Goal: Transaction & Acquisition: Book appointment/travel/reservation

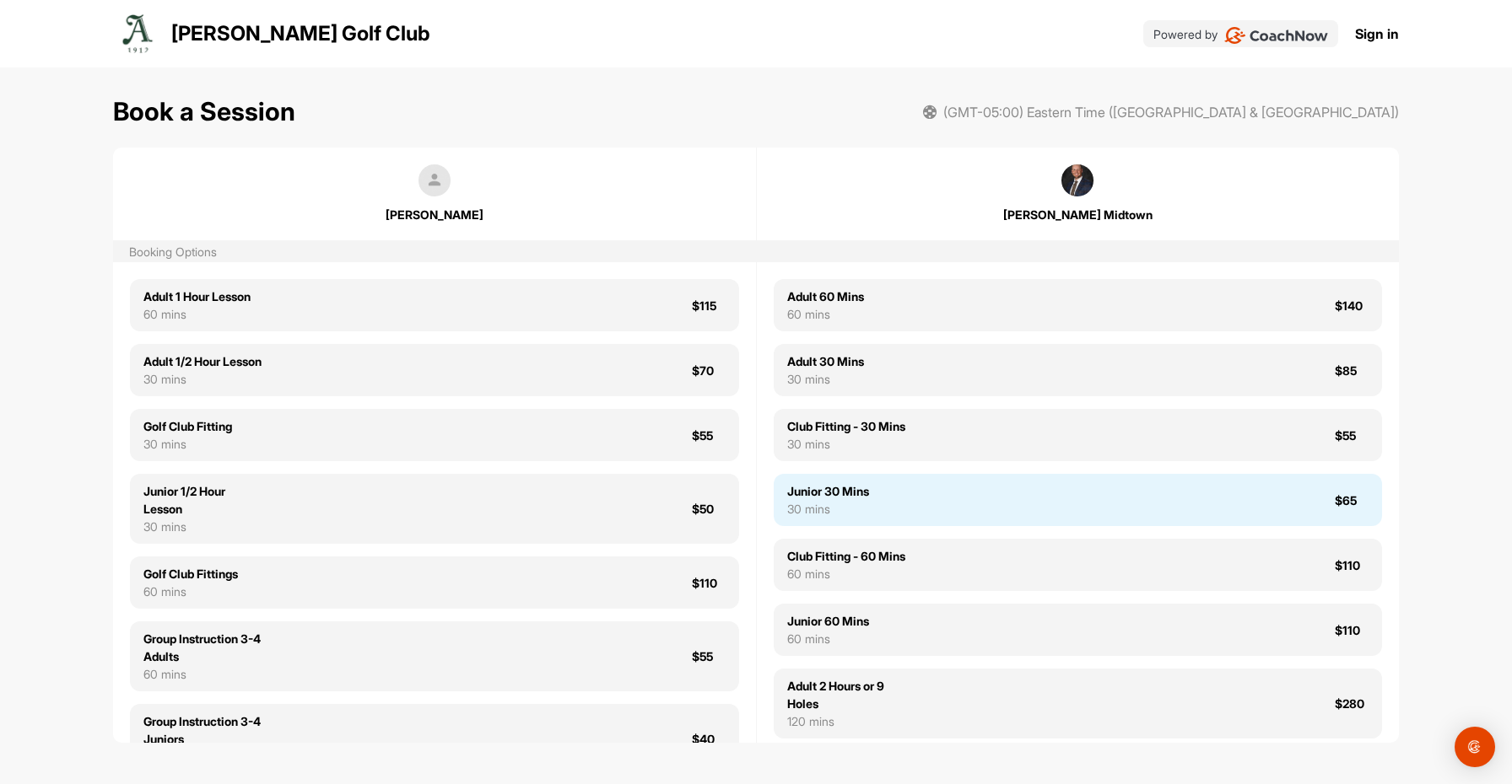
click at [853, 518] on div "30 mins" at bounding box center [828, 509] width 81 height 18
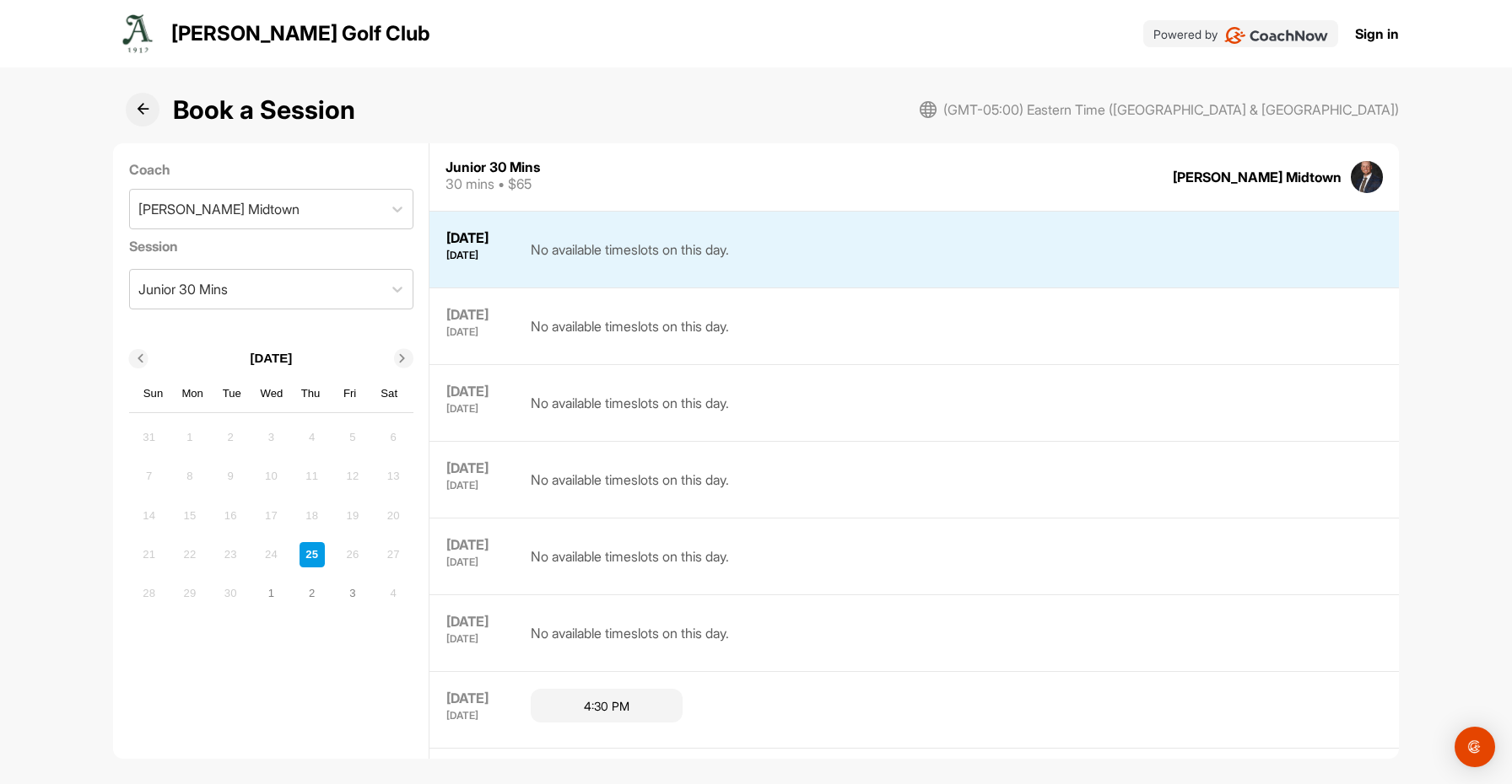
click at [405, 357] on icon at bounding box center [403, 359] width 9 height 9
click at [313, 441] on div "2" at bounding box center [312, 437] width 26 height 26
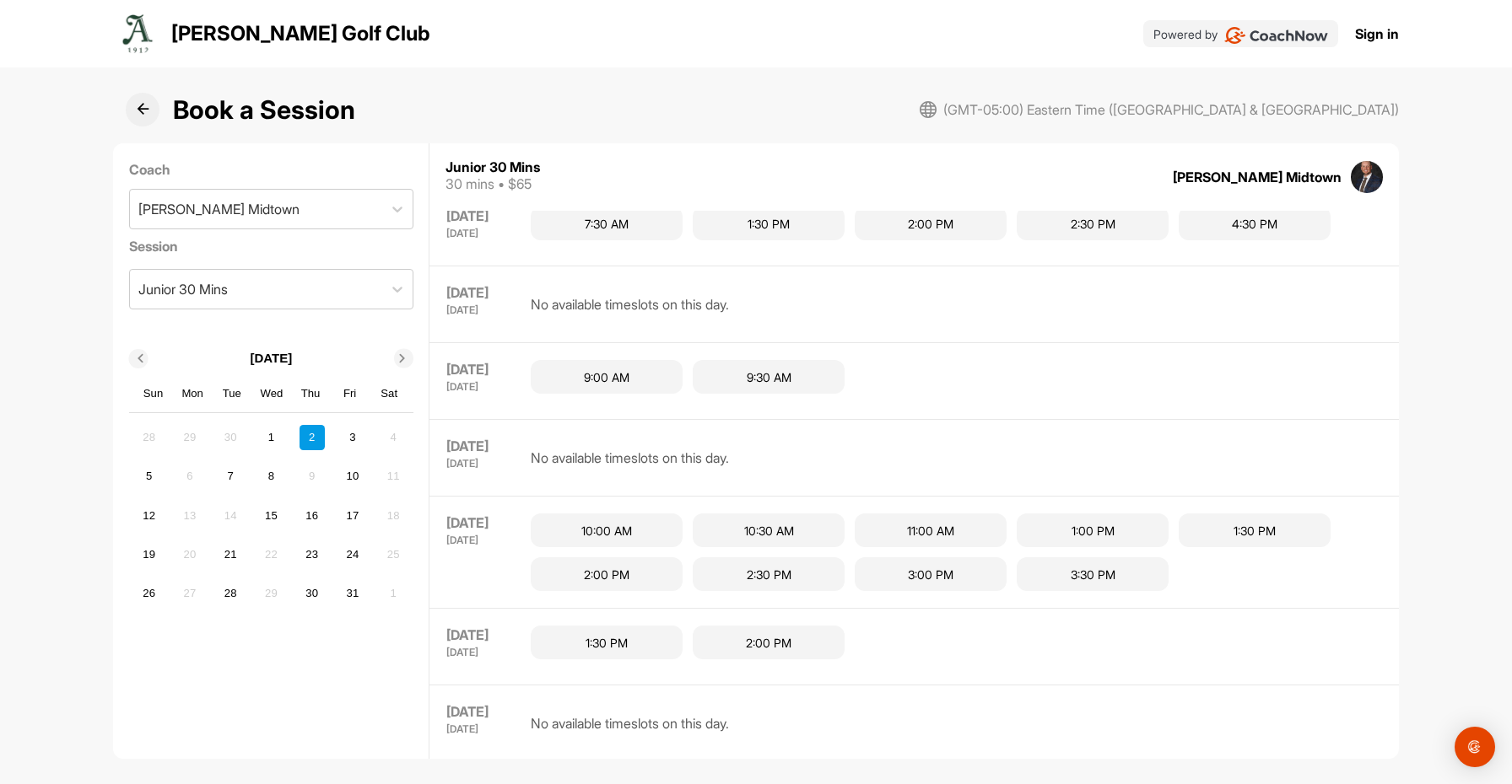
scroll to position [638, 0]
click at [360, 471] on div "10" at bounding box center [352, 476] width 26 height 26
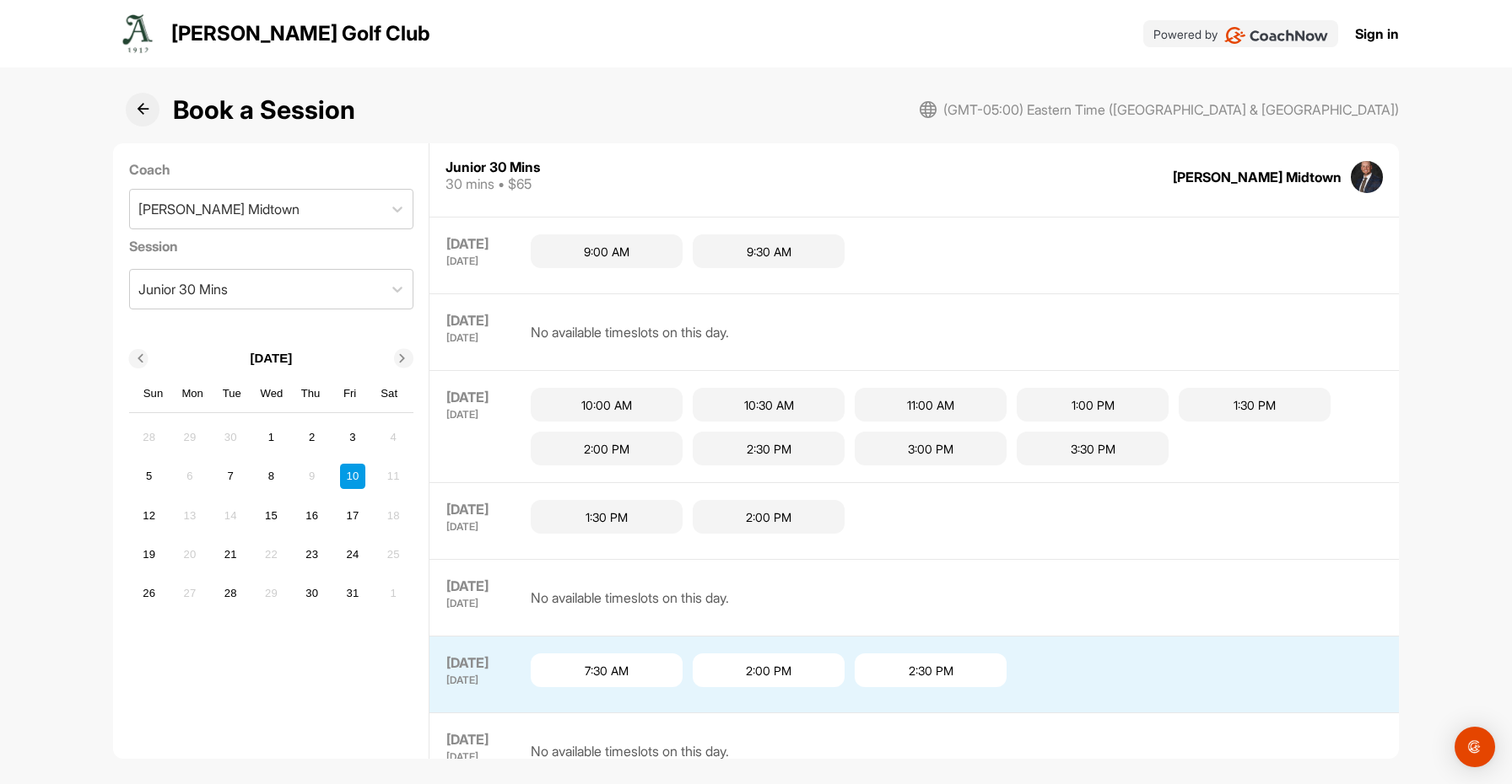
scroll to position [151, 0]
click at [348, 519] on div "17" at bounding box center [352, 515] width 26 height 26
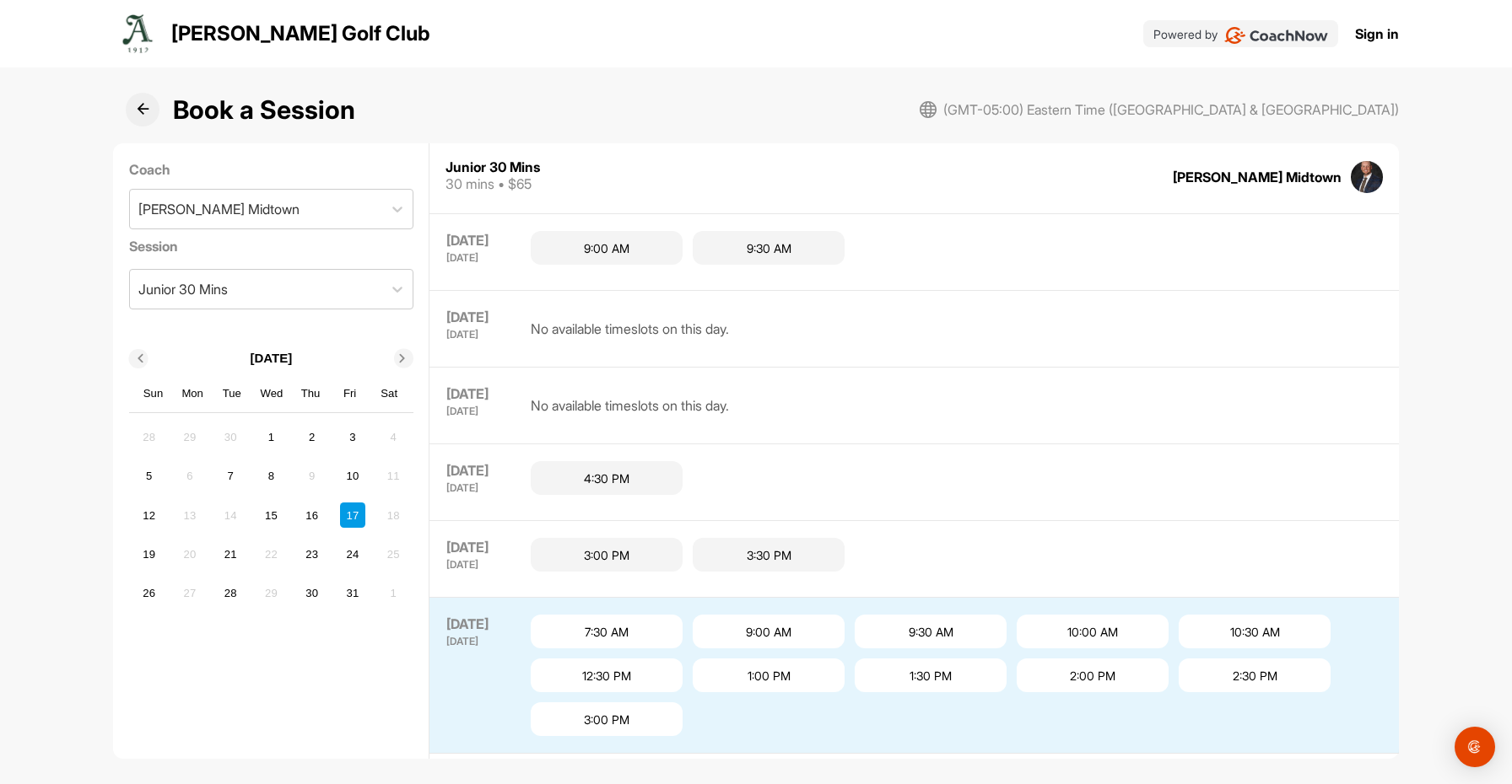
scroll to position [0, 0]
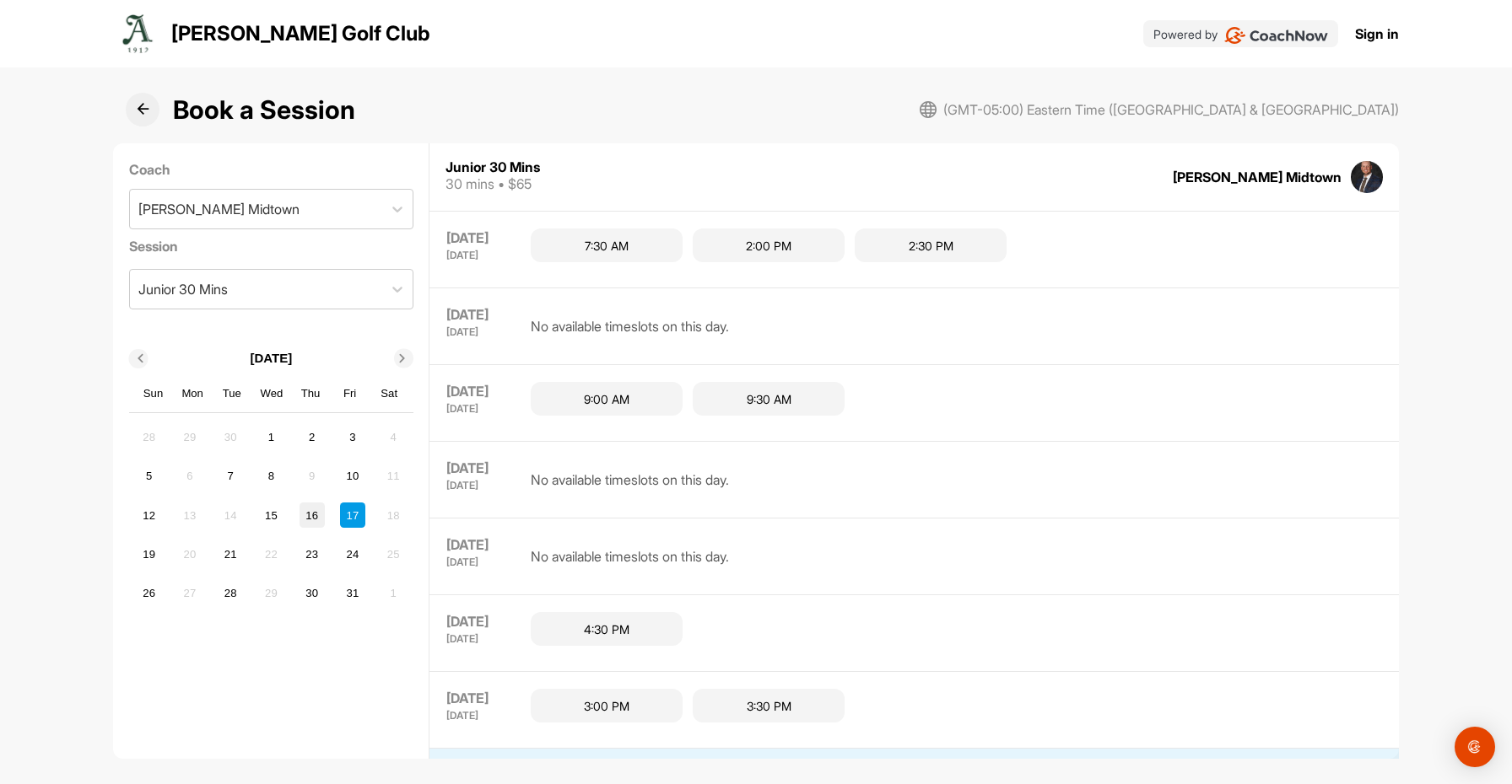
click at [318, 517] on div "16" at bounding box center [312, 515] width 26 height 26
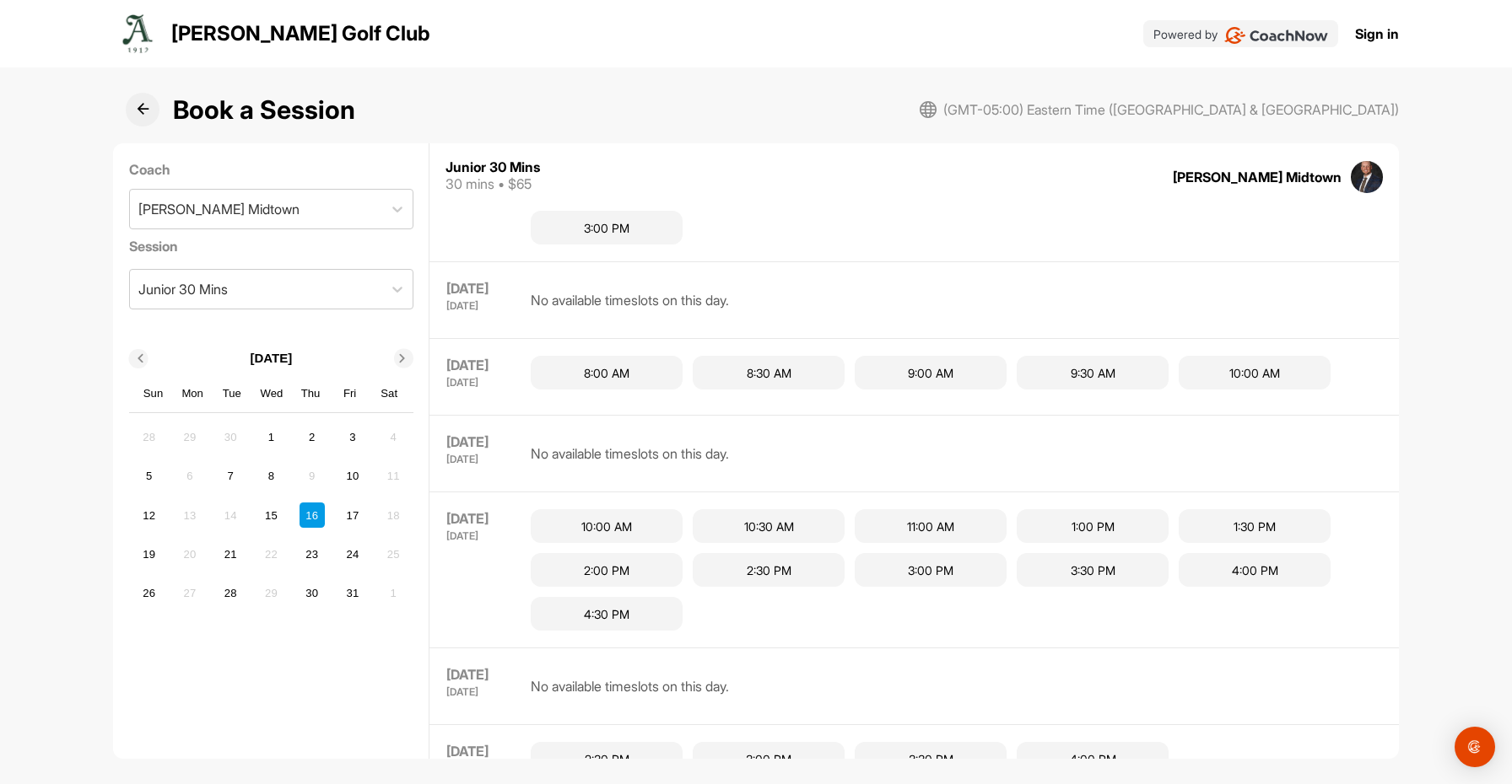
scroll to position [762, 0]
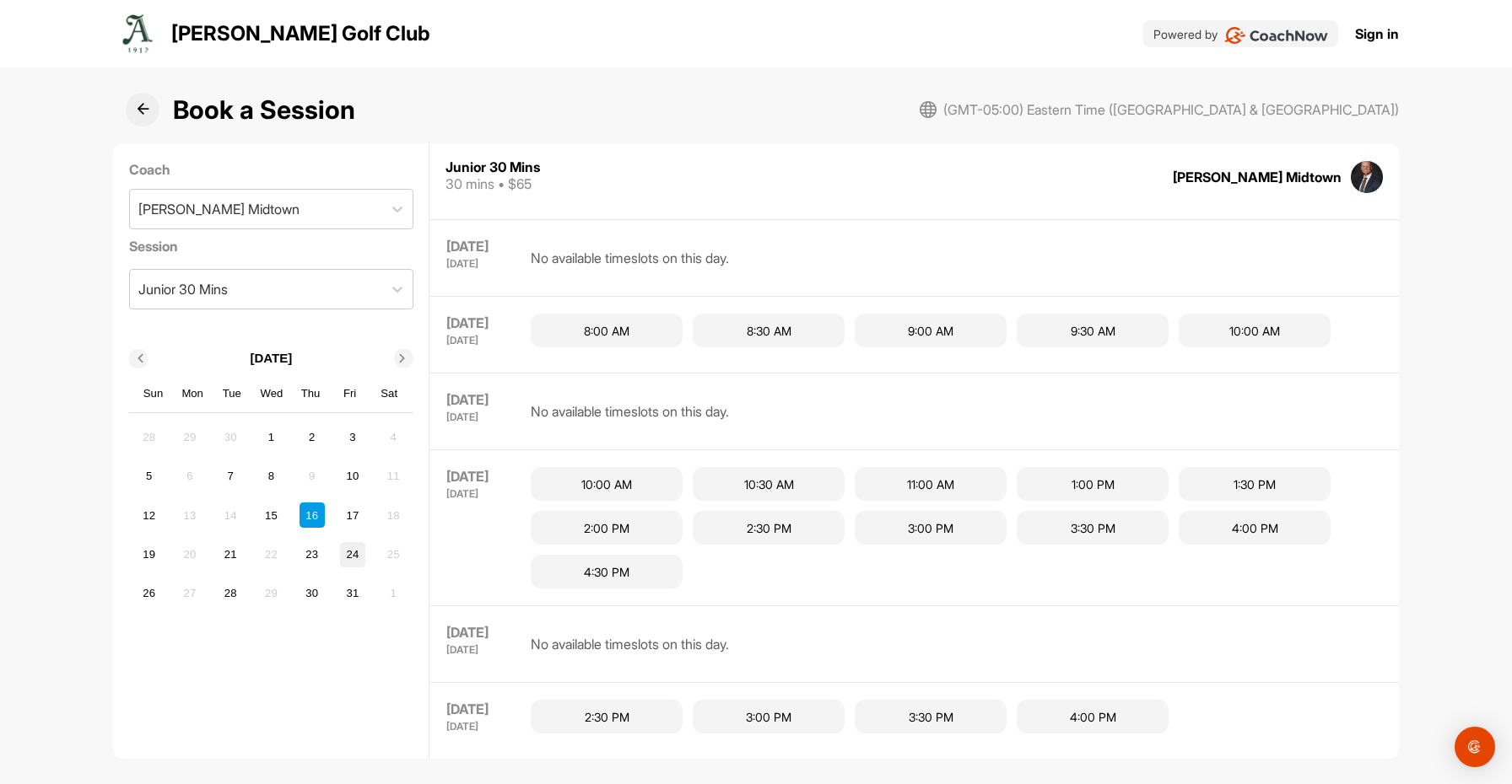
click at [361, 557] on div "24" at bounding box center [352, 555] width 26 height 26
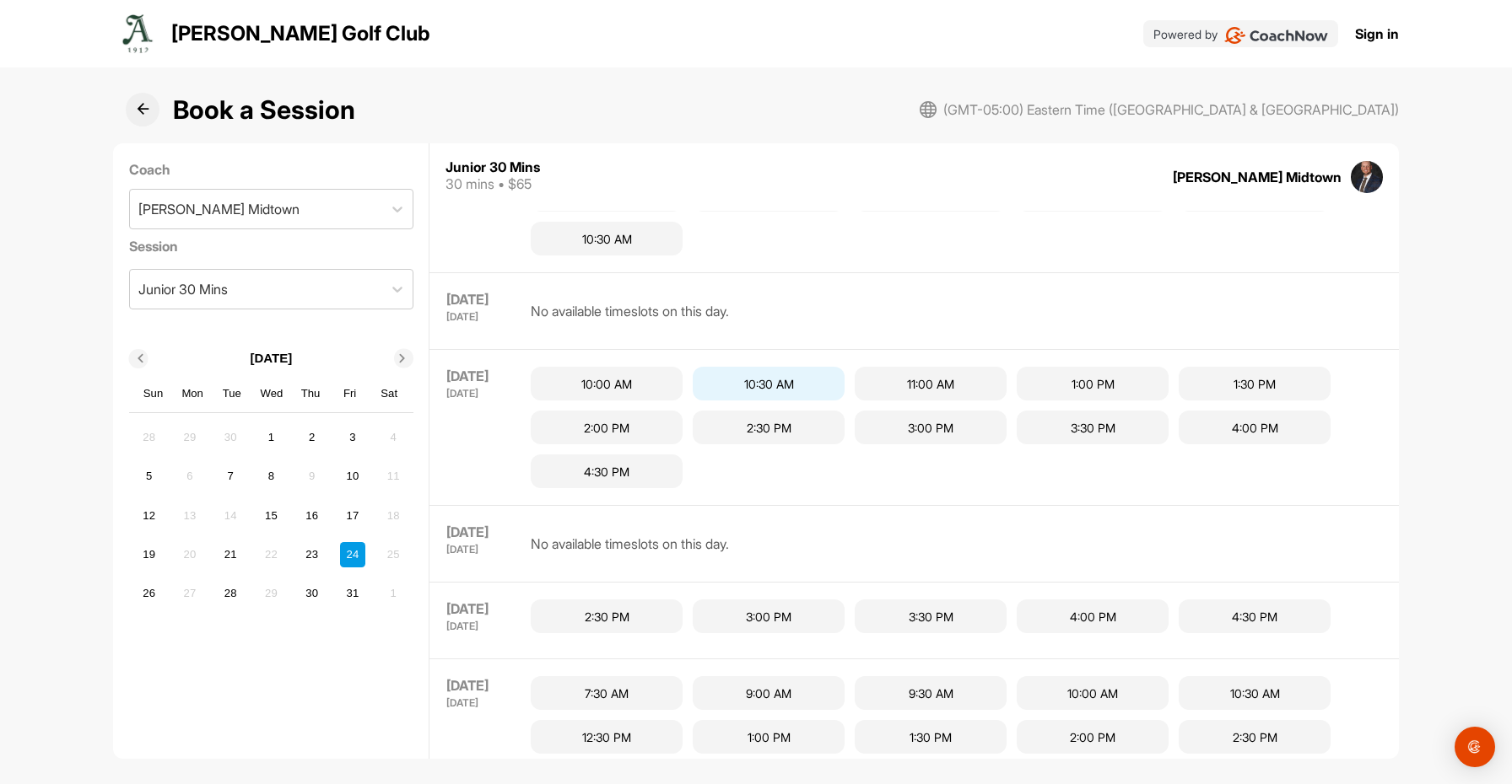
scroll to position [939, 0]
click at [1259, 620] on div "4:30 PM" at bounding box center [1254, 613] width 152 height 34
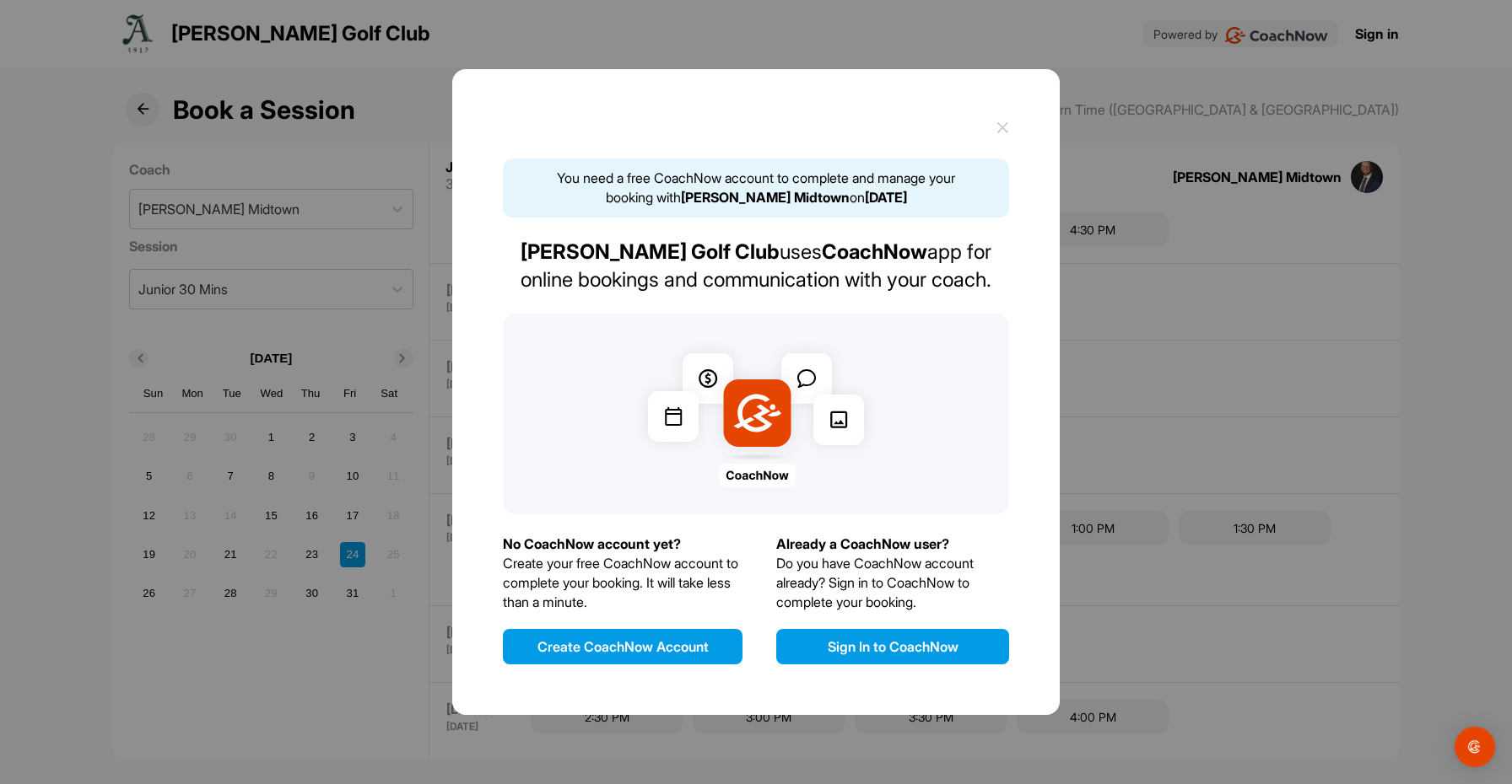
scroll to position [319, 0]
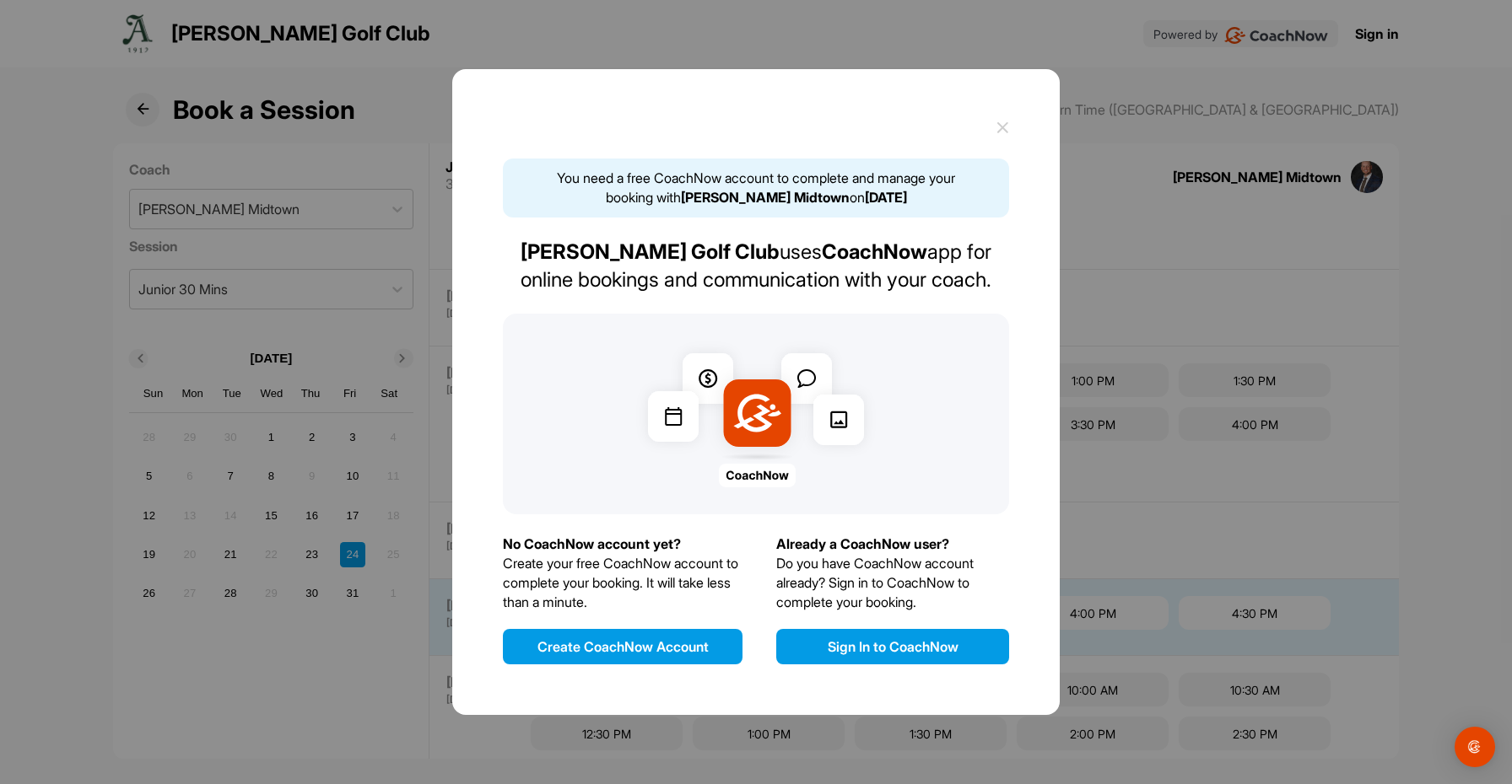
click at [818, 646] on button "Sign In to CoachNow" at bounding box center [892, 647] width 233 height 35
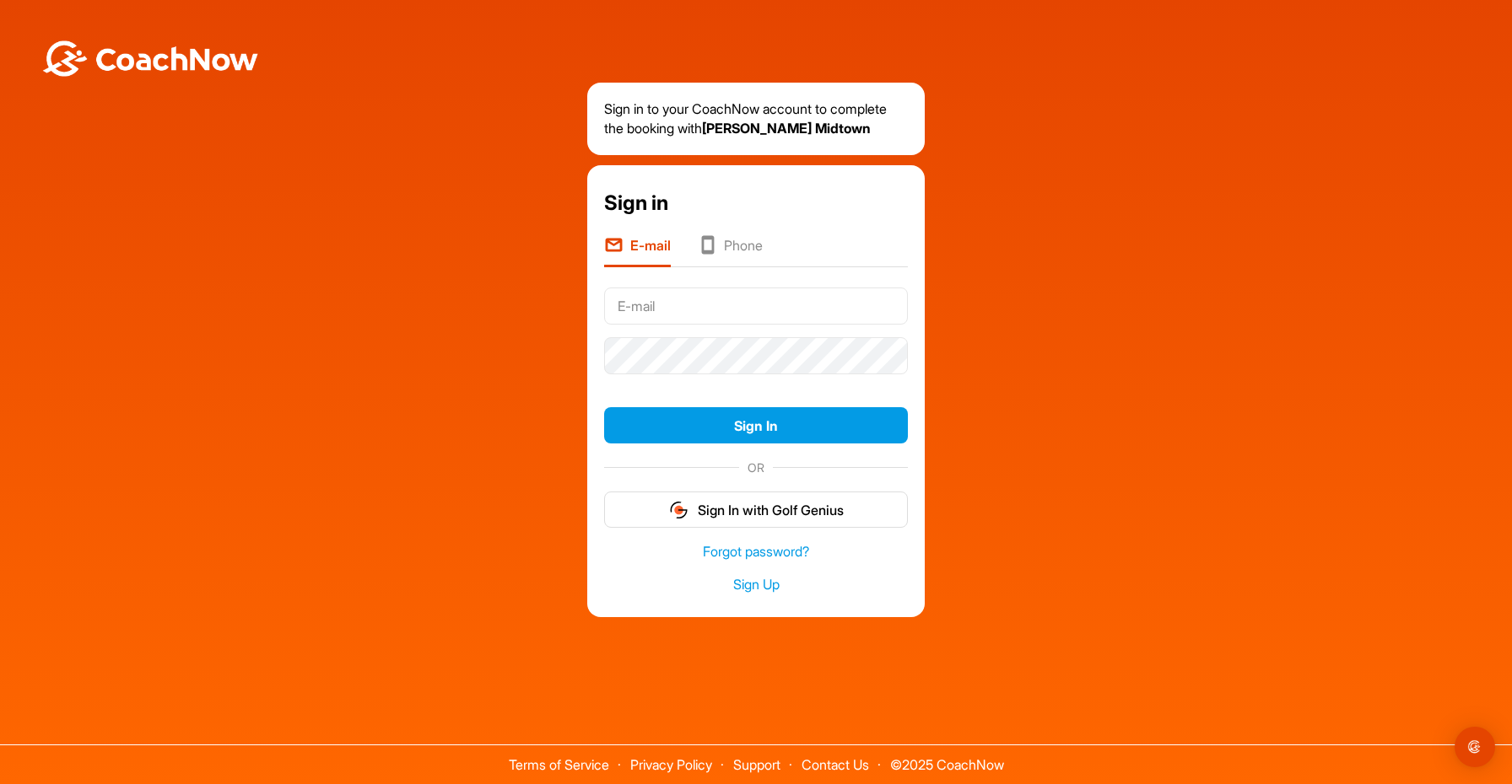
click at [739, 319] on input "text" at bounding box center [755, 306] width 304 height 37
type input "amandamariedavian@gmail.com"
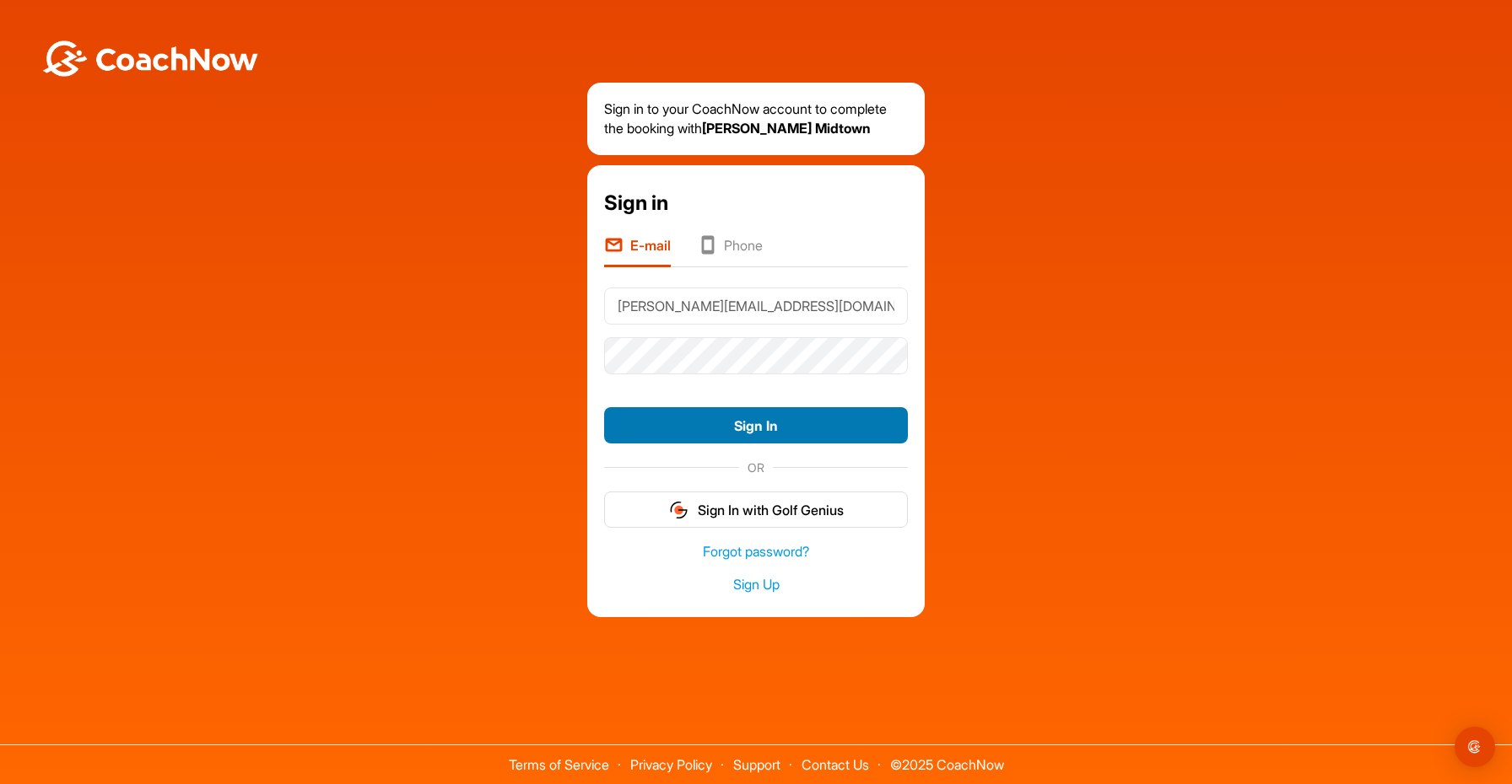
click at [769, 434] on button "Sign In" at bounding box center [755, 425] width 304 height 36
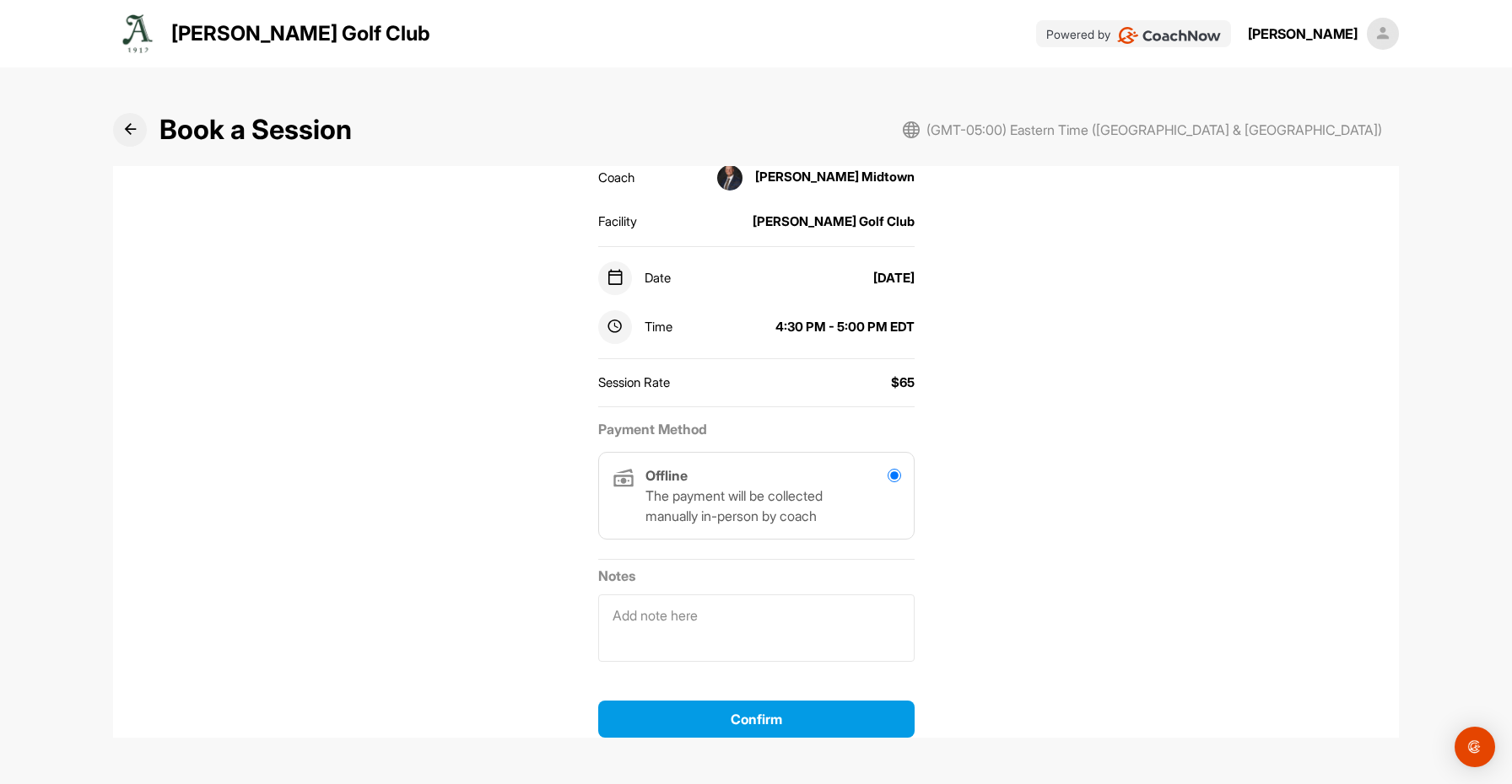
scroll to position [193, 0]
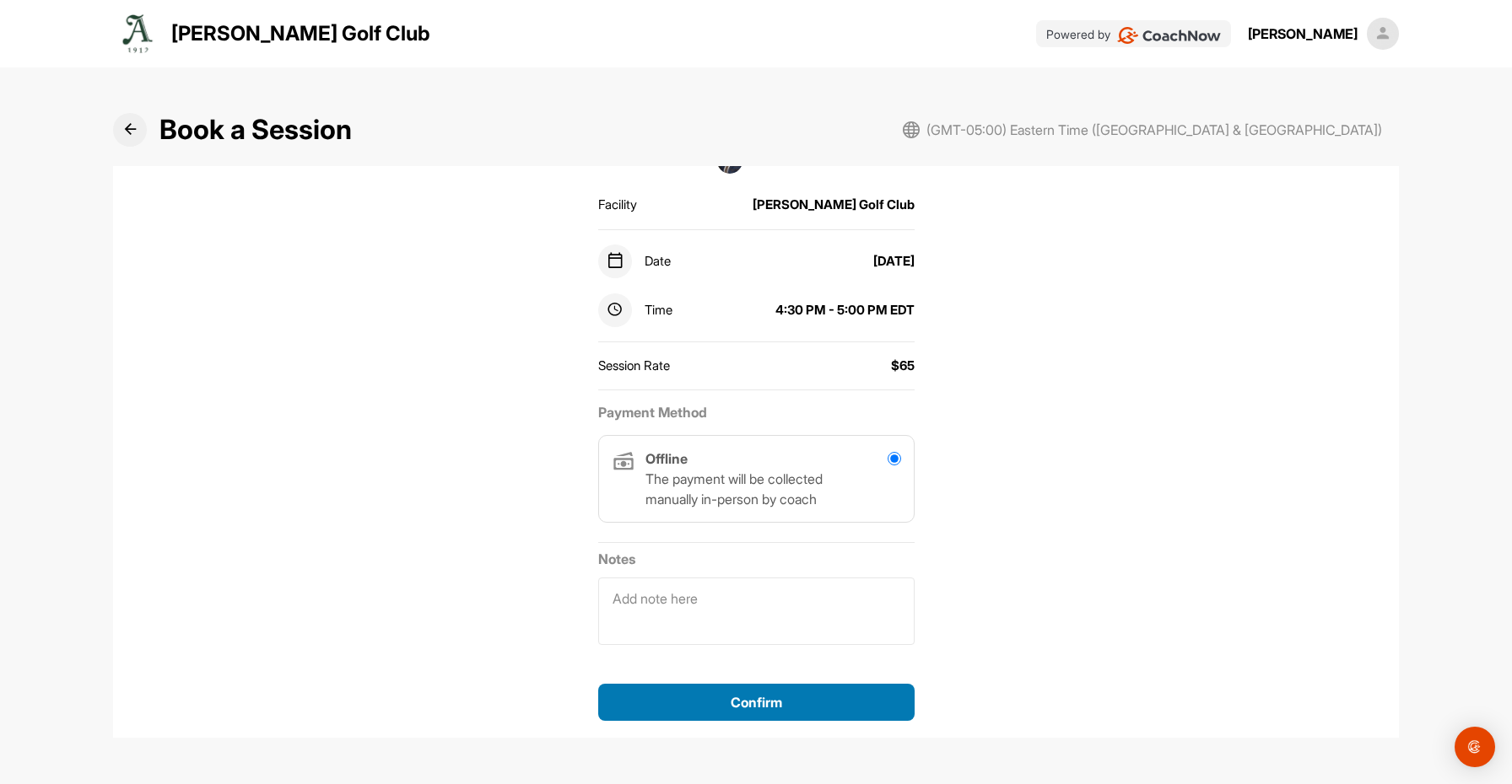
click at [800, 699] on div "Confirm" at bounding box center [756, 702] width 289 height 20
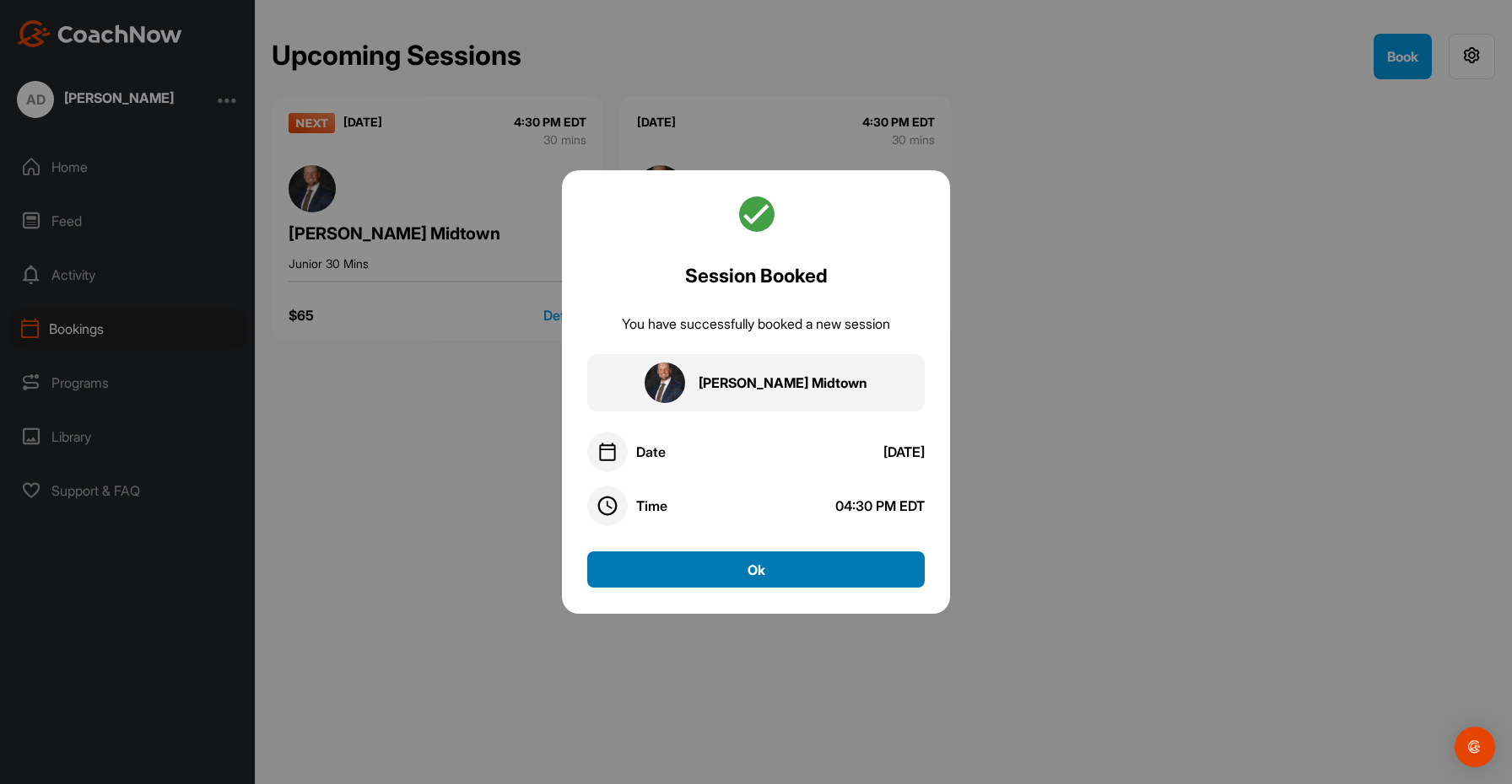
click at [753, 566] on button "Ok" at bounding box center [755, 569] width 337 height 36
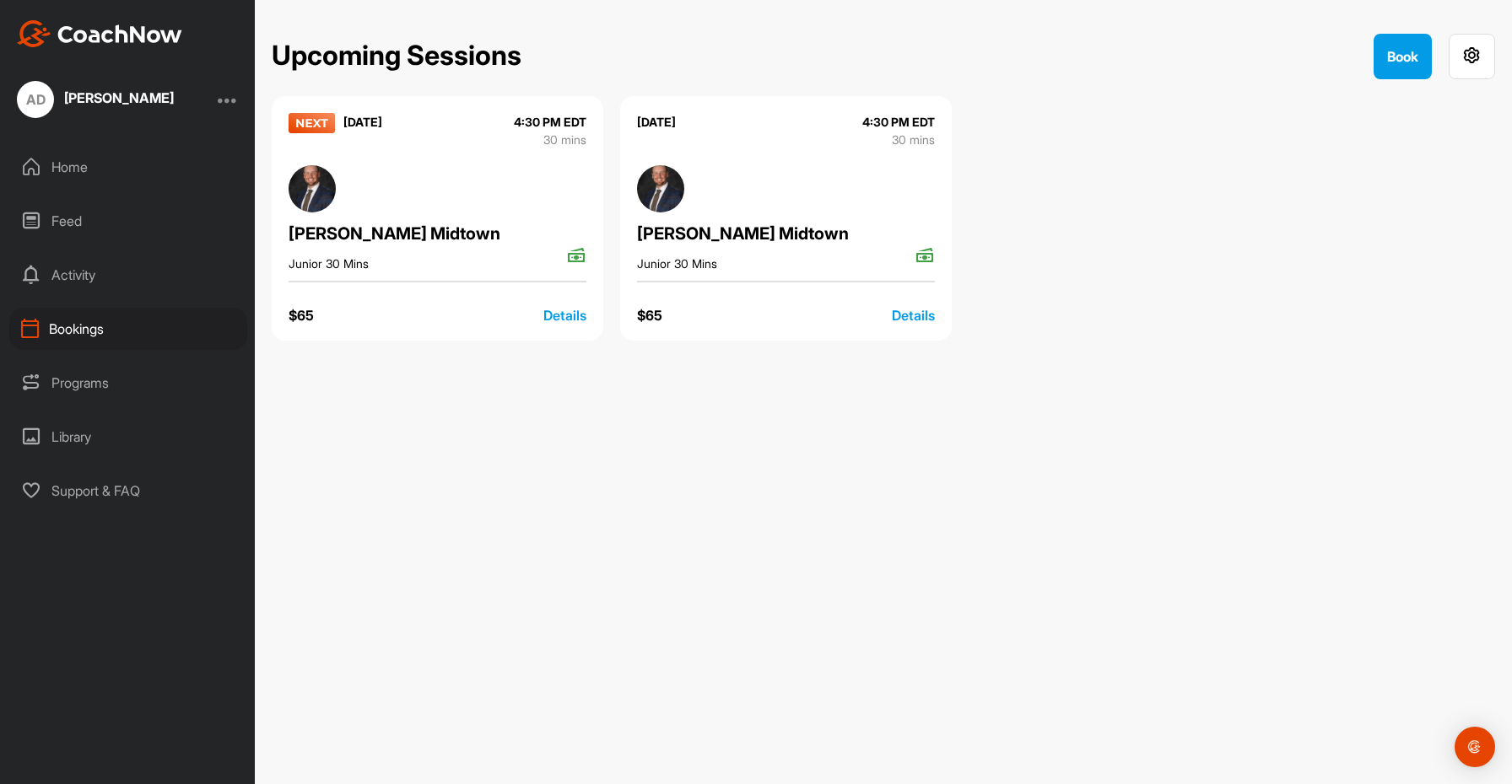
click at [95, 320] on div "Bookings" at bounding box center [127, 329] width 238 height 42
click at [88, 281] on div "Activity" at bounding box center [127, 275] width 238 height 42
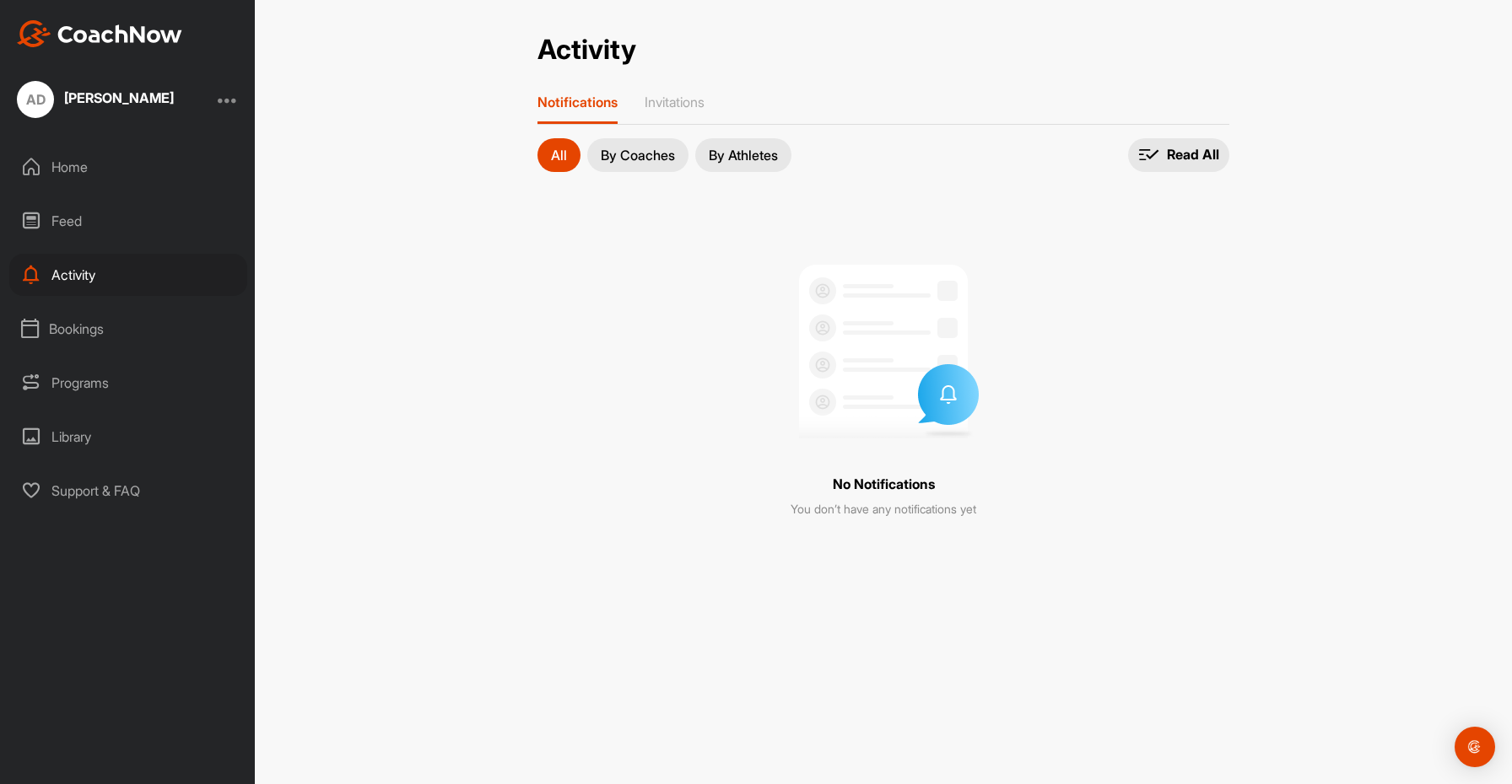
click at [77, 165] on div "Home" at bounding box center [127, 167] width 238 height 42
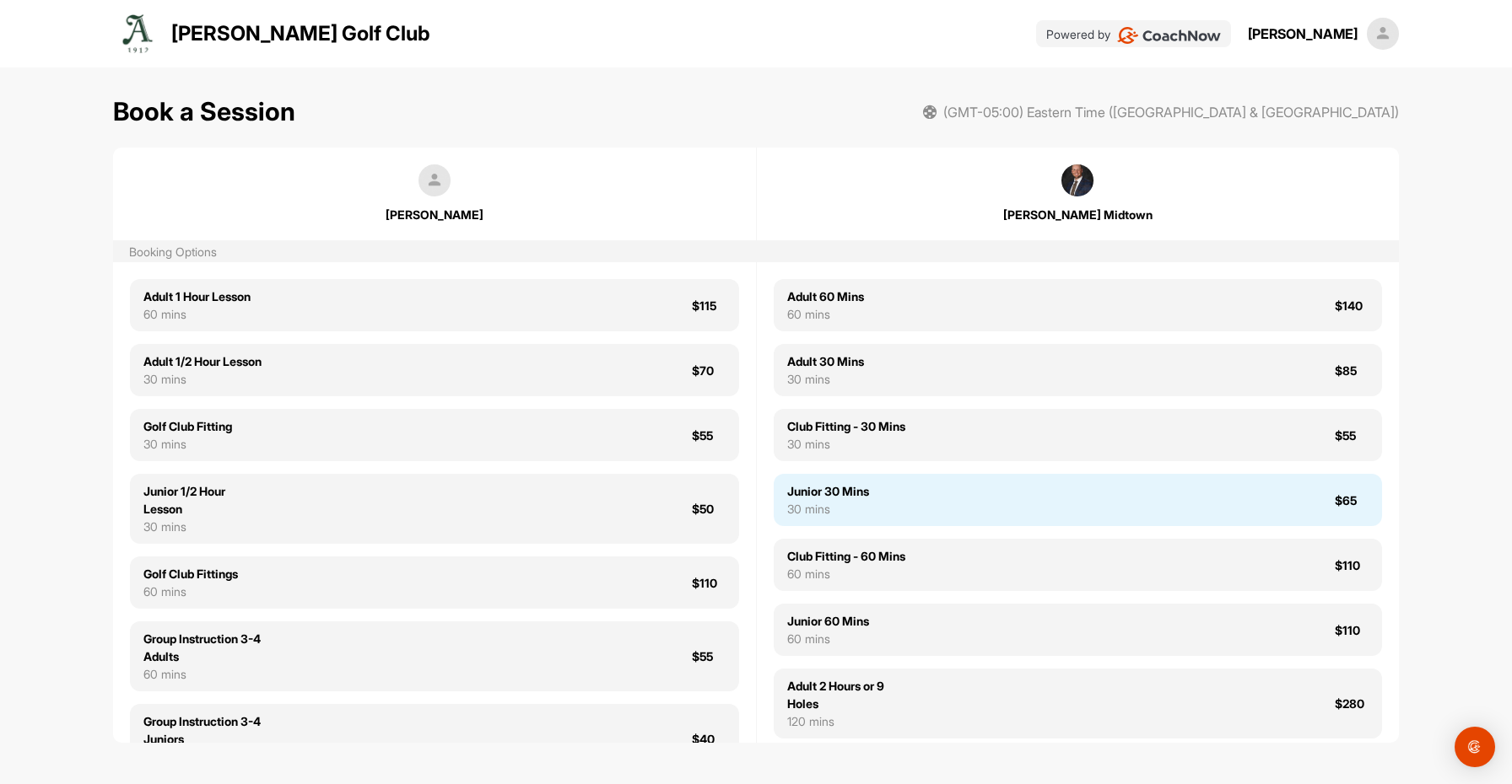
click at [838, 500] on div "Junior 30 Mins" at bounding box center [828, 491] width 81 height 18
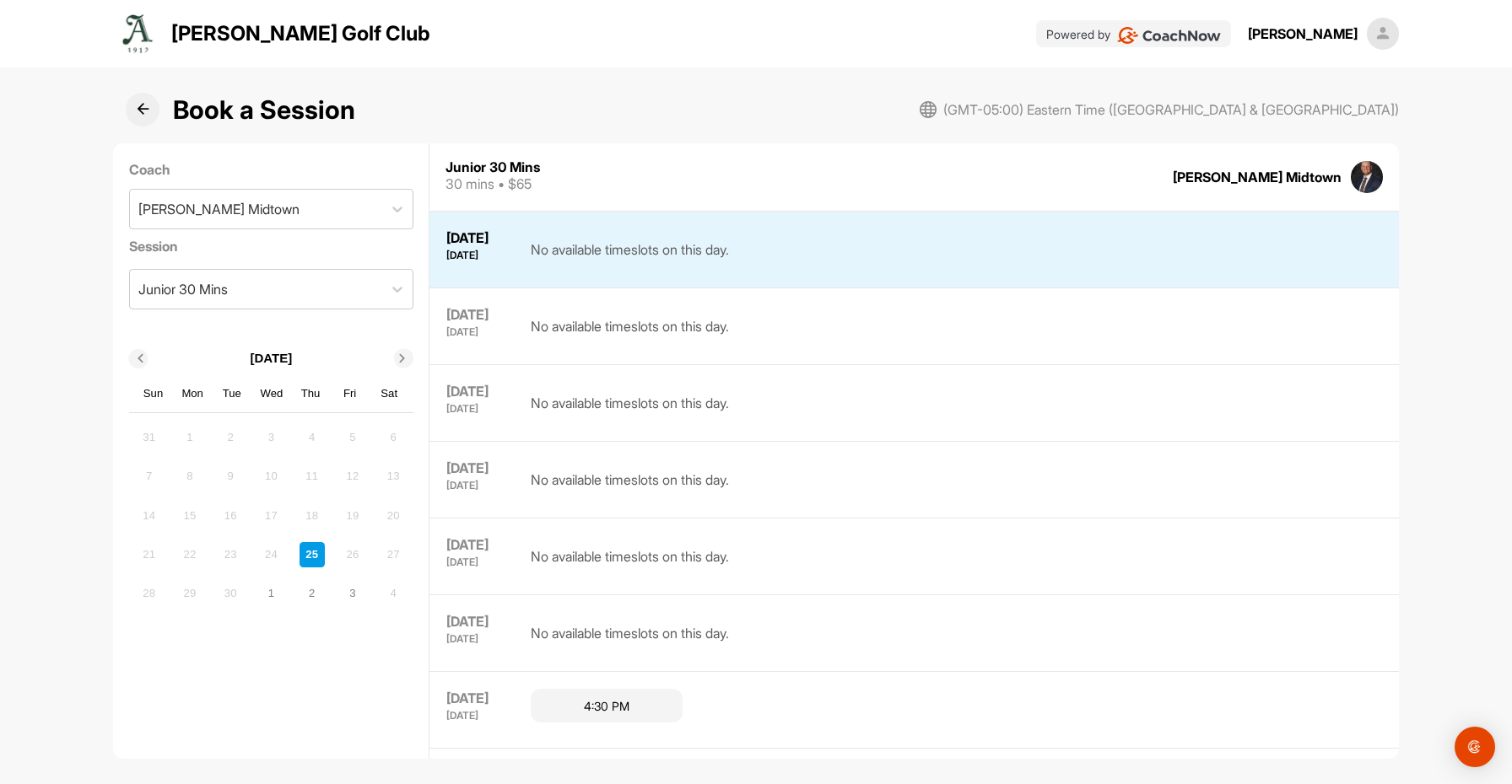
click at [409, 351] on div at bounding box center [404, 359] width 19 height 19
click at [268, 560] on div "22" at bounding box center [271, 555] width 26 height 26
click at [272, 596] on div "29" at bounding box center [271, 594] width 26 height 26
click at [274, 520] on div "15" at bounding box center [271, 515] width 26 height 26
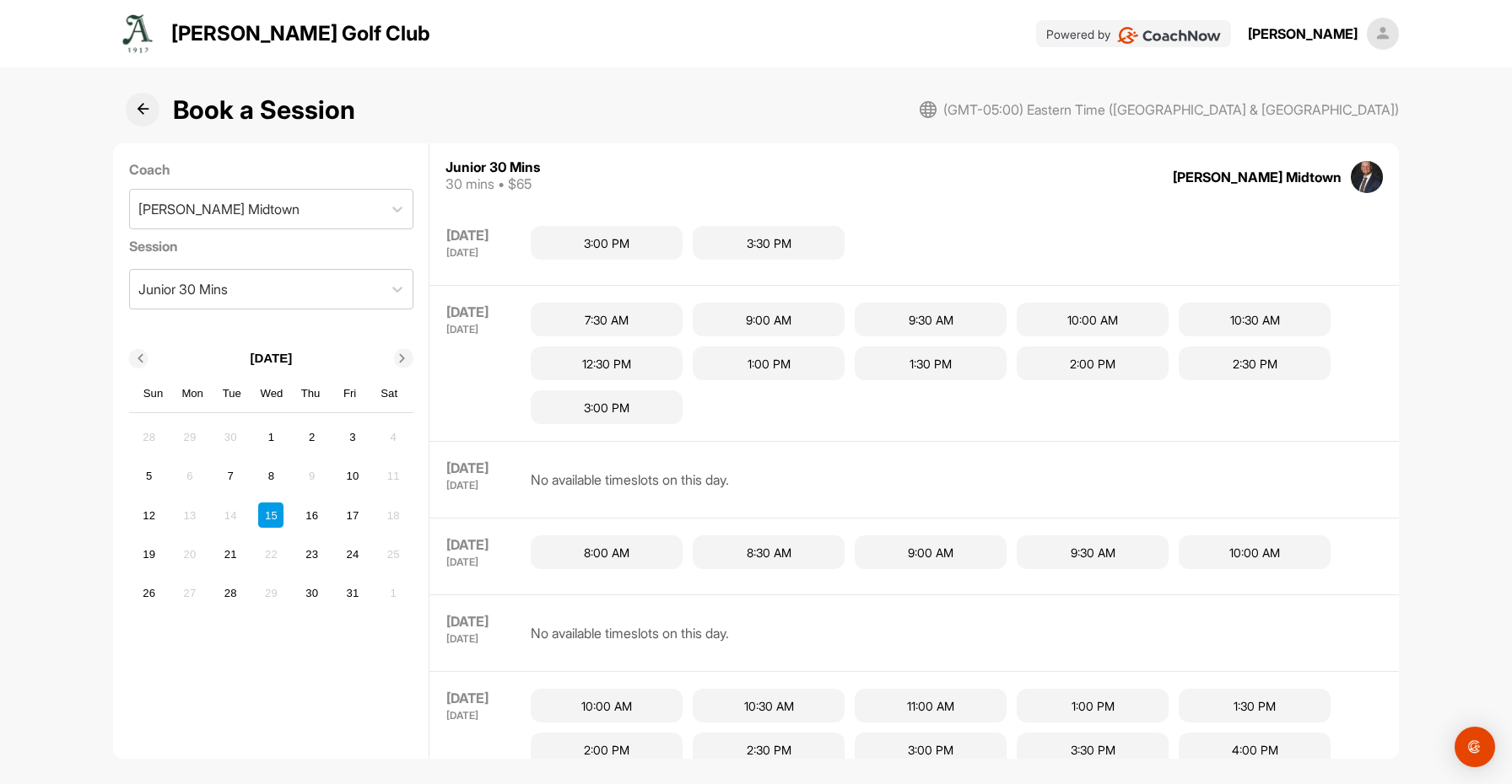
scroll to position [767, 0]
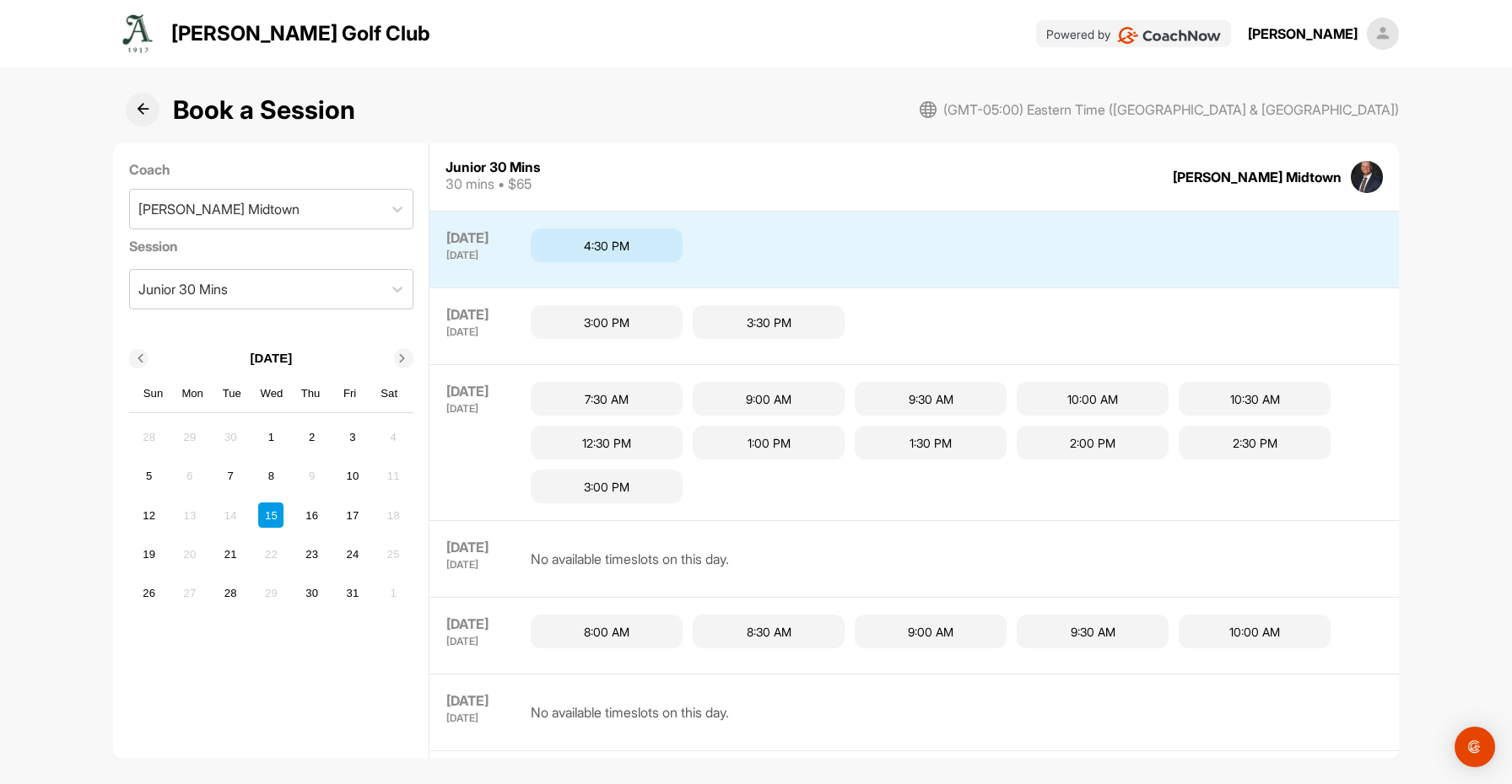
click at [624, 240] on div "4:30 PM" at bounding box center [606, 245] width 152 height 34
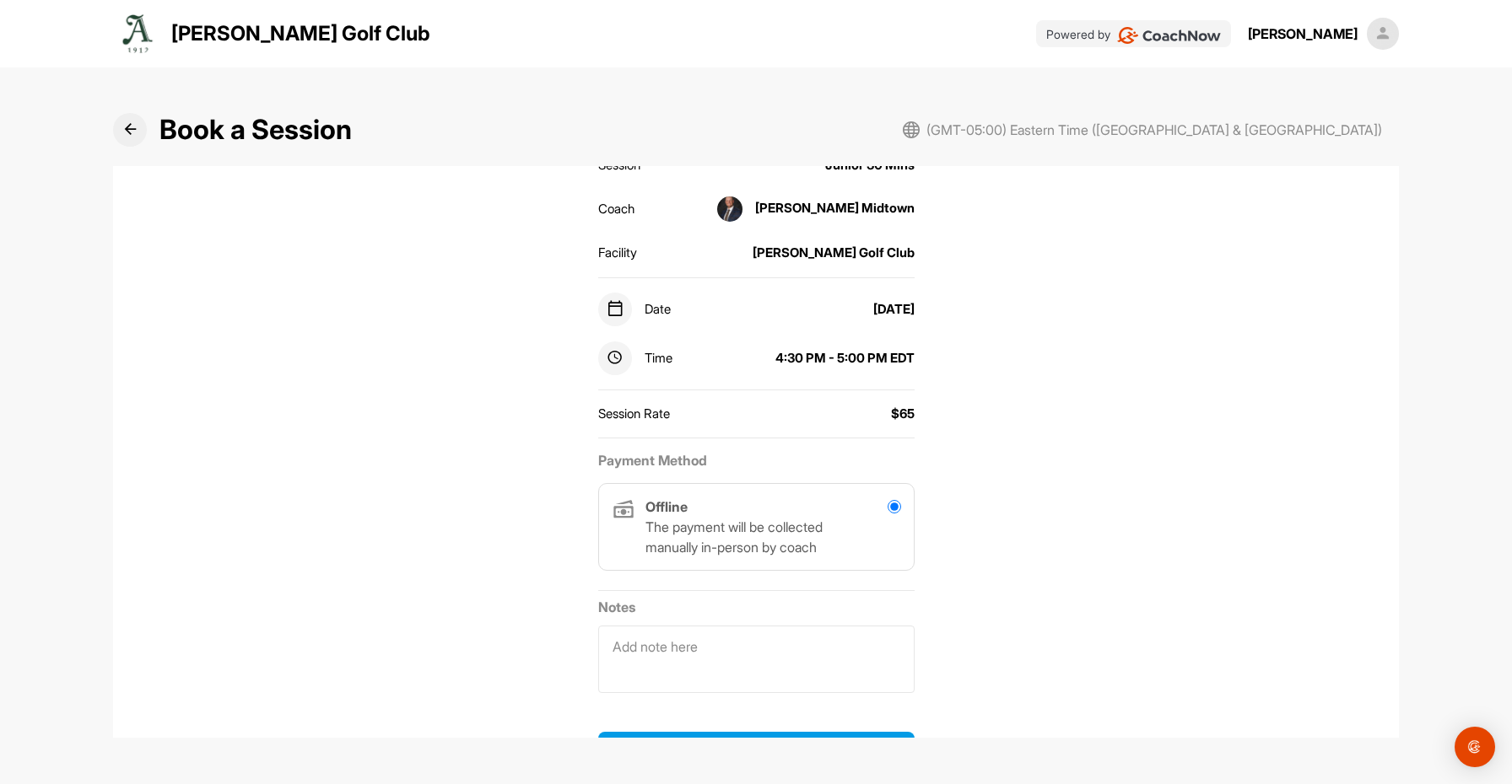
scroll to position [193, 0]
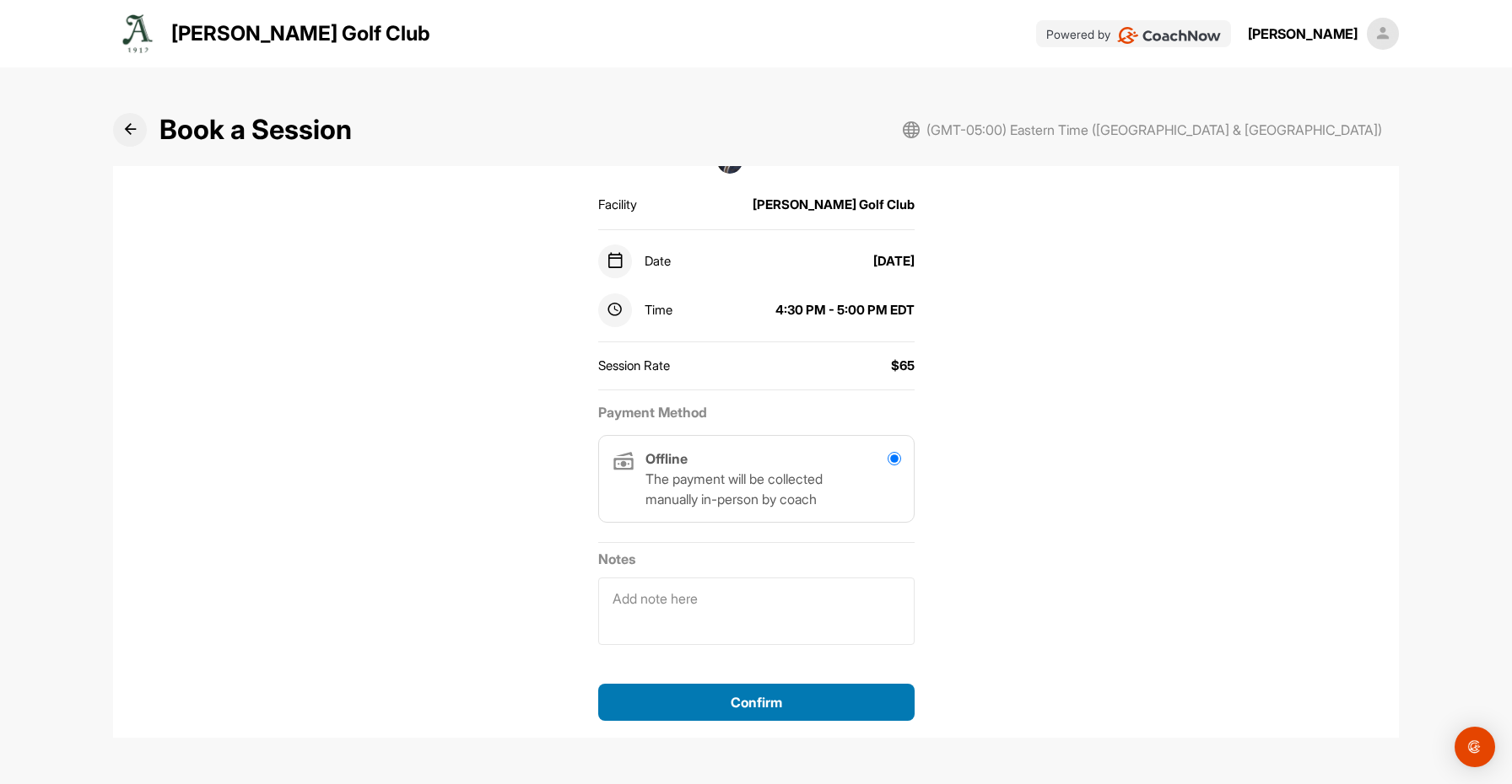
click at [782, 702] on div "Confirm" at bounding box center [756, 702] width 289 height 20
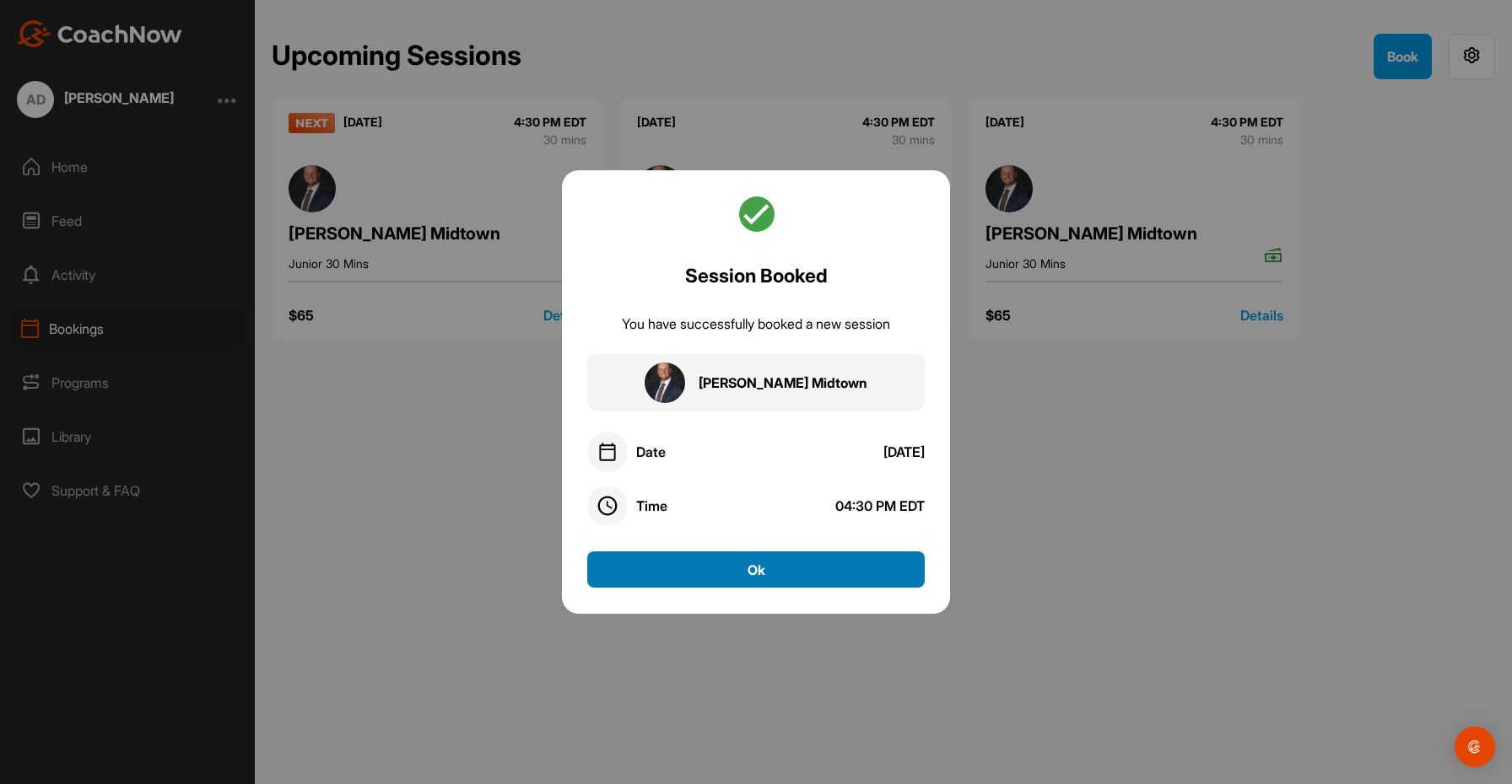
click at [760, 577] on button "Ok" at bounding box center [755, 569] width 337 height 36
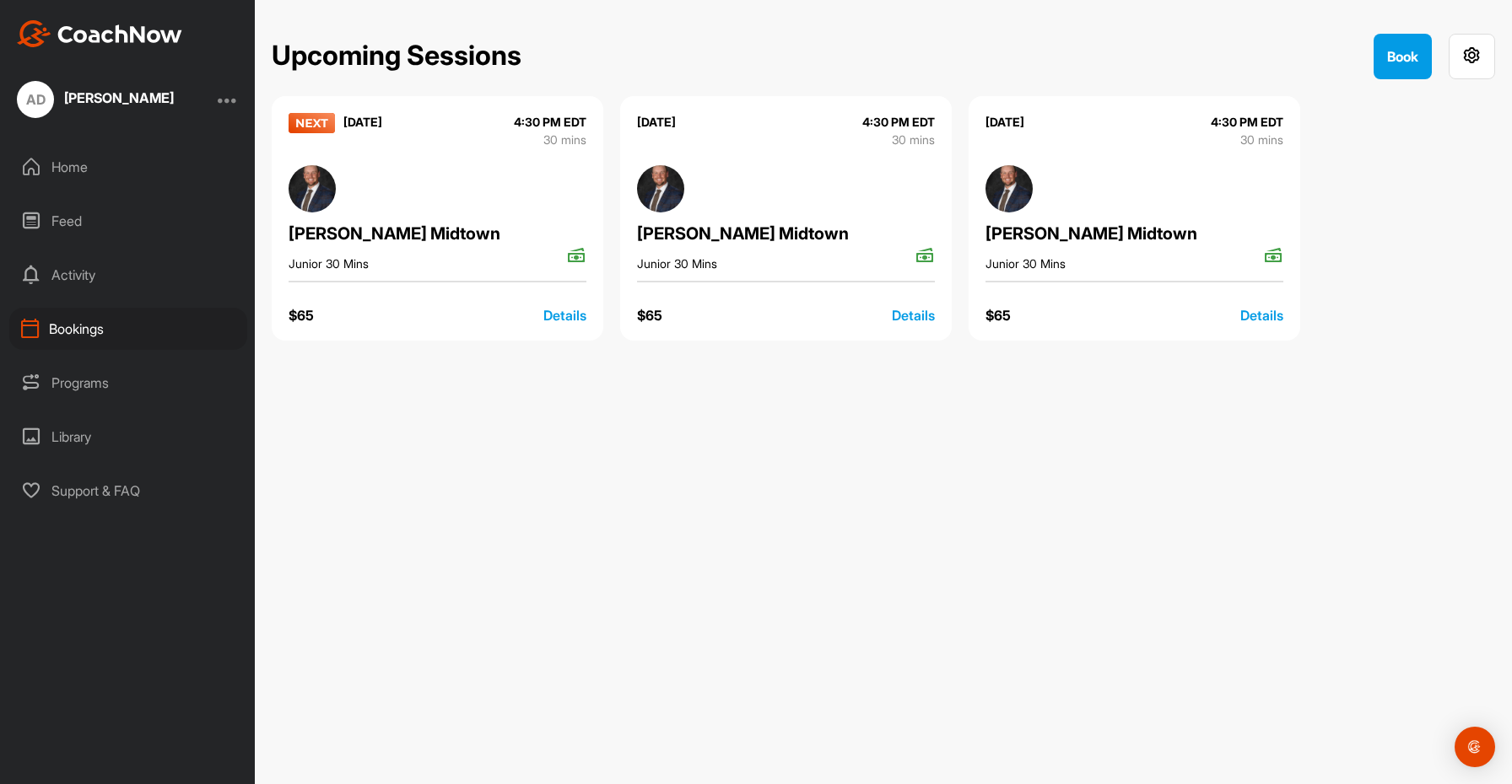
click at [75, 174] on div "Home" at bounding box center [127, 167] width 238 height 42
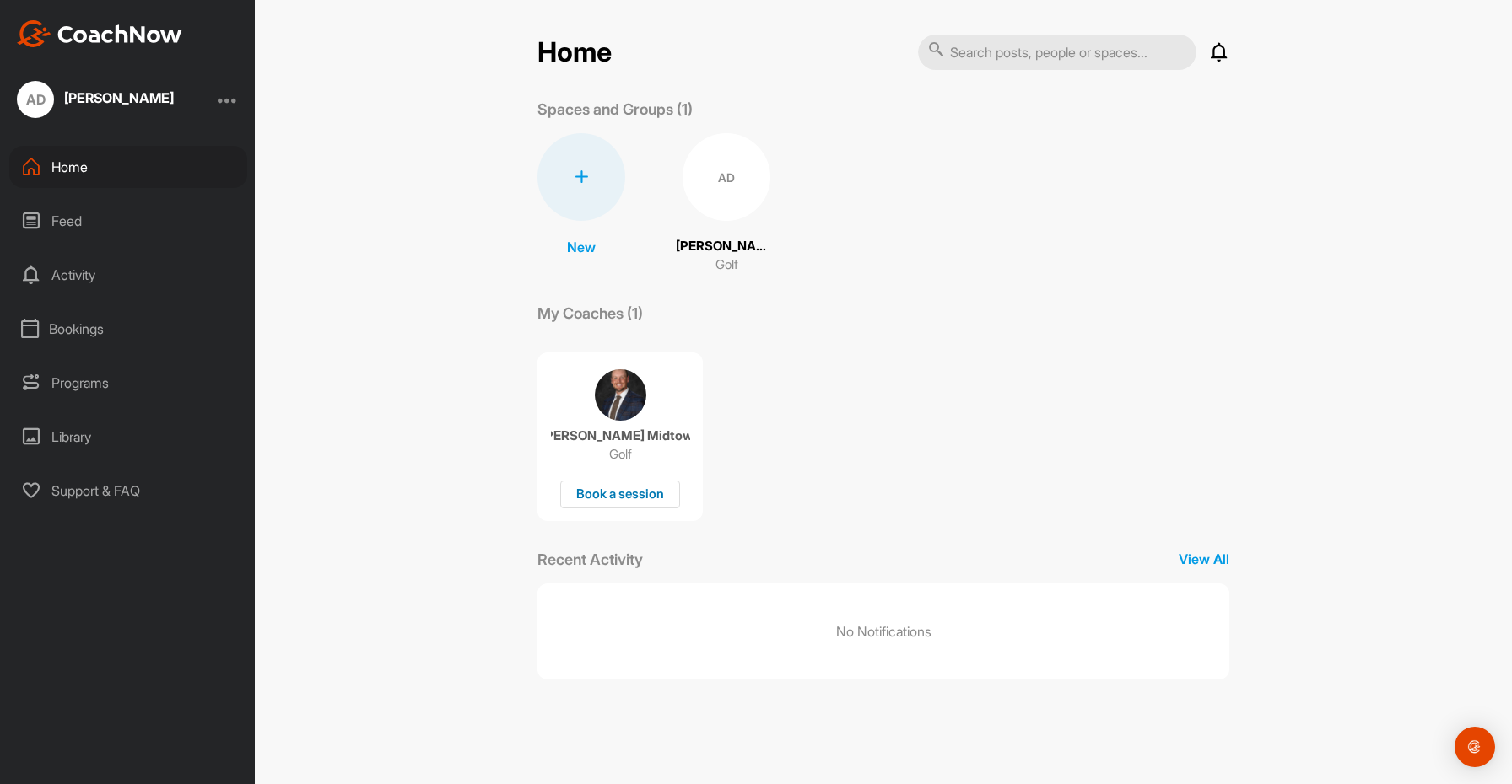
click at [614, 498] on div "Book a session" at bounding box center [620, 494] width 120 height 27
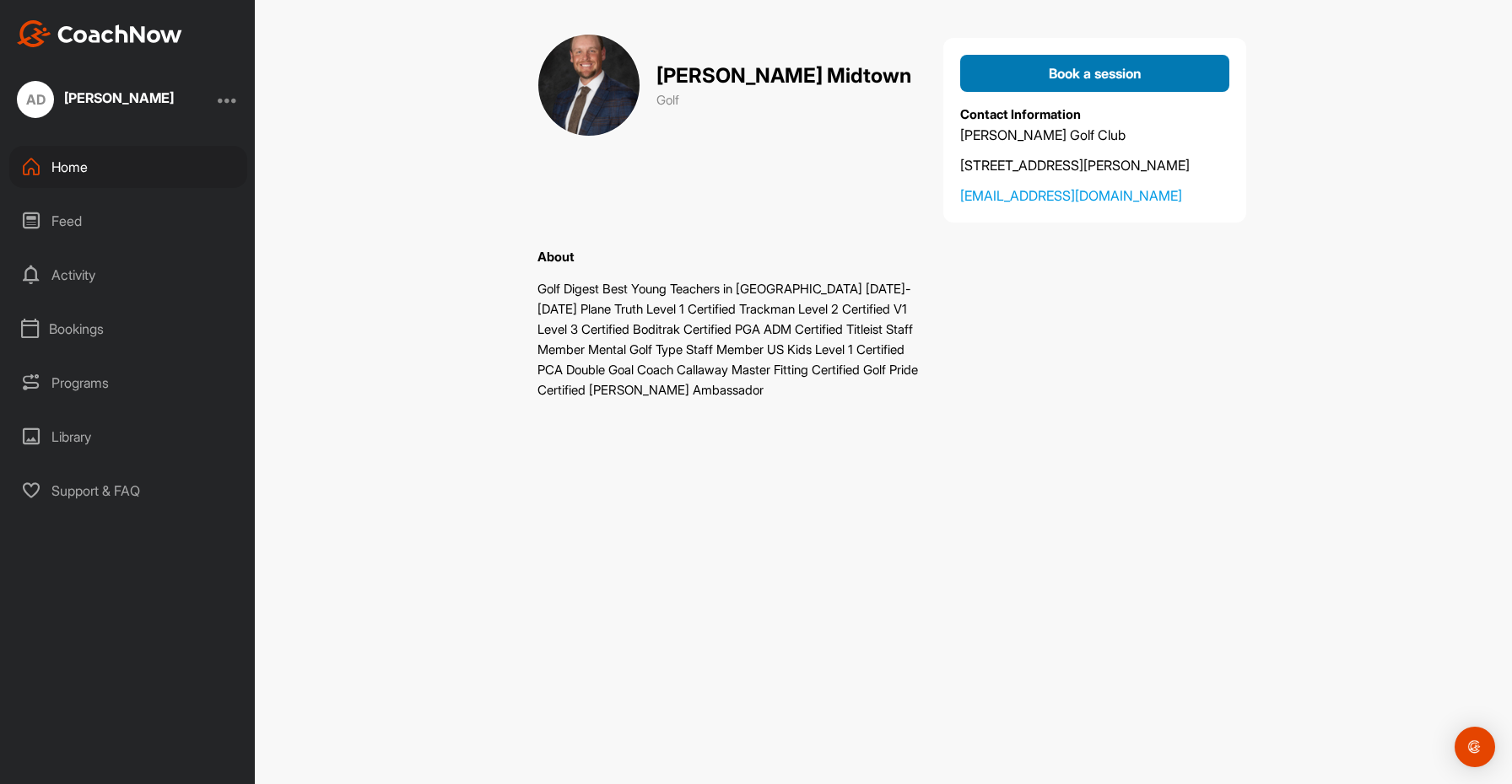
click at [1087, 81] on div "Book a session" at bounding box center [1095, 73] width 243 height 20
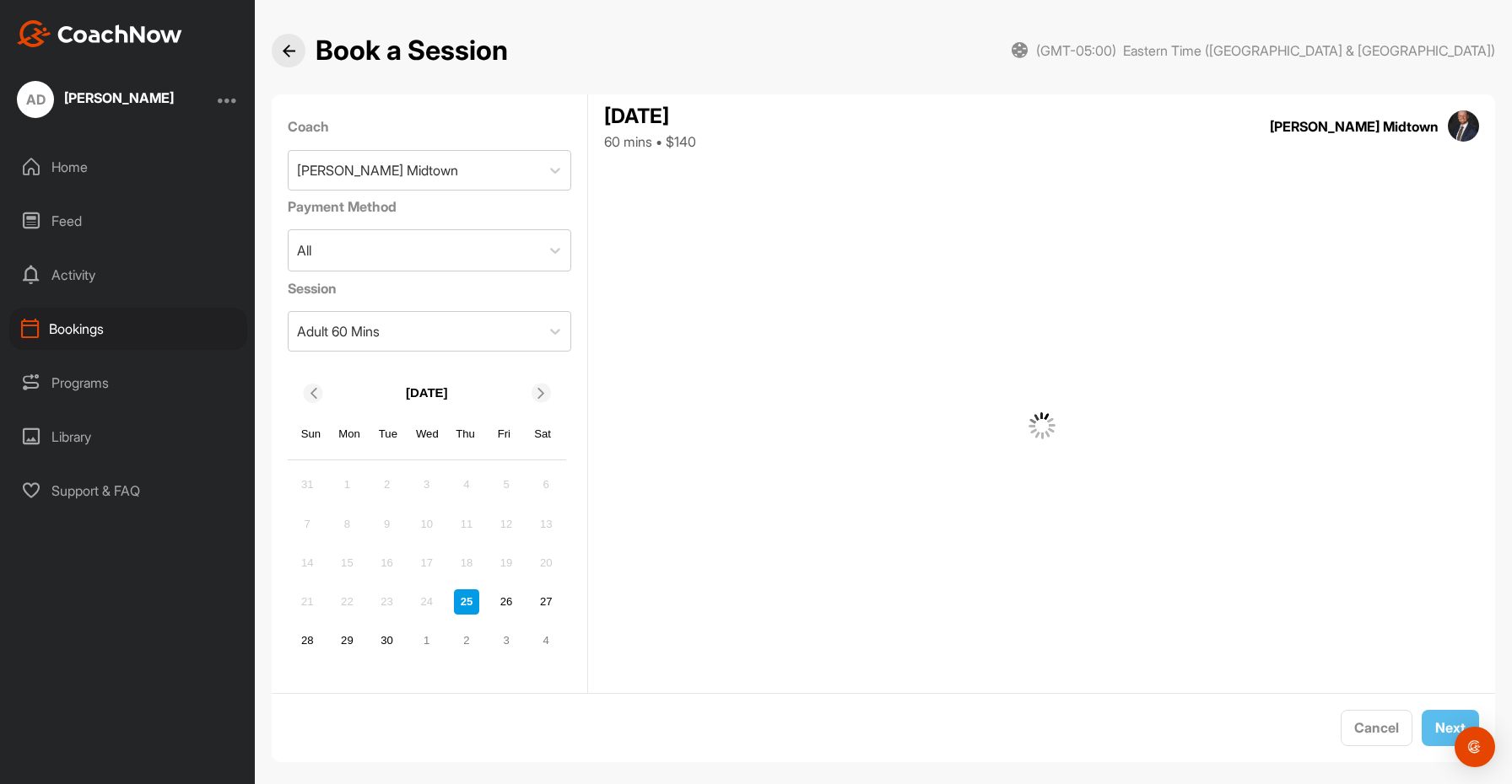
scroll to position [17, 0]
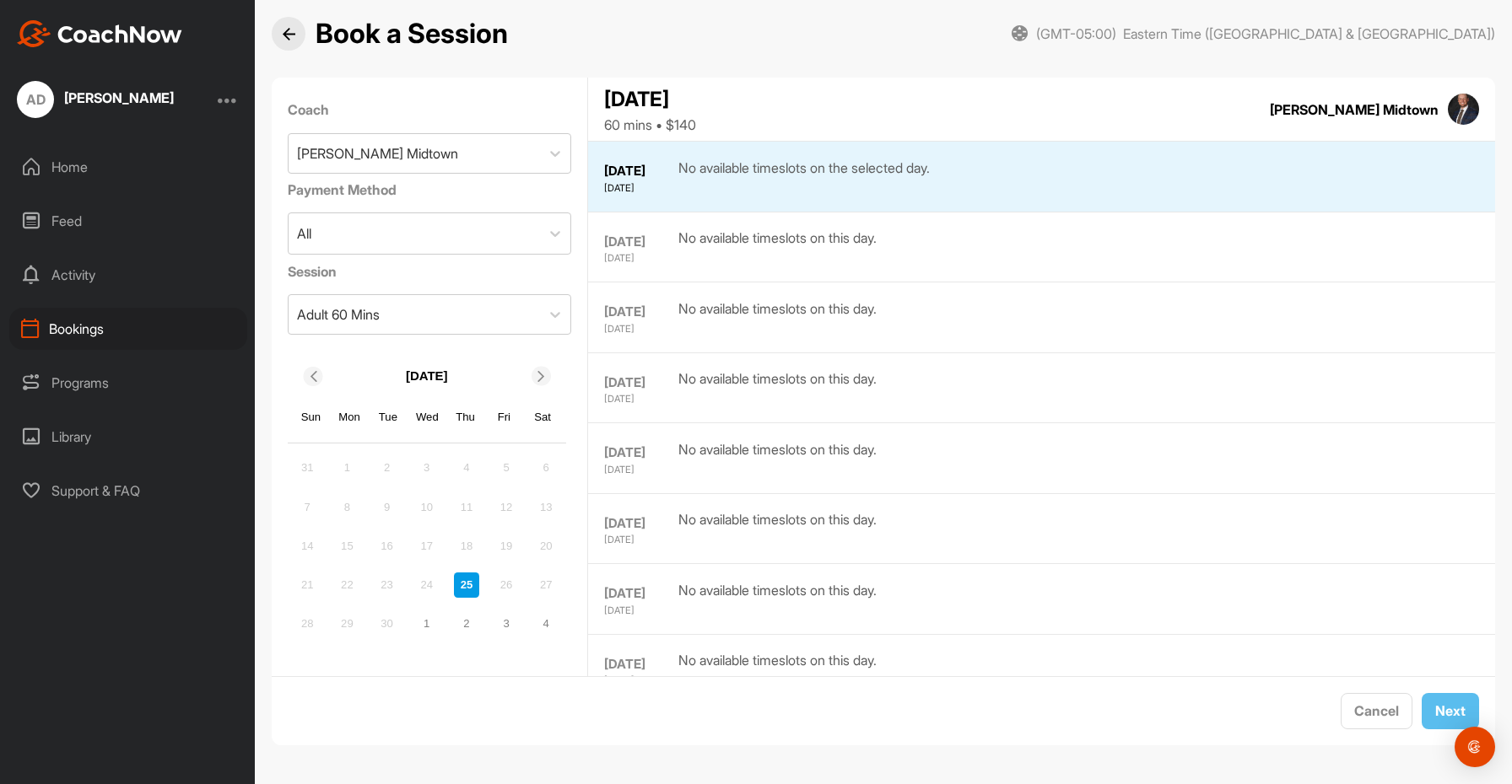
click at [547, 369] on div at bounding box center [541, 377] width 19 height 19
click at [466, 542] on div "16" at bounding box center [467, 546] width 26 height 26
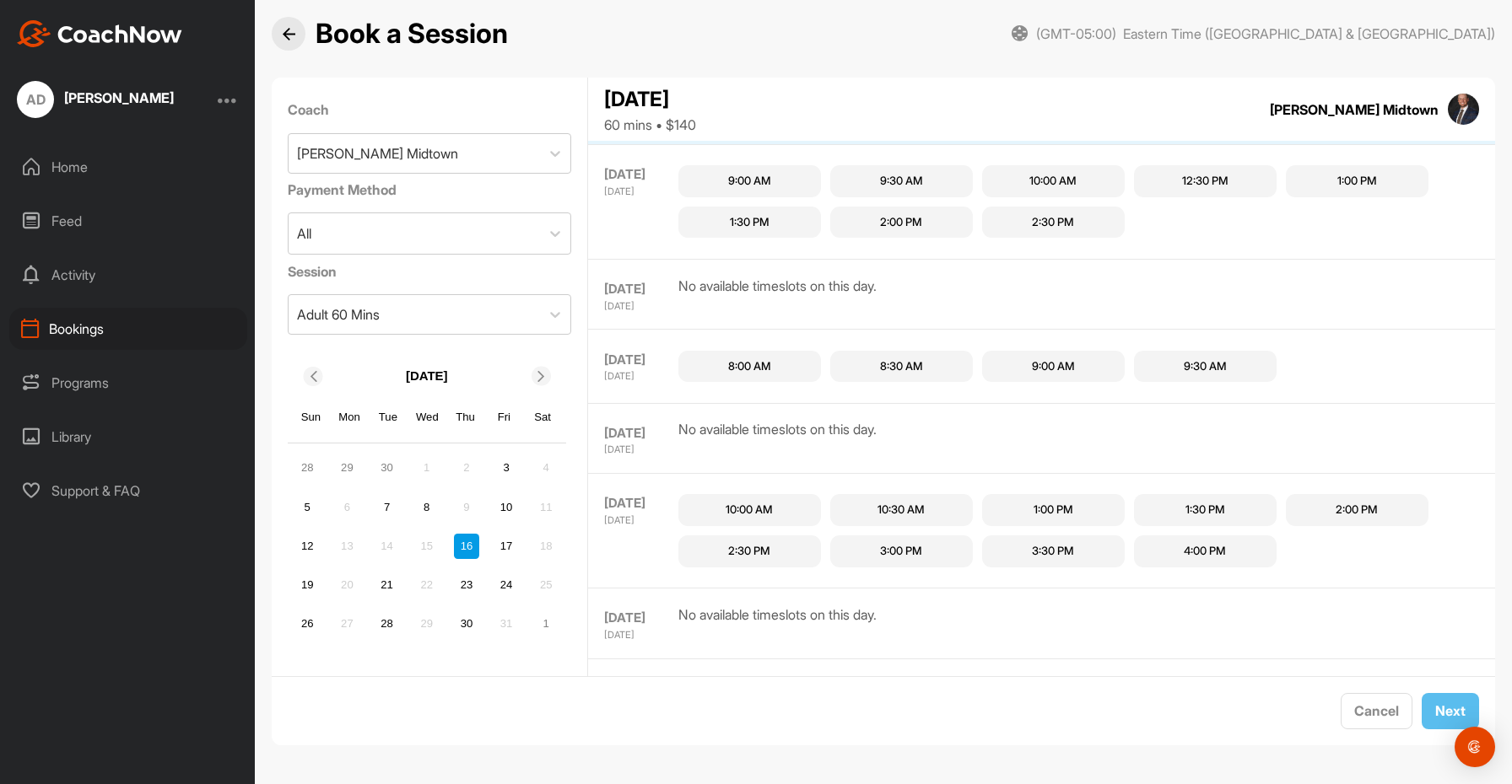
scroll to position [1133, 0]
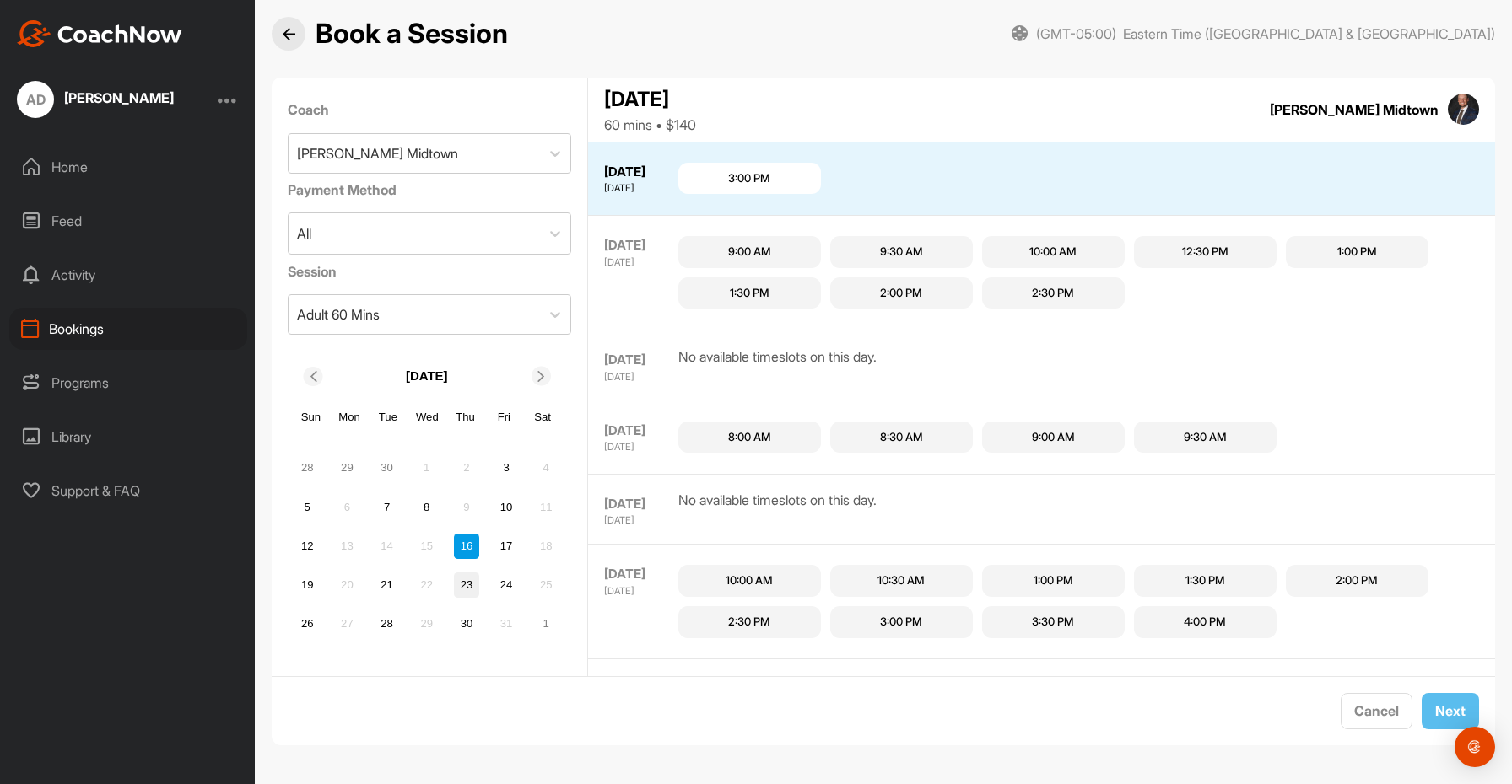
click at [461, 585] on div "23" at bounding box center [467, 585] width 26 height 26
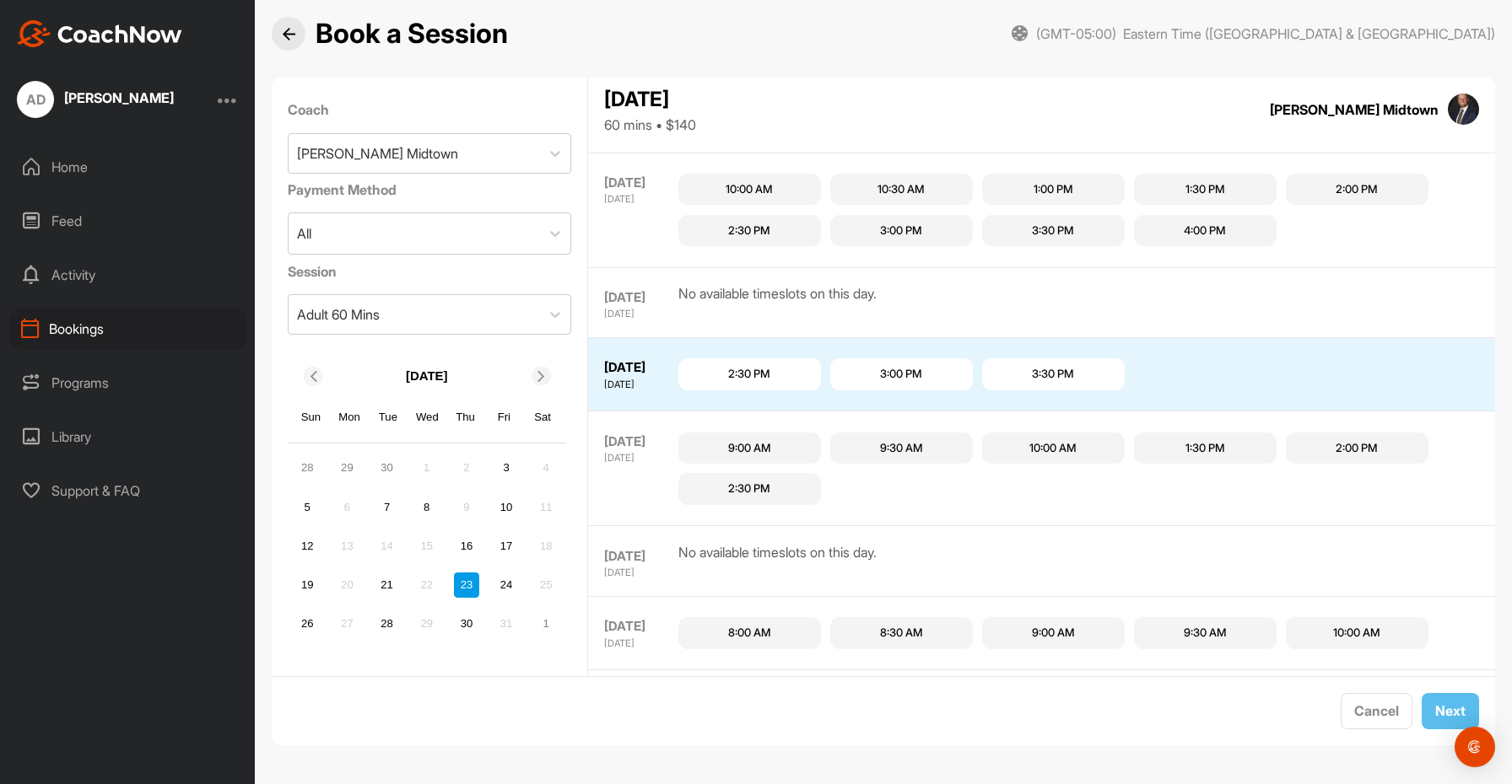
scroll to position [1433, 0]
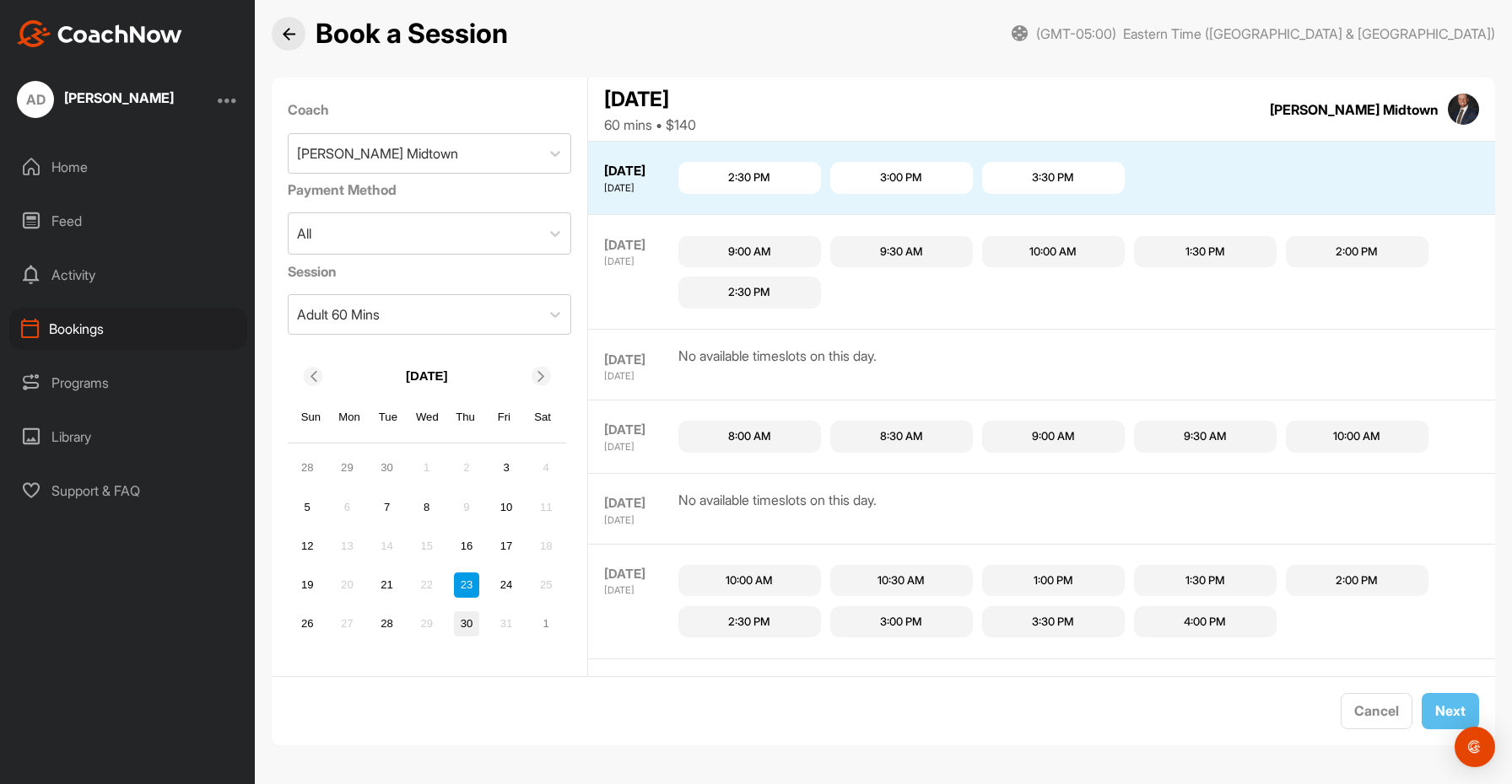
click at [466, 621] on div "30" at bounding box center [467, 624] width 26 height 26
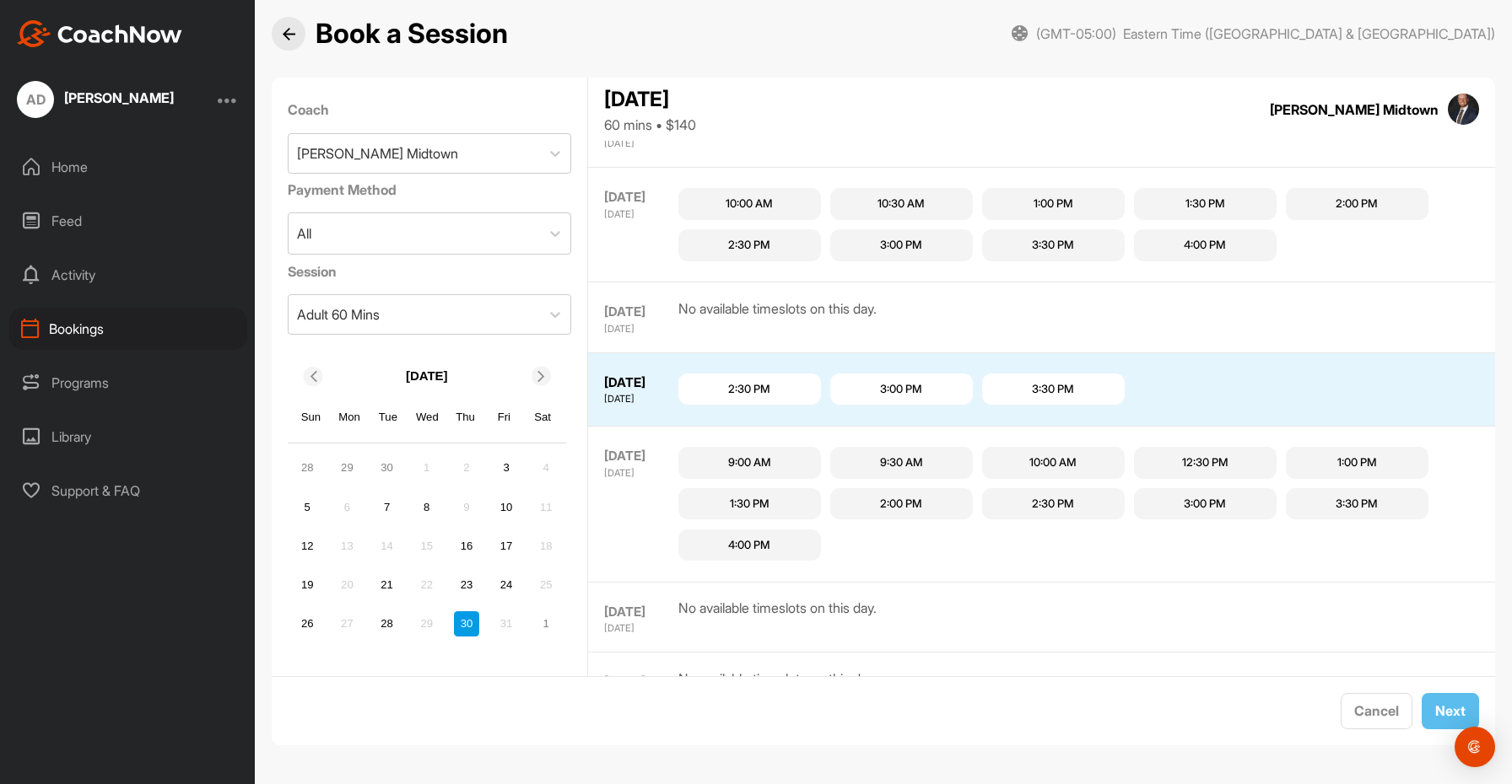
scroll to position [1644, 0]
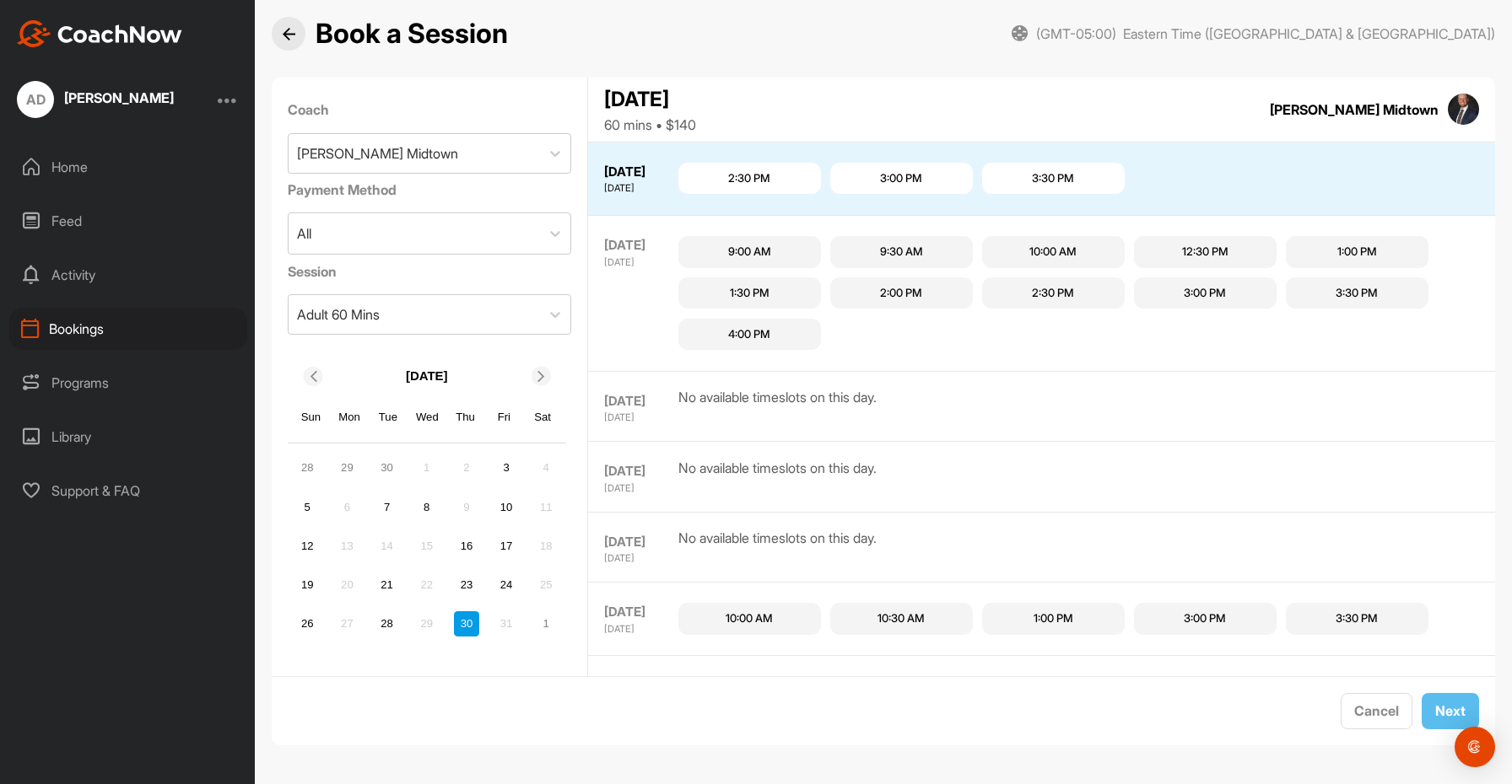
click at [539, 382] on div at bounding box center [541, 377] width 19 height 19
click at [471, 500] on div "6" at bounding box center [467, 506] width 26 height 26
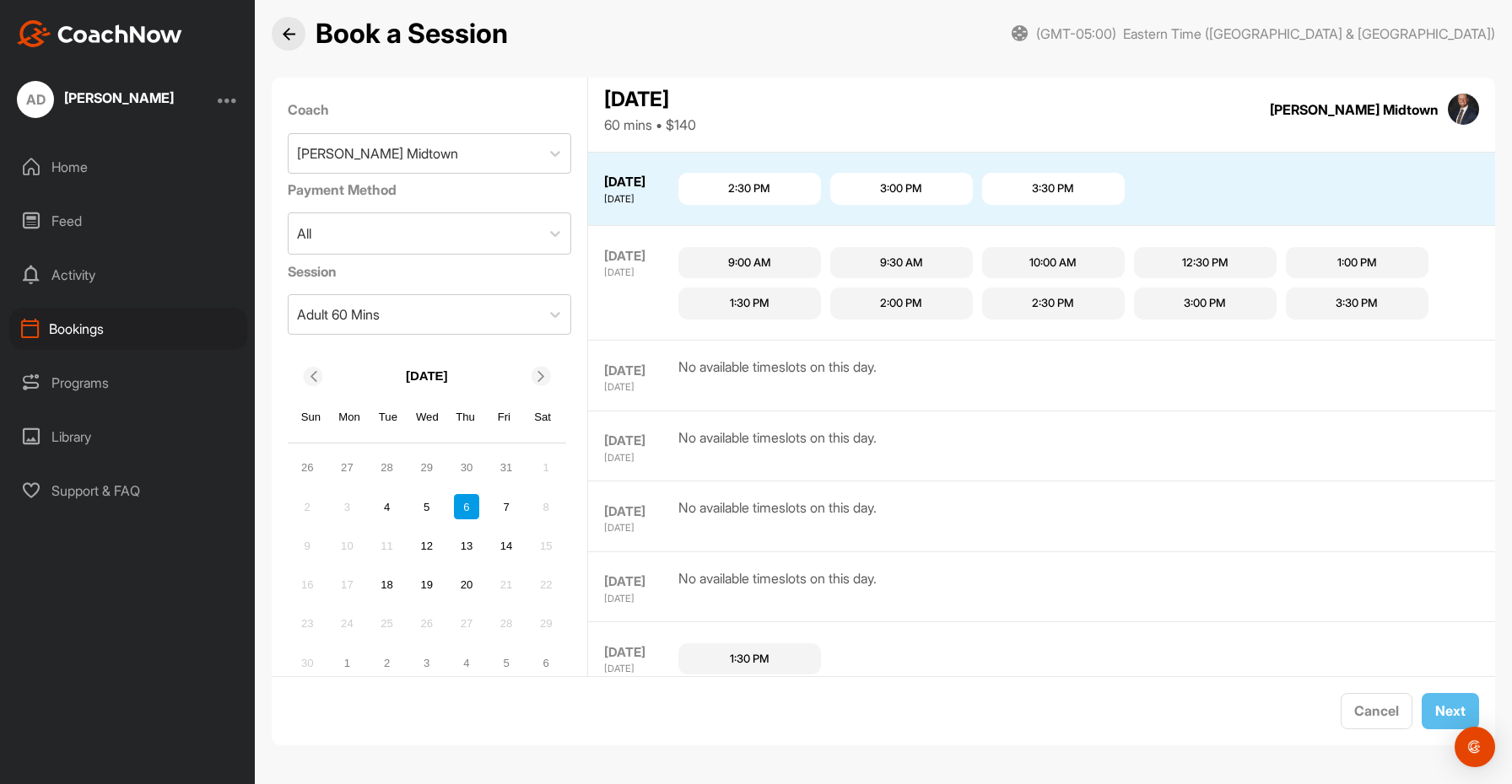
scroll to position [1715, 0]
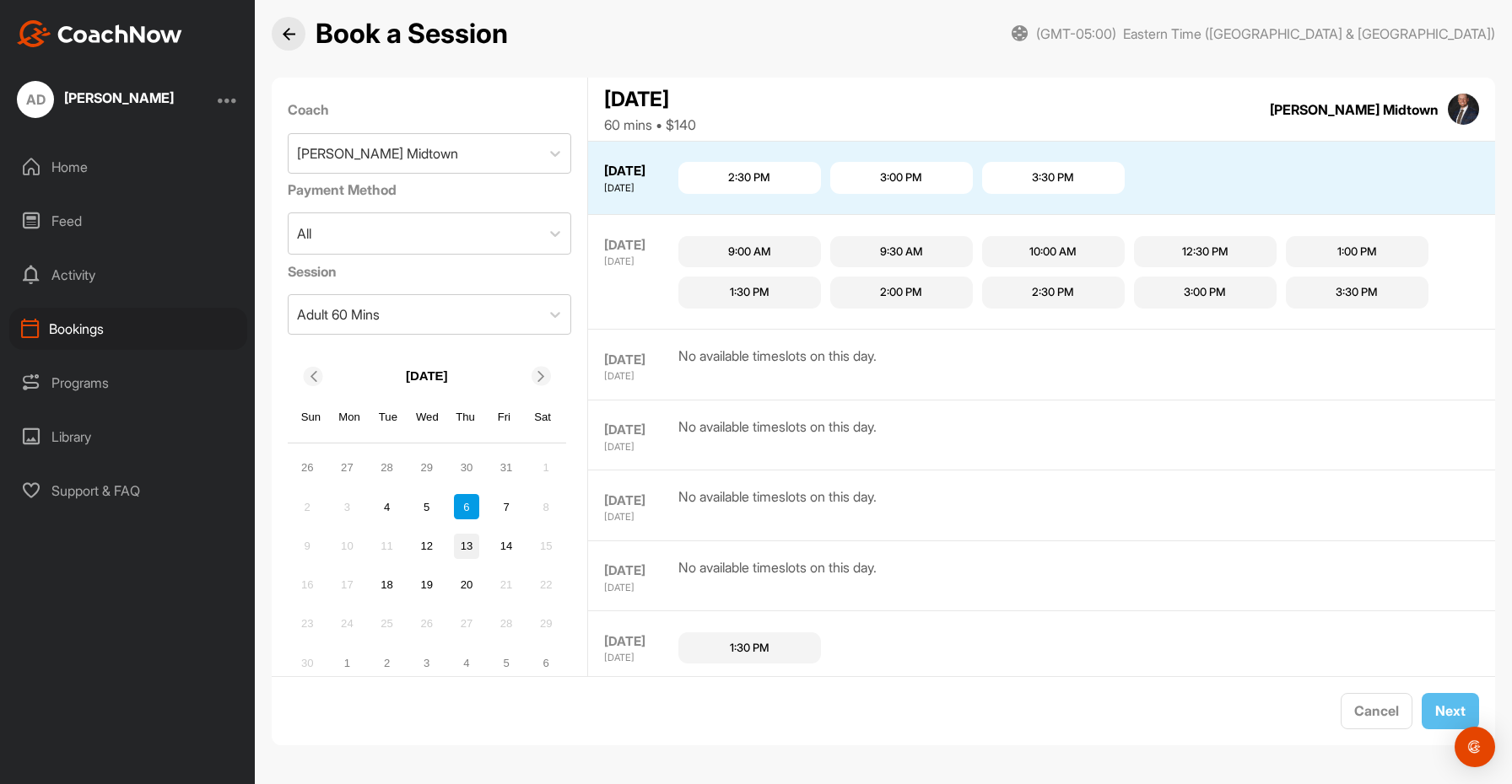
click at [471, 545] on div "13" at bounding box center [467, 546] width 26 height 26
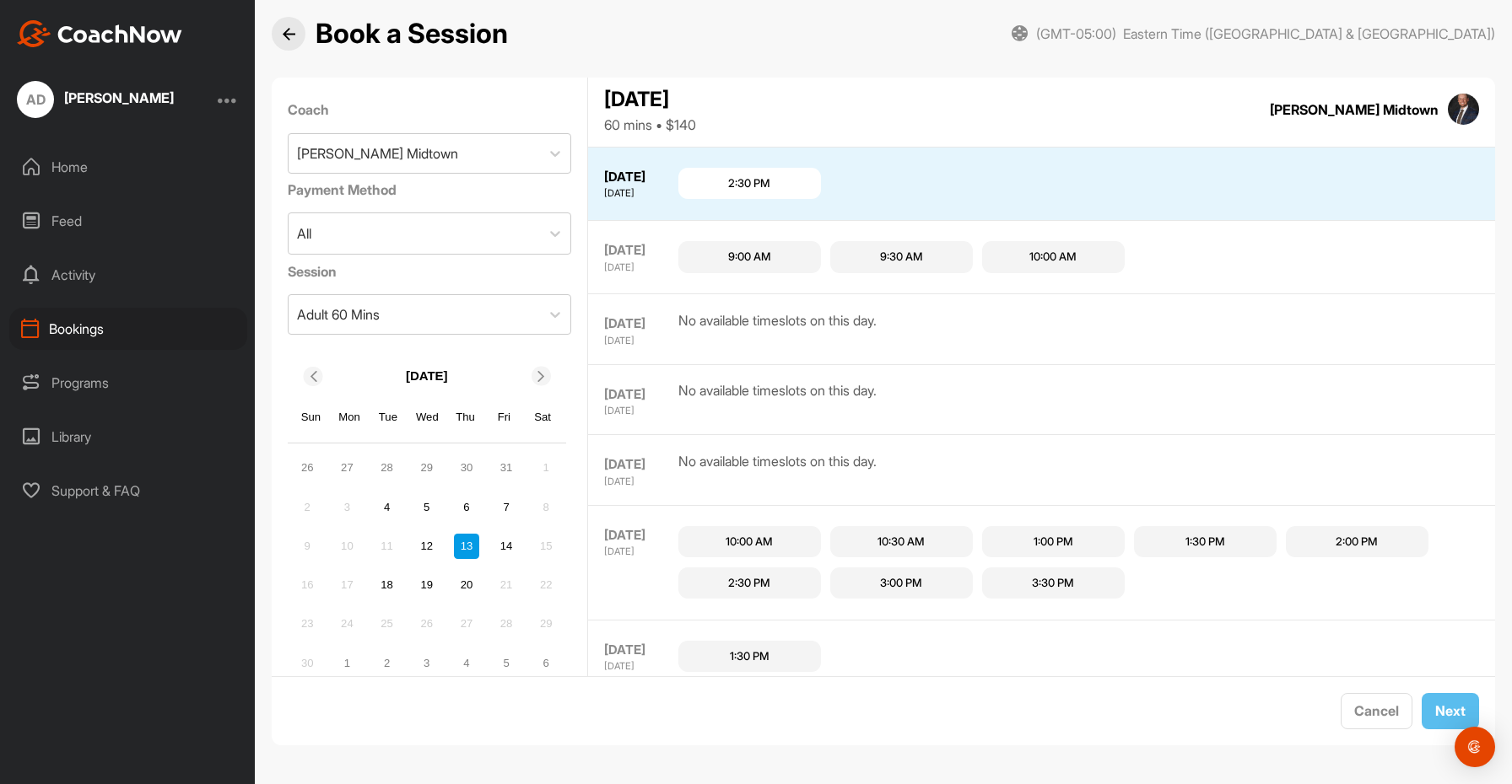
scroll to position [1810, 0]
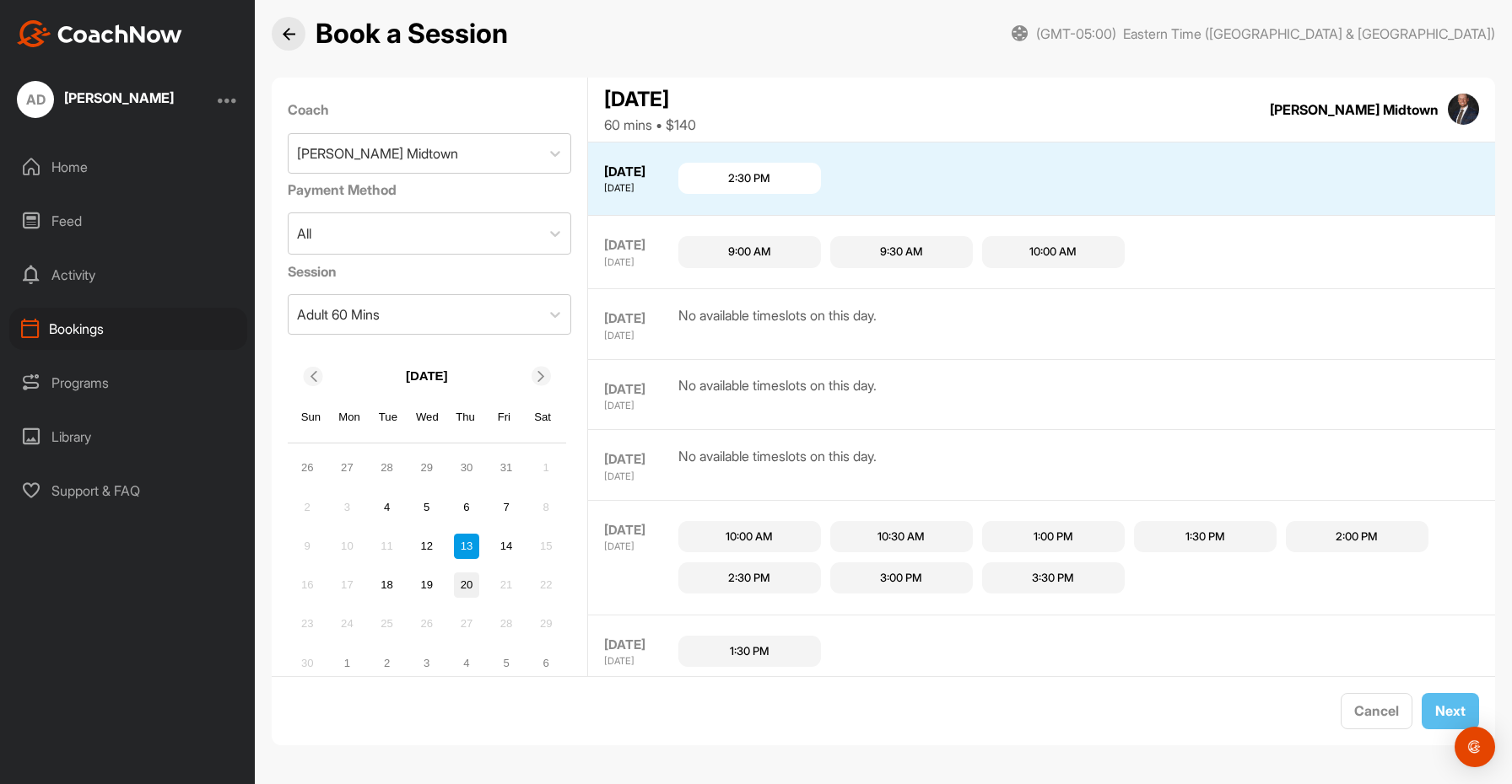
click at [469, 576] on div "20" at bounding box center [467, 585] width 26 height 26
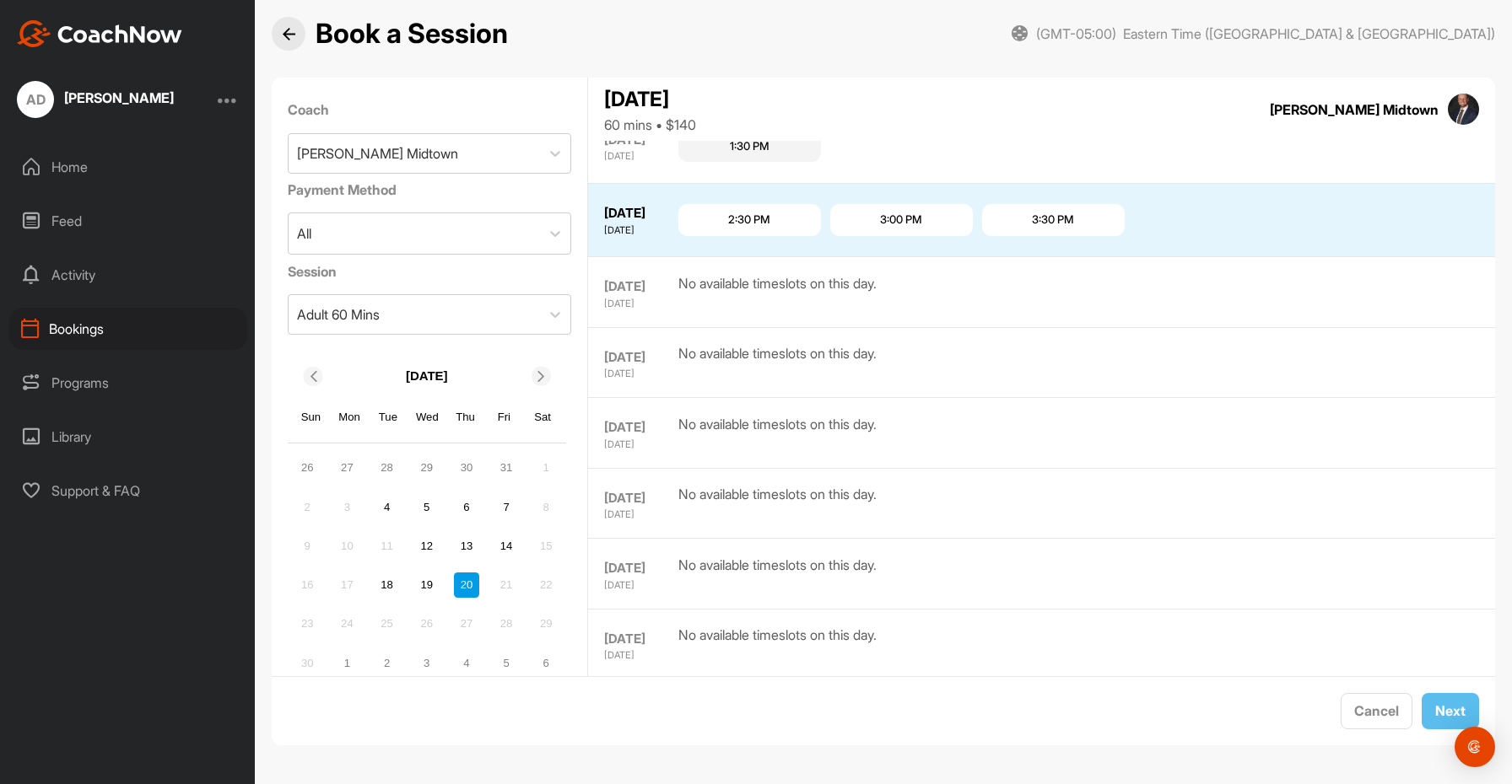
scroll to position [1531, 0]
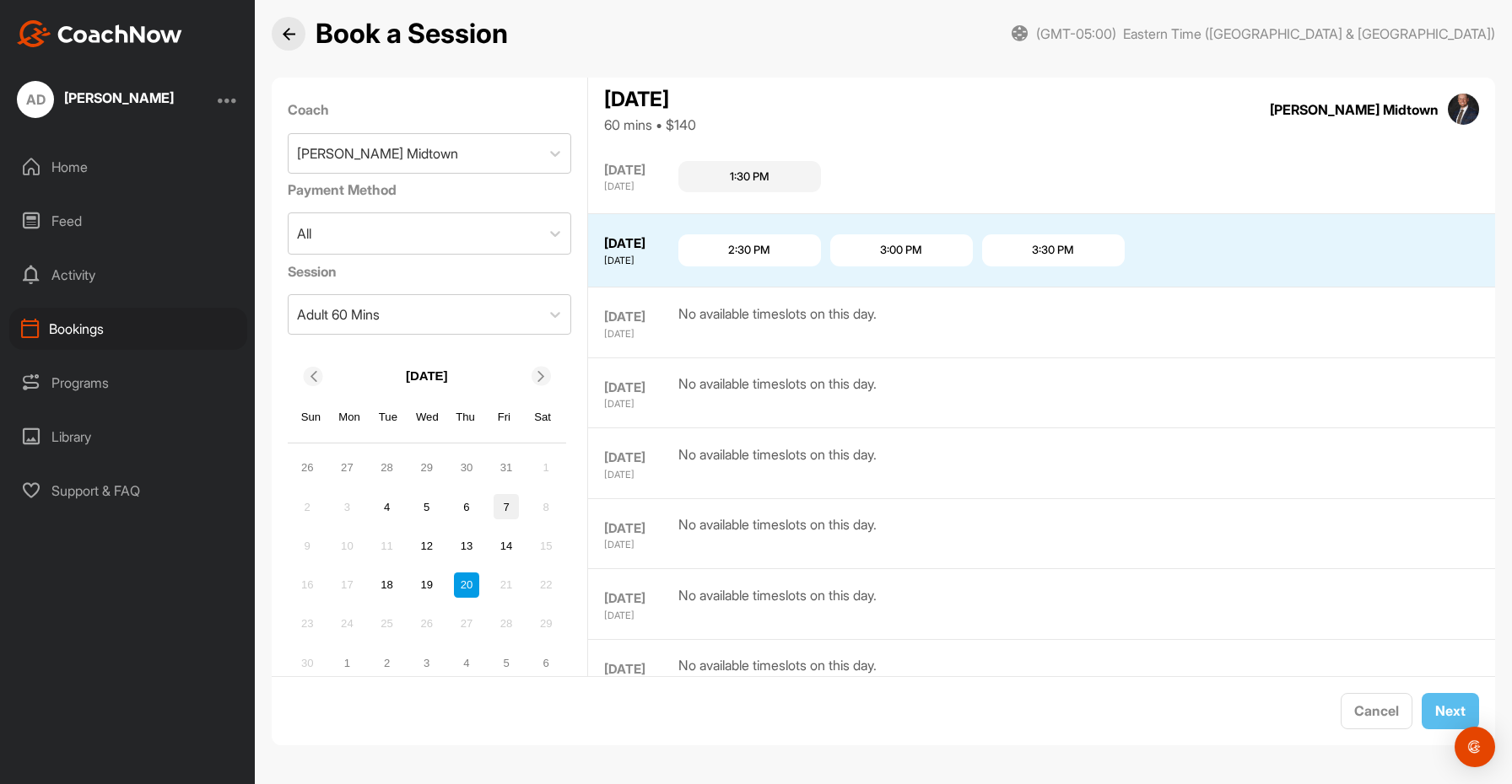
click at [513, 503] on div "7" at bounding box center [506, 506] width 26 height 26
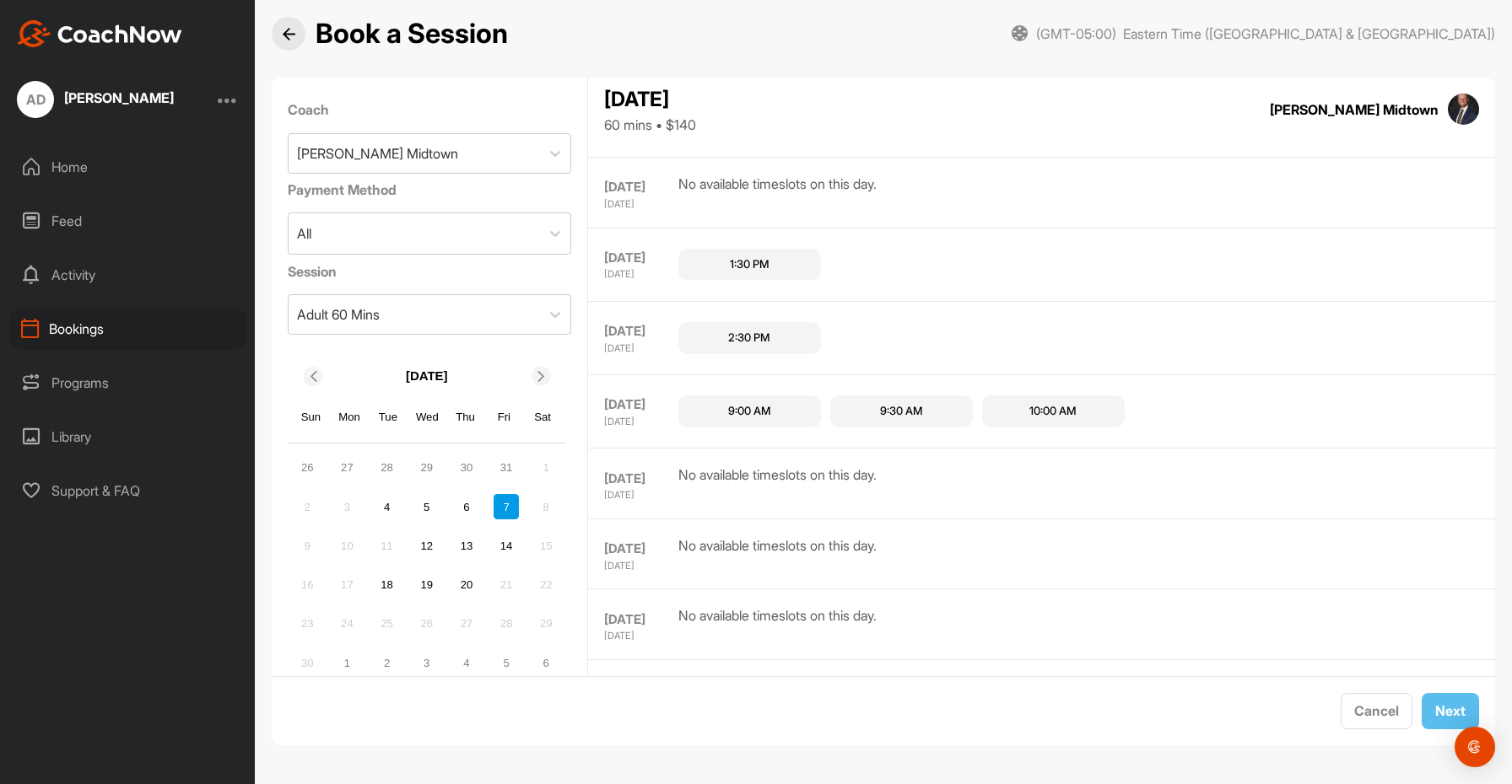
scroll to position [2391, 0]
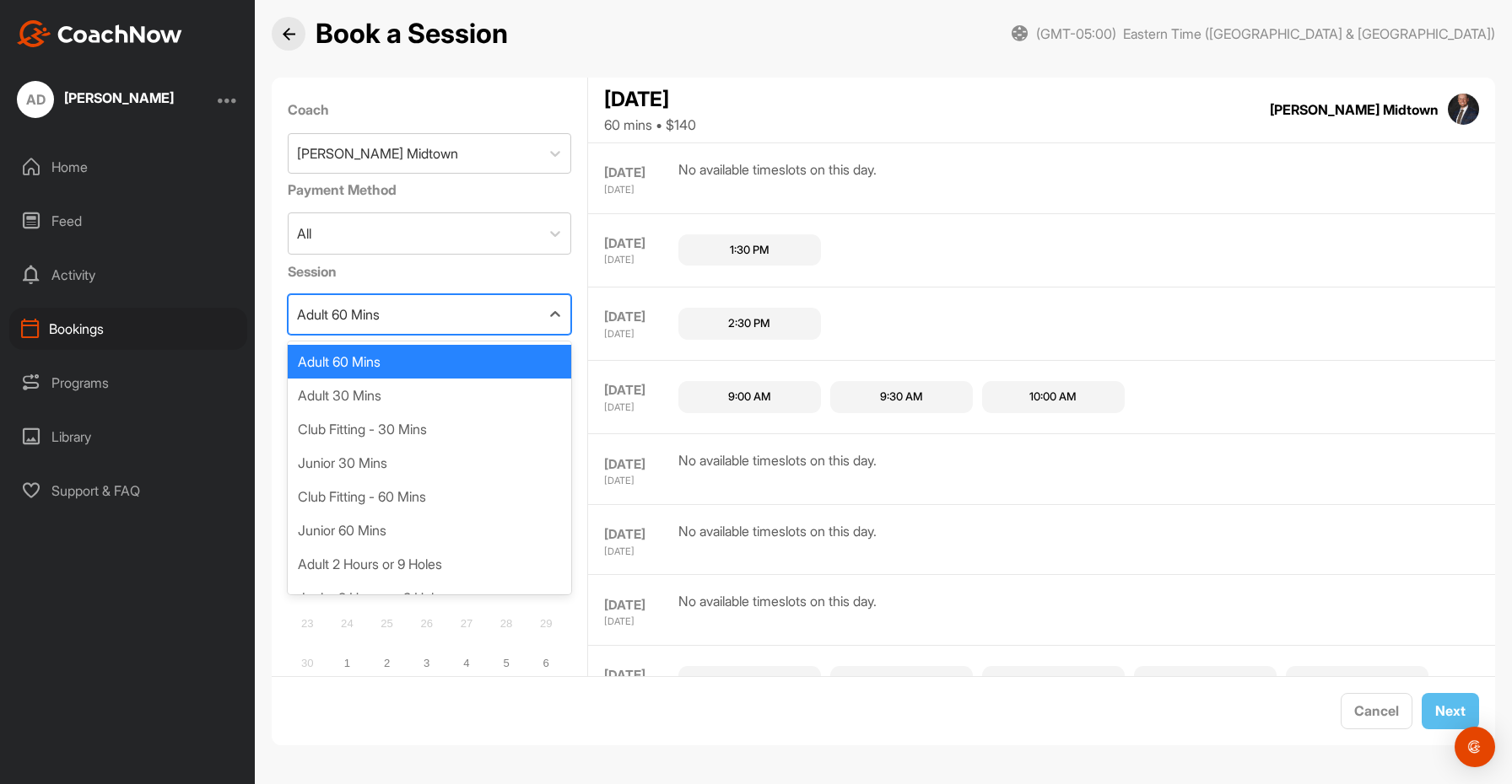
click at [369, 319] on div "Adult 60 Mins" at bounding box center [337, 314] width 82 height 20
click at [404, 465] on div "Junior 30 Mins" at bounding box center [429, 463] width 284 height 34
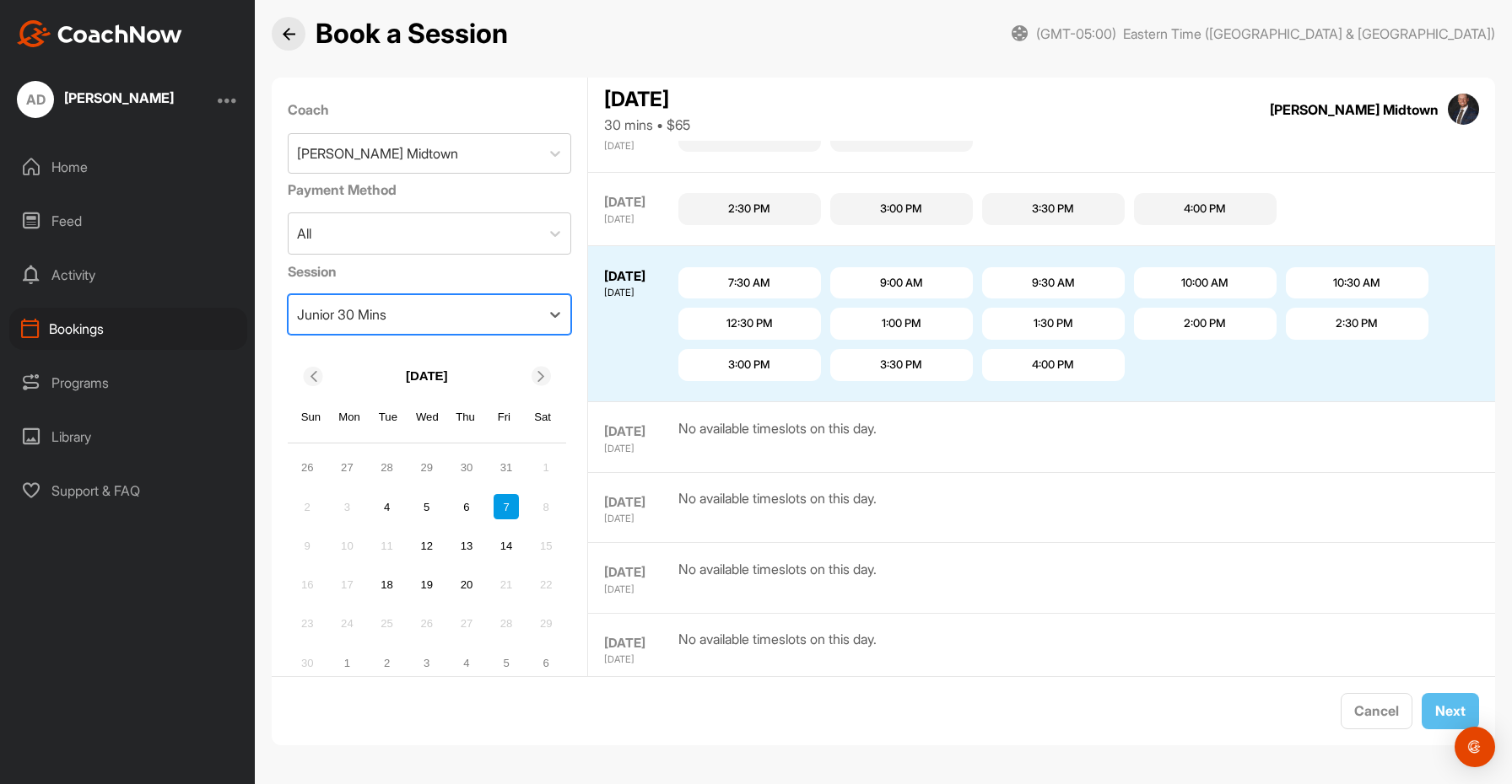
scroll to position [1164, 0]
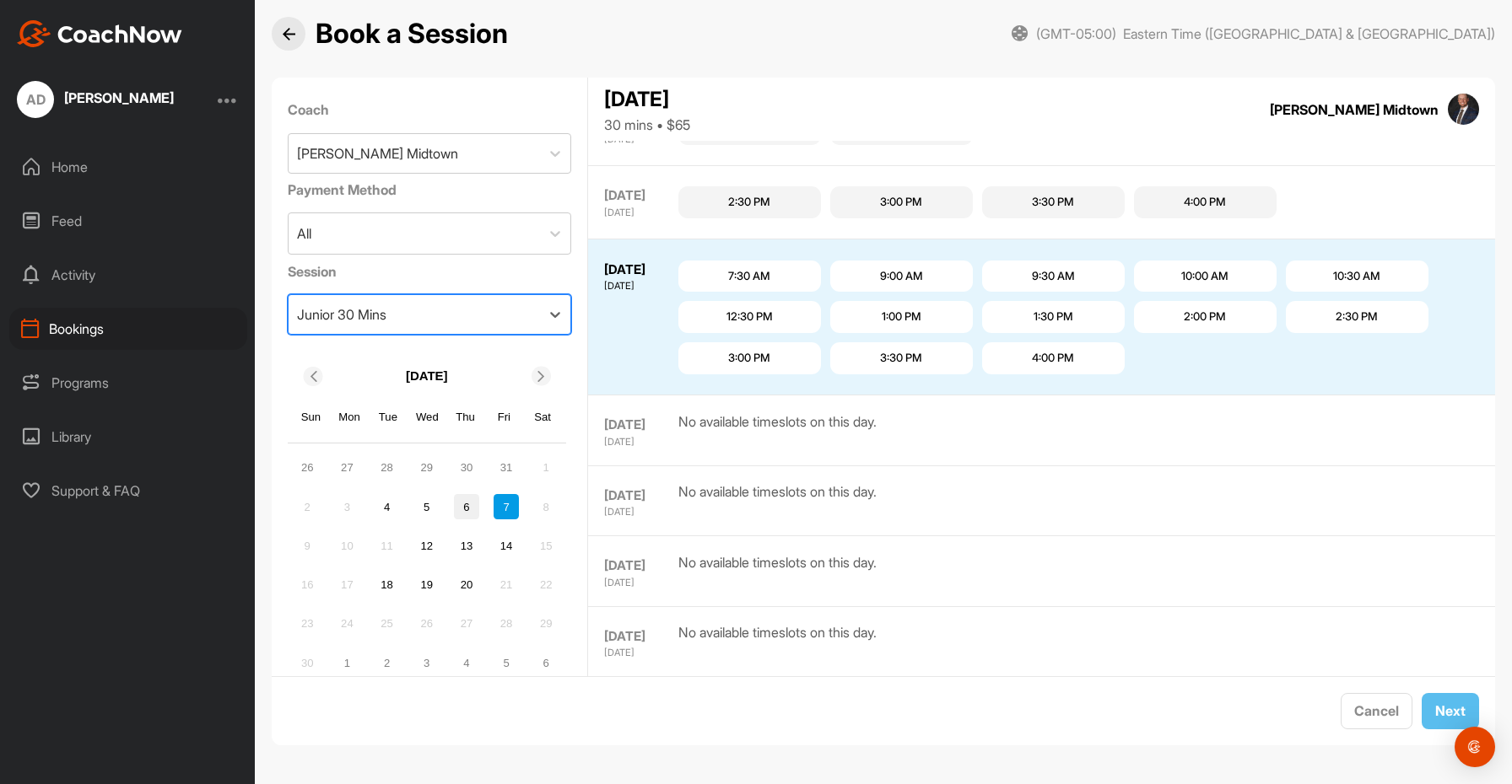
click at [464, 511] on div "6" at bounding box center [467, 506] width 26 height 26
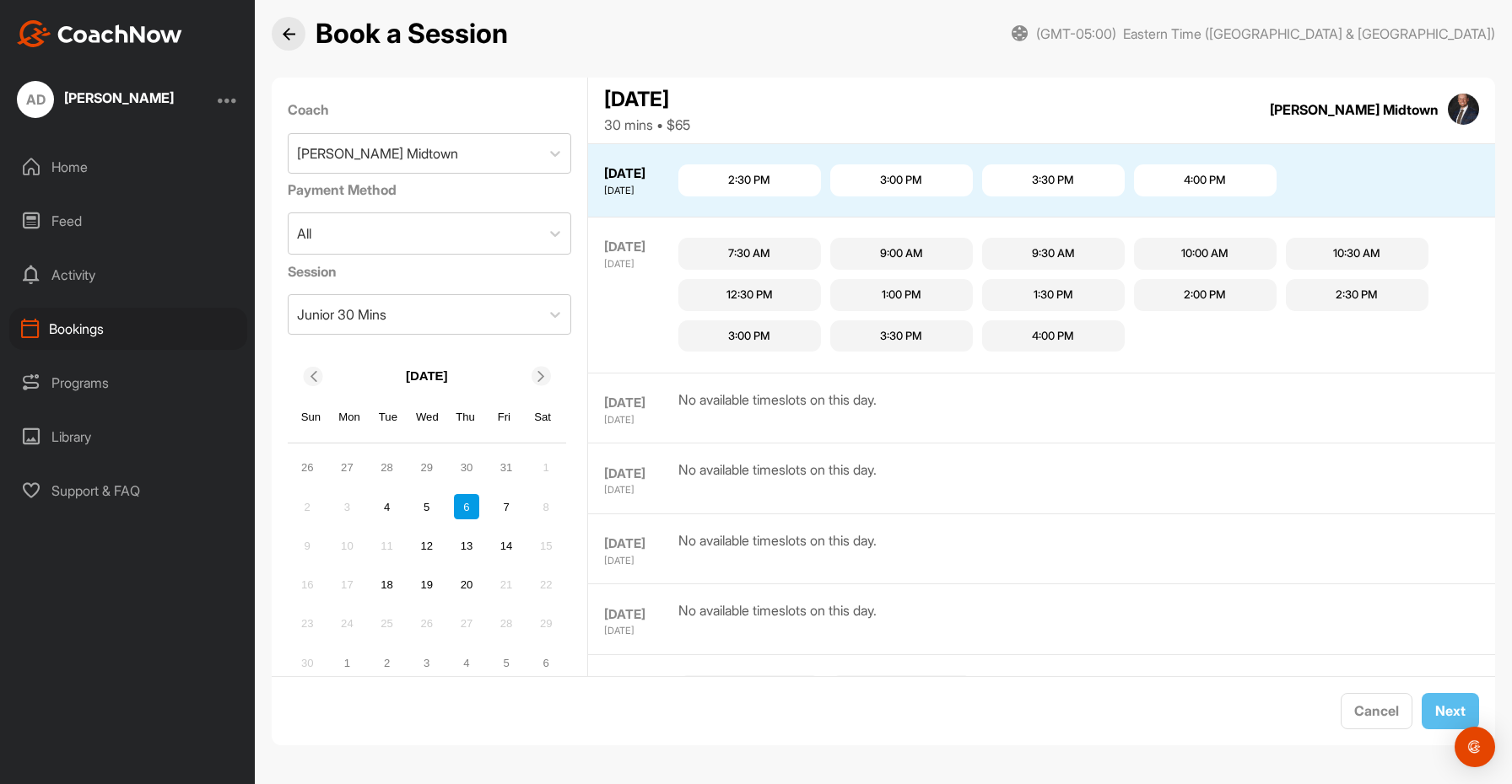
scroll to position [629, 0]
click at [461, 548] on div "13" at bounding box center [467, 546] width 26 height 26
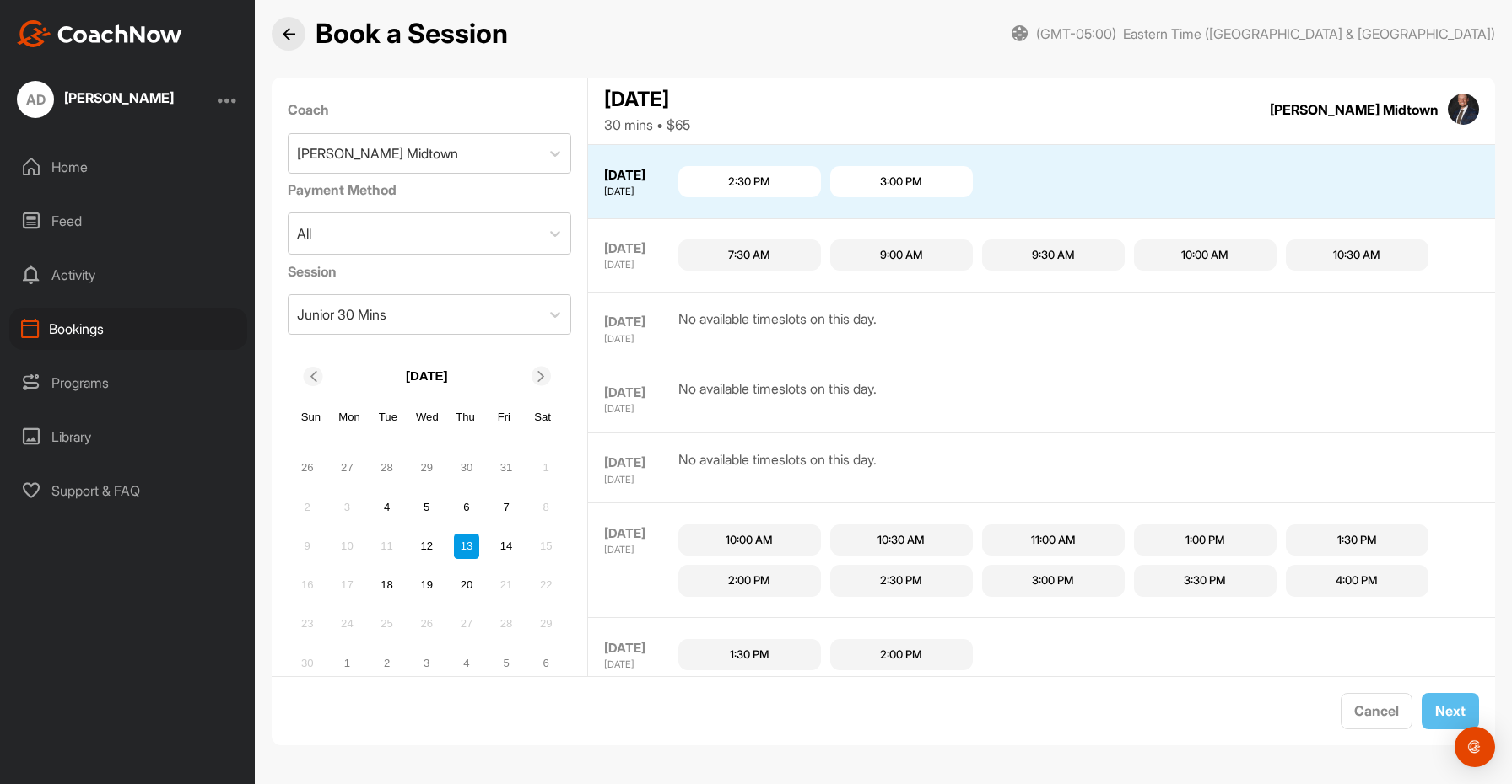
scroll to position [1429, 0]
click at [470, 589] on div "20" at bounding box center [467, 585] width 26 height 26
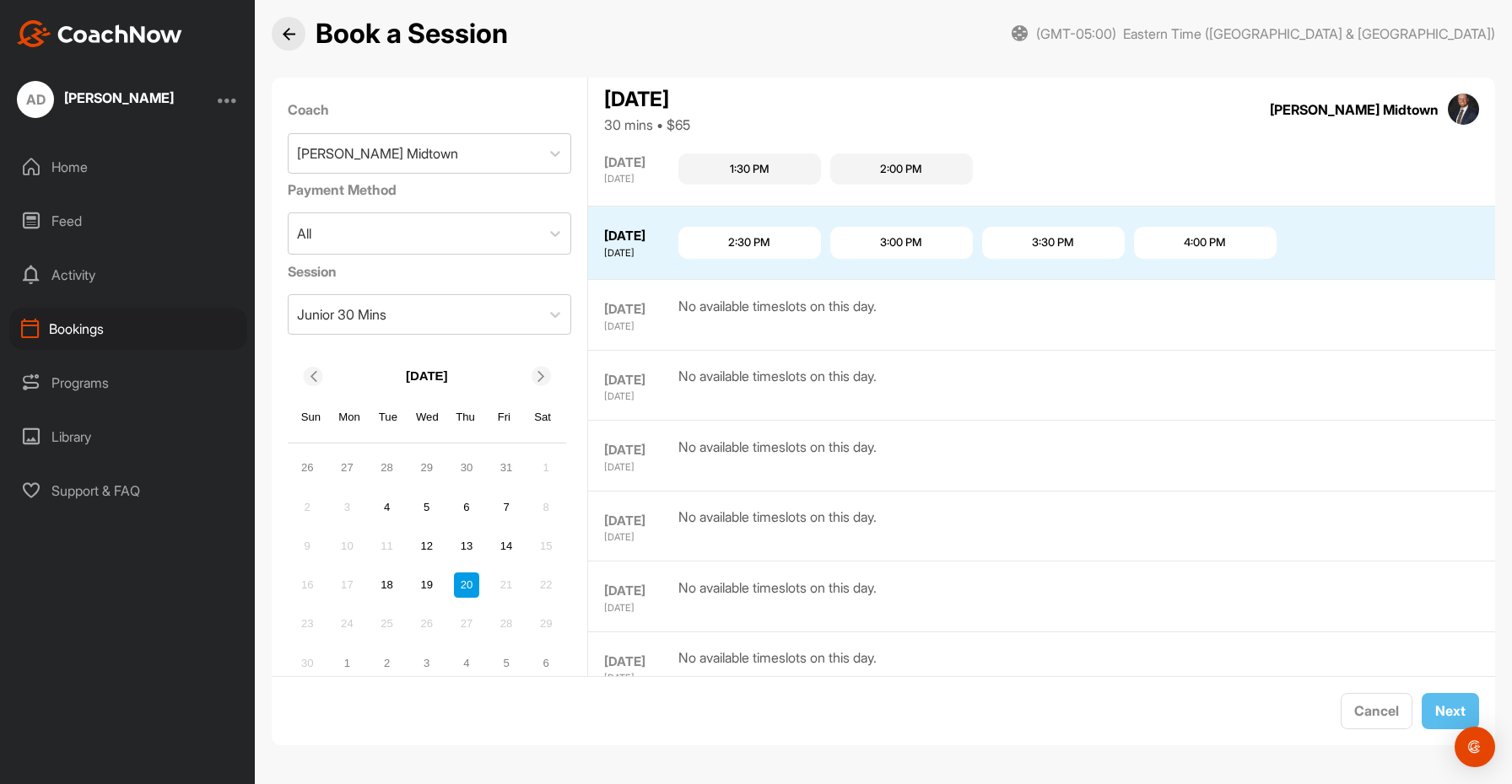
scroll to position [1180, 0]
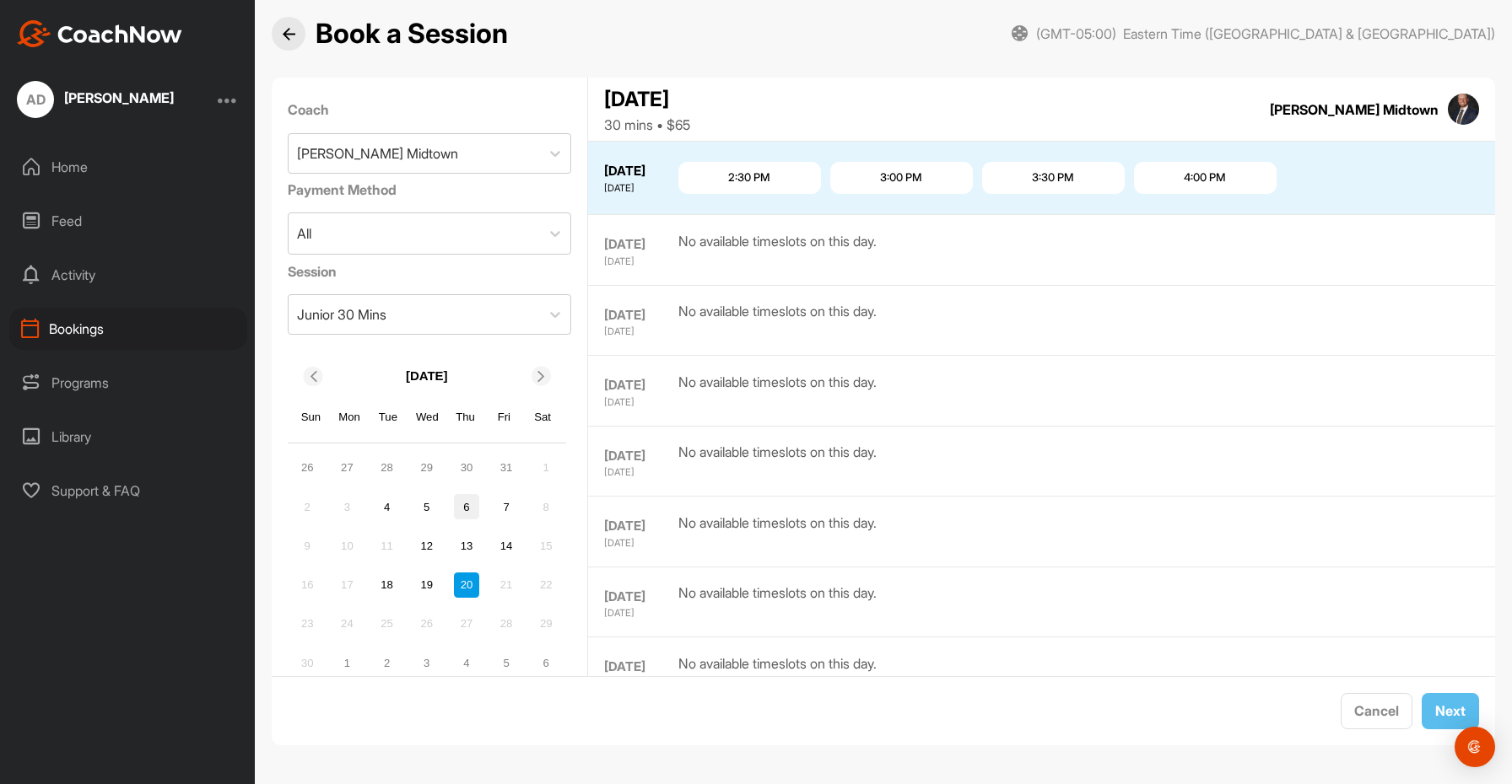
click at [470, 507] on div "6" at bounding box center [467, 506] width 26 height 26
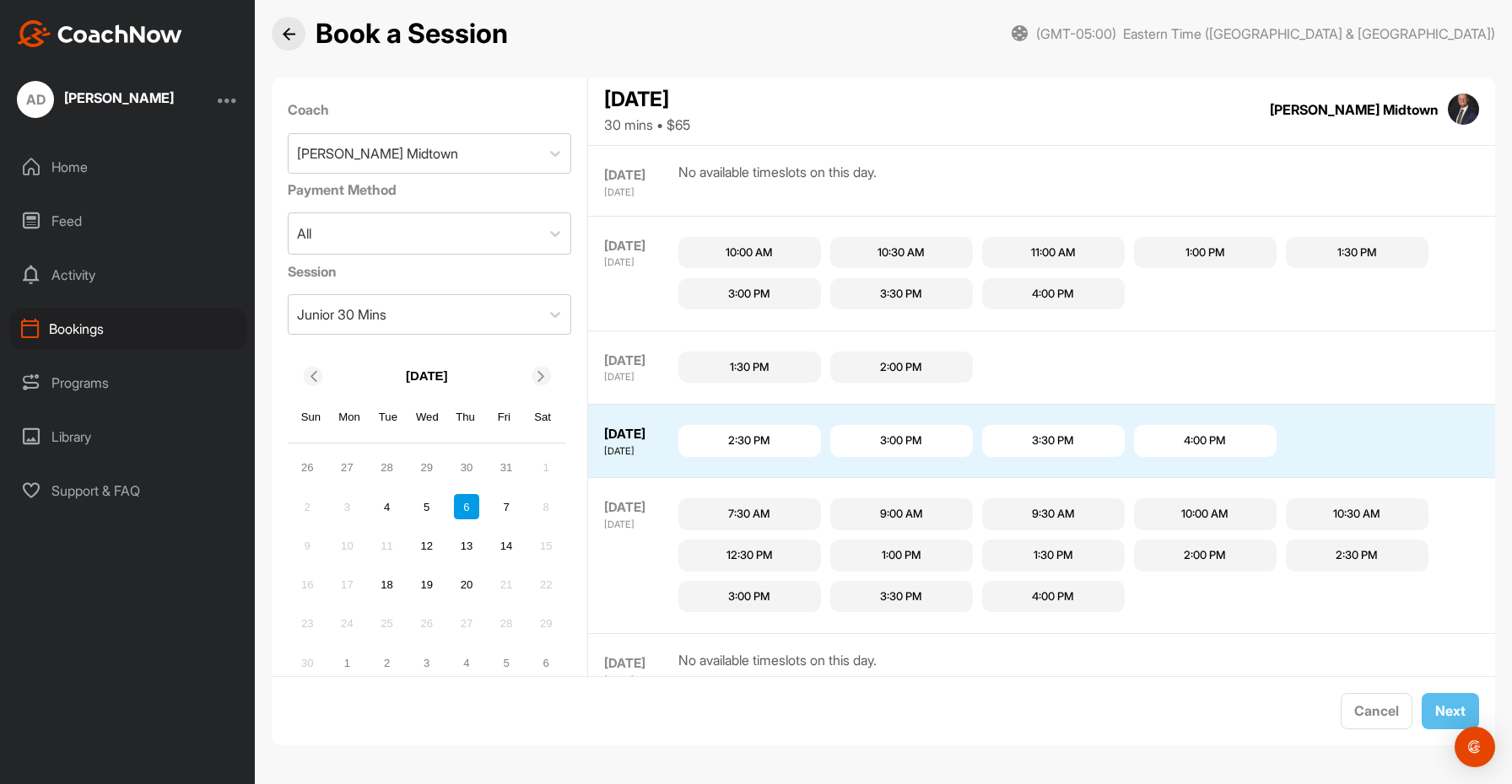
scroll to position [1375, 0]
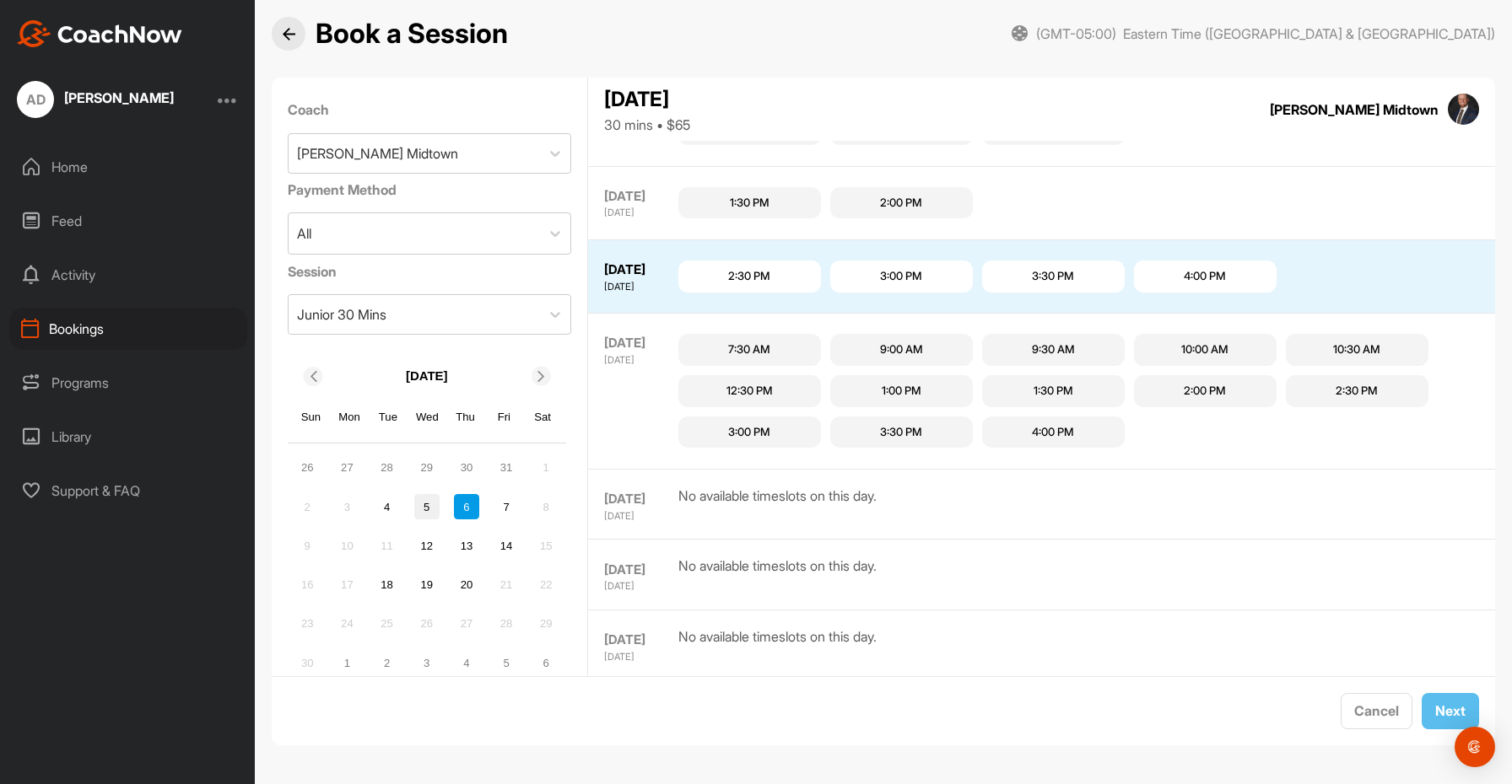
click at [431, 505] on div "5" at bounding box center [427, 506] width 26 height 26
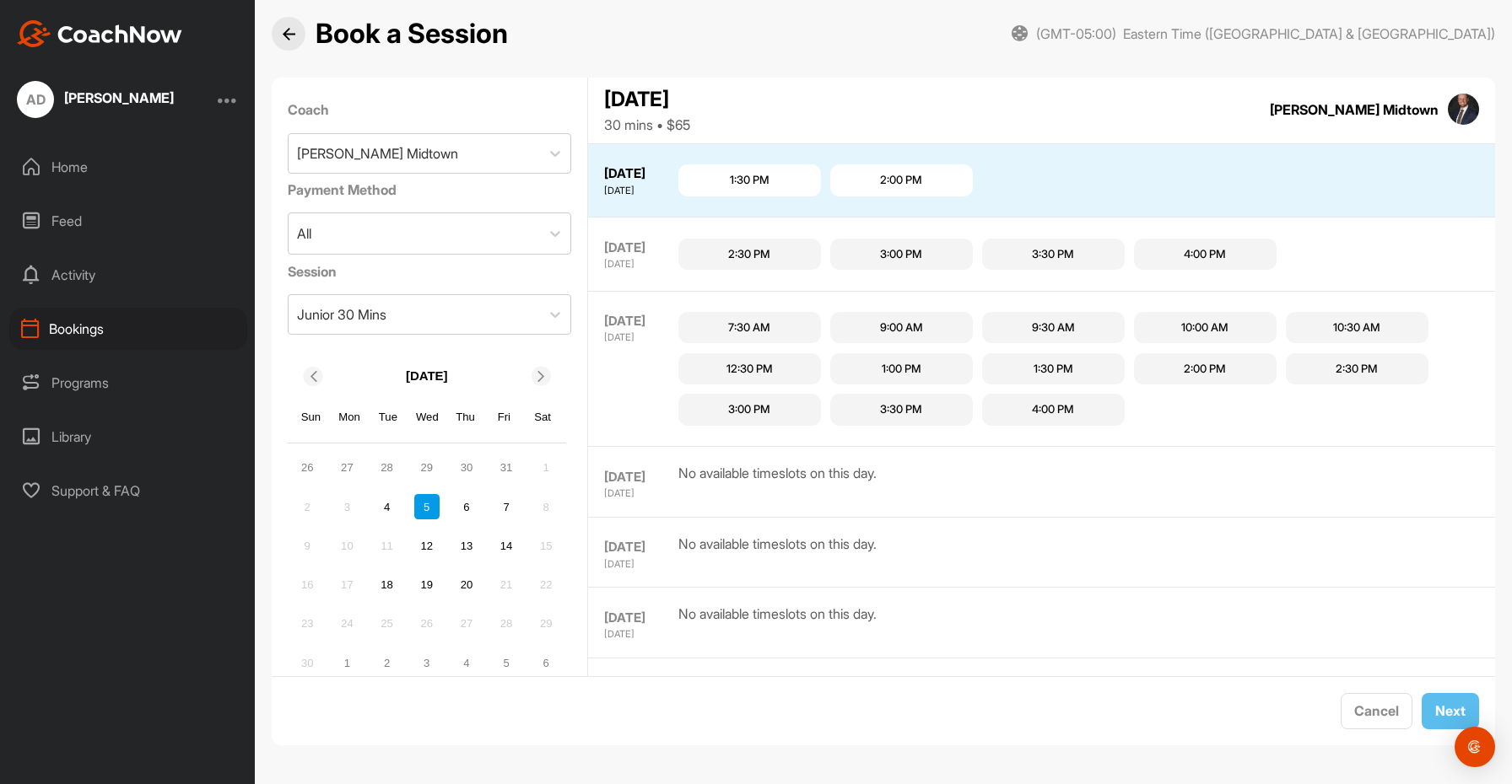
scroll to position [626, 0]
click at [430, 545] on div "12" at bounding box center [427, 546] width 26 height 26
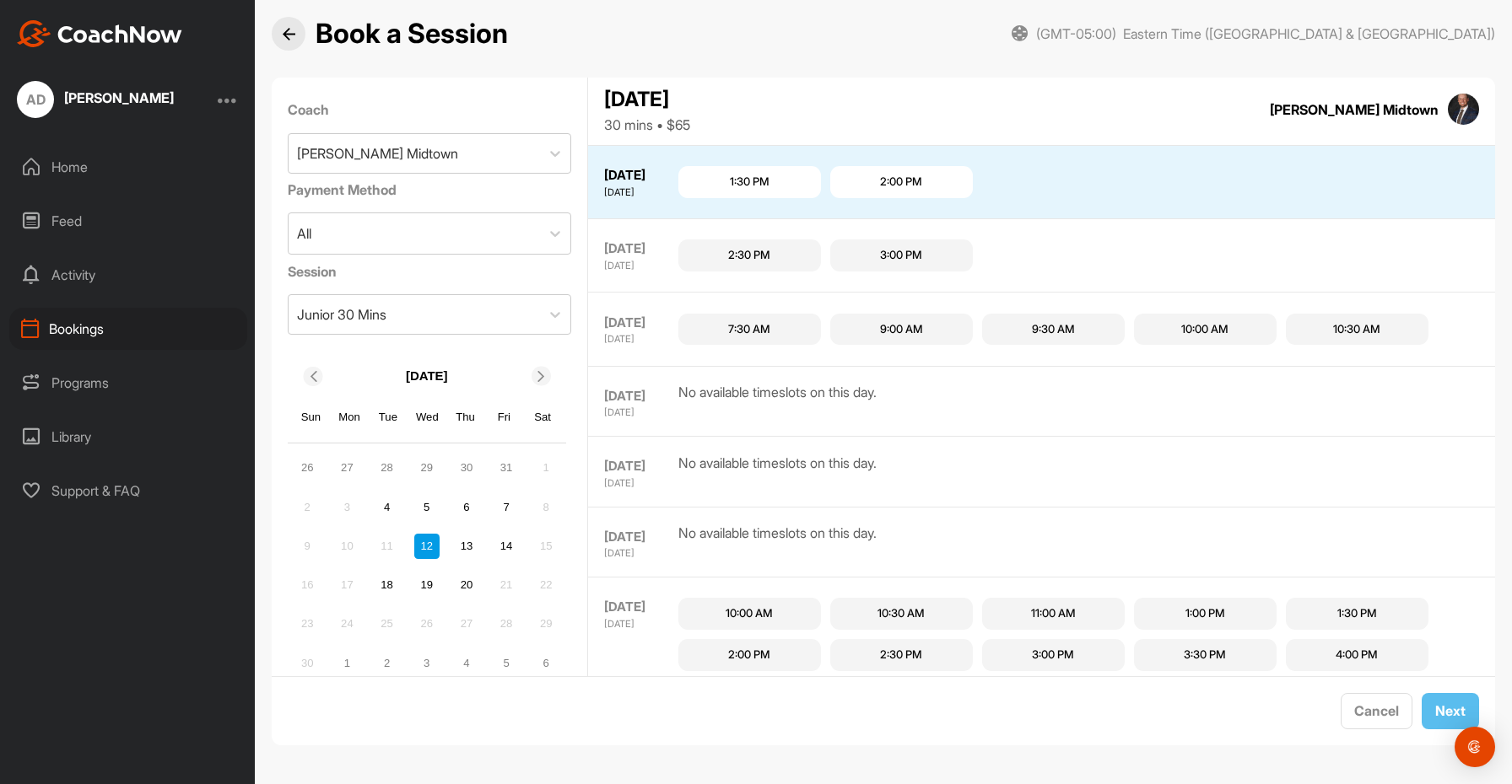
scroll to position [1636, 0]
click at [428, 577] on div "19" at bounding box center [427, 585] width 26 height 26
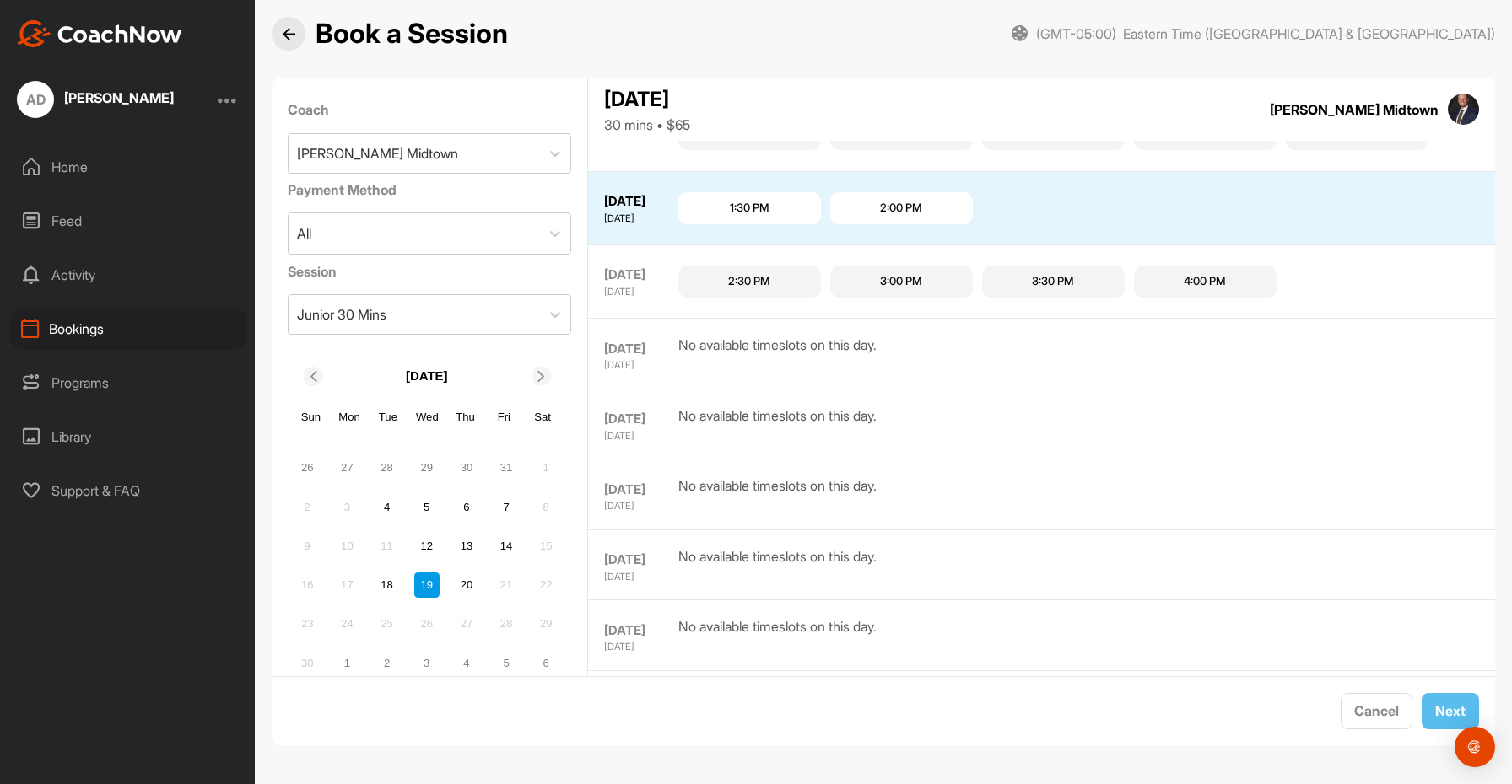
scroll to position [1603, 0]
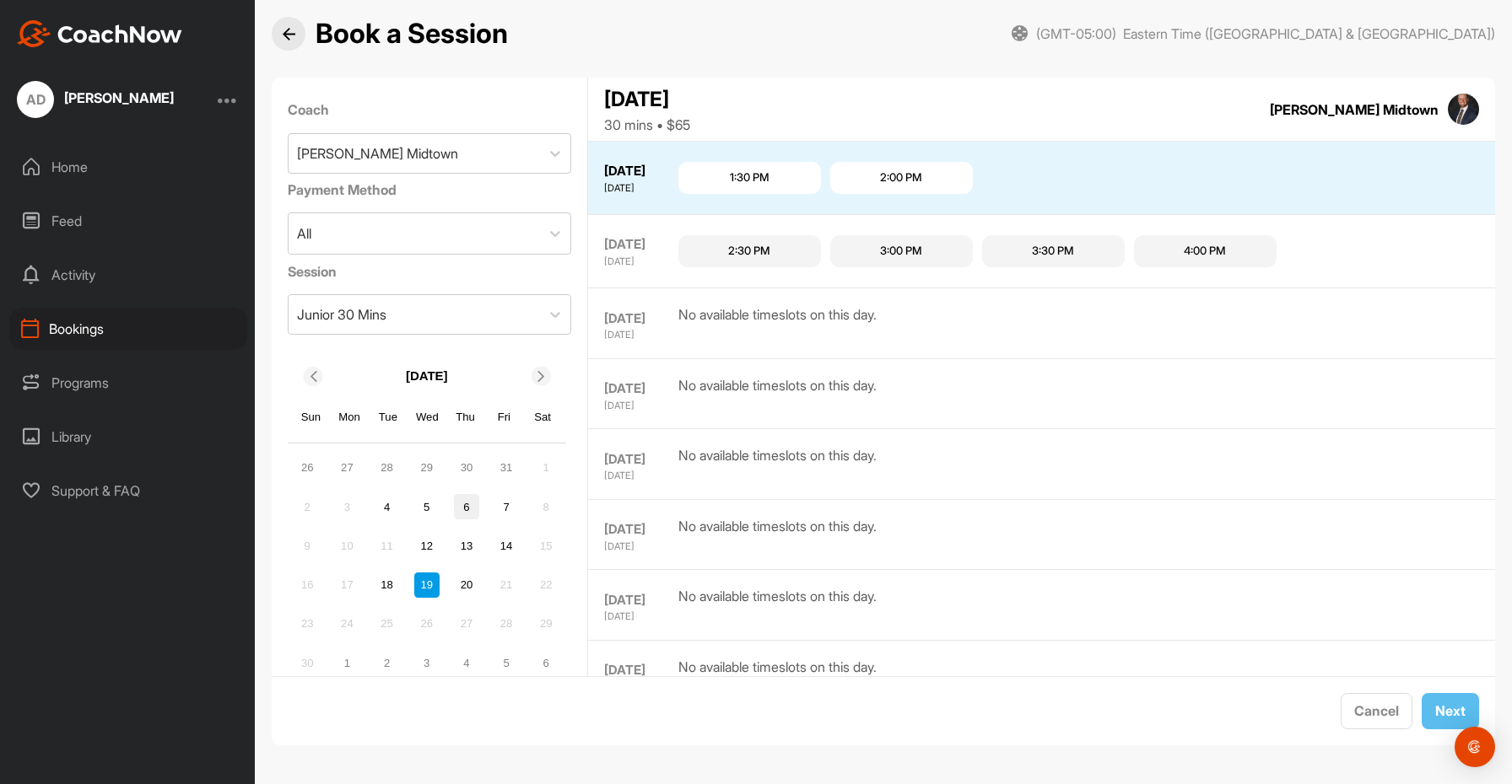
click at [473, 505] on div "6" at bounding box center [467, 506] width 26 height 26
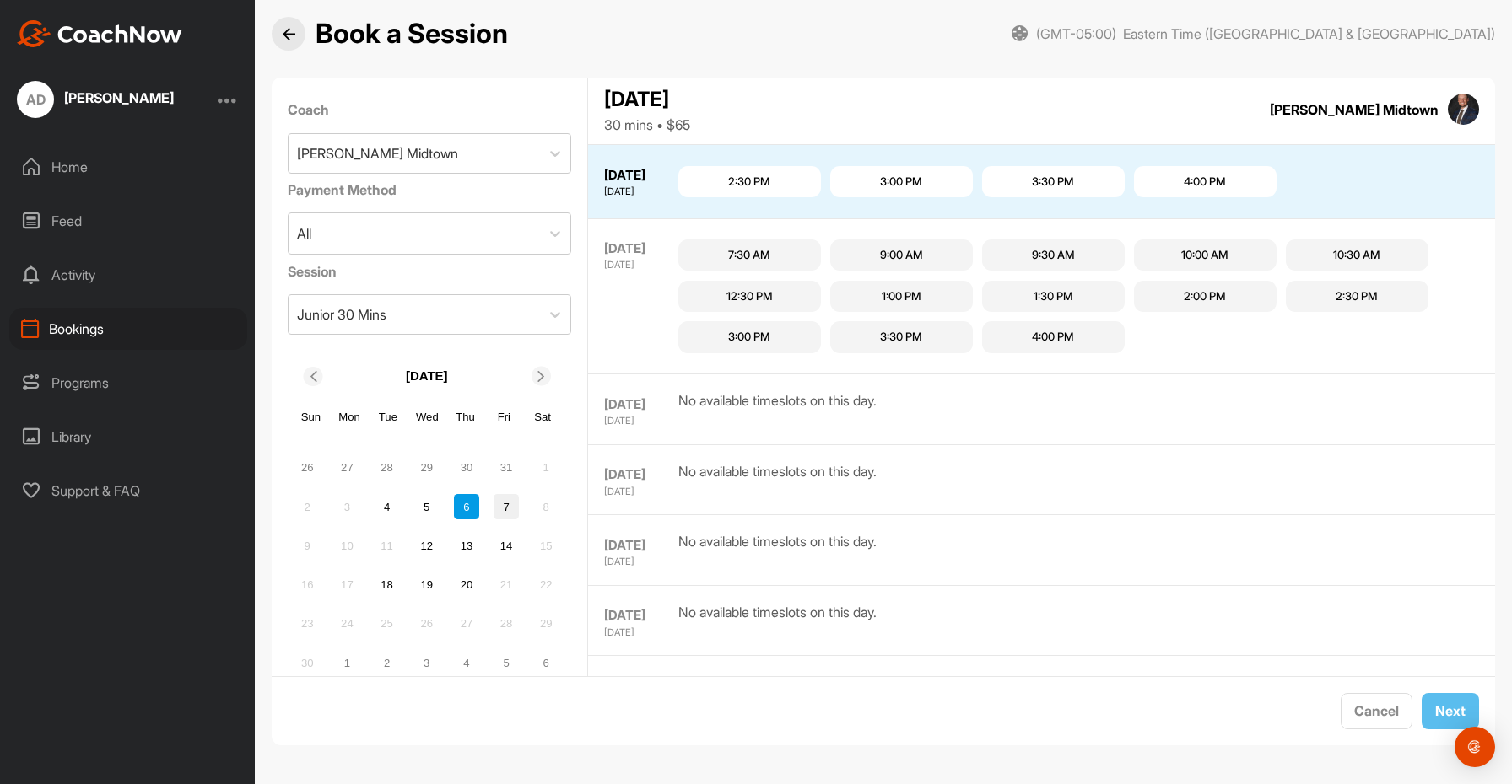
scroll to position [840, 0]
click at [1160, 178] on div "4:00 PM" at bounding box center [1205, 179] width 143 height 32
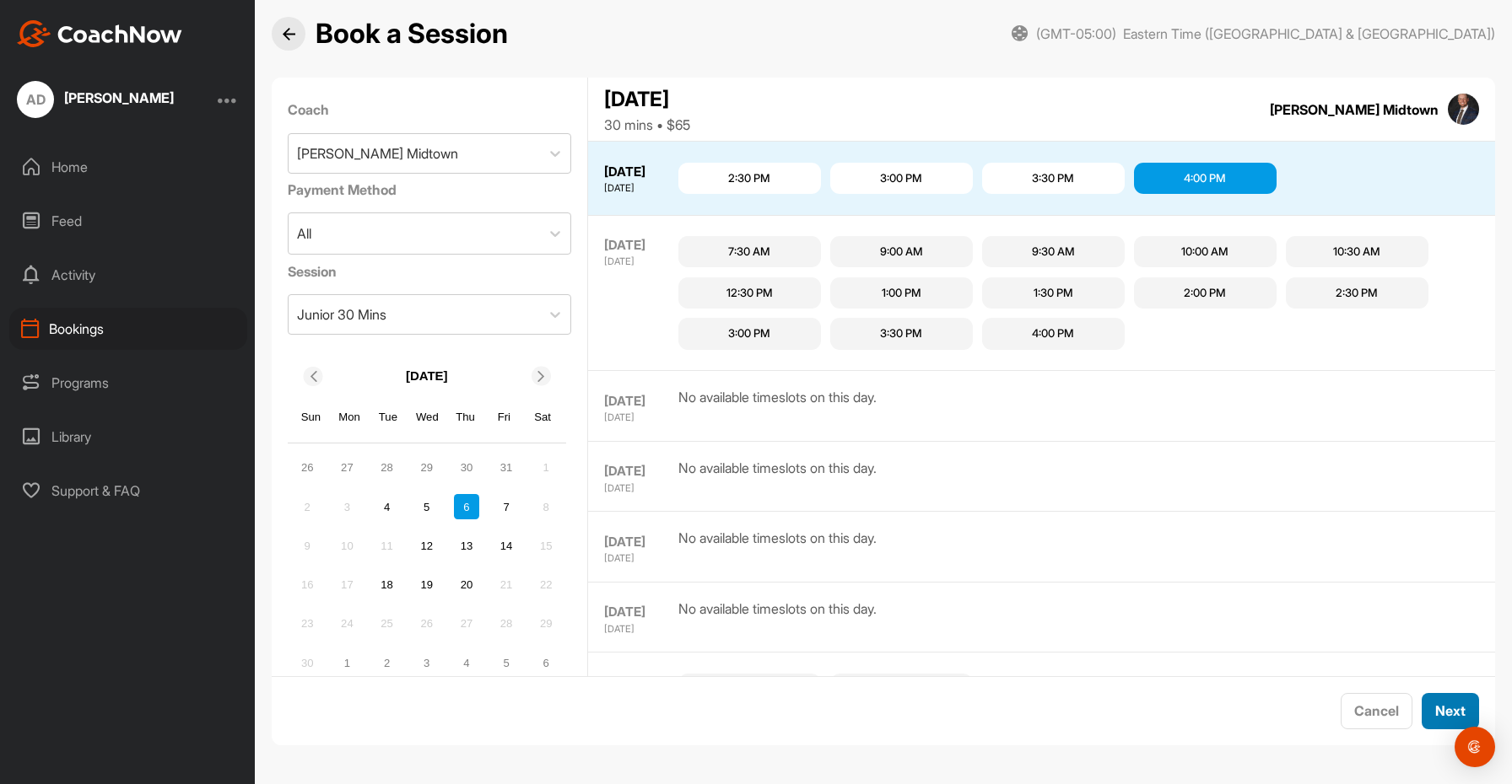
click at [1435, 719] on div "Next" at bounding box center [1450, 711] width 30 height 20
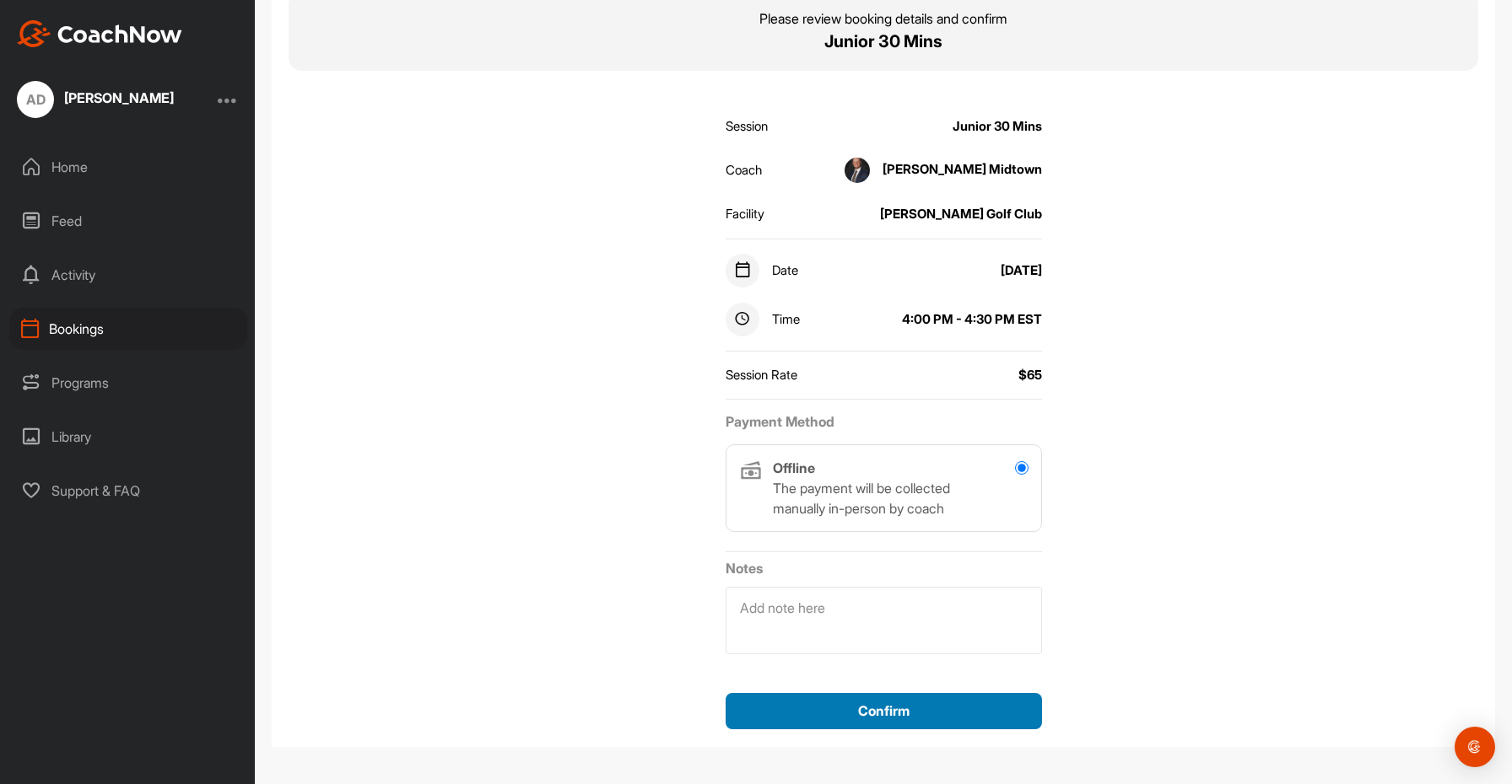
scroll to position [134, 0]
click at [893, 706] on span "Confirm" at bounding box center [883, 710] width 51 height 17
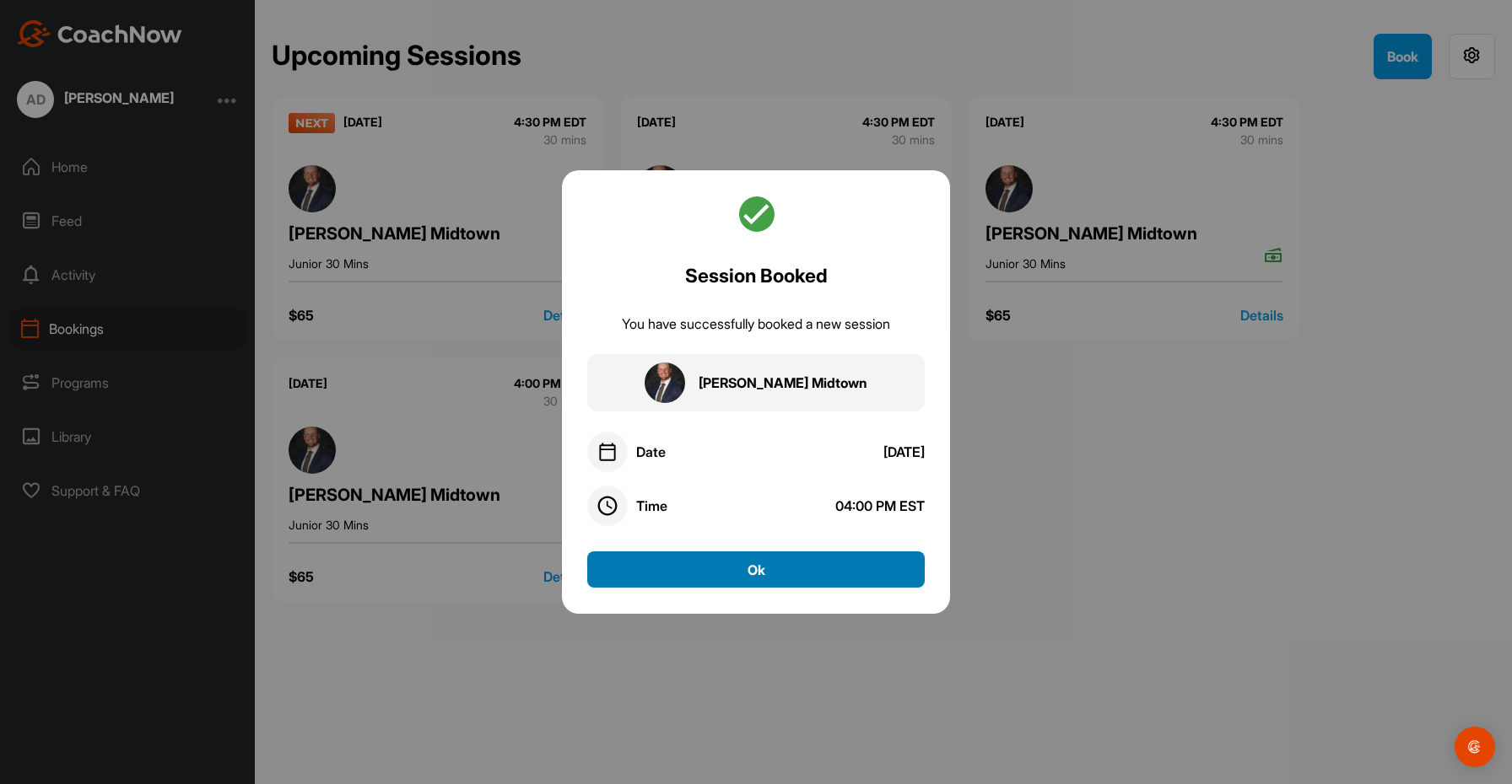
click at [740, 566] on button "Ok" at bounding box center [755, 569] width 337 height 36
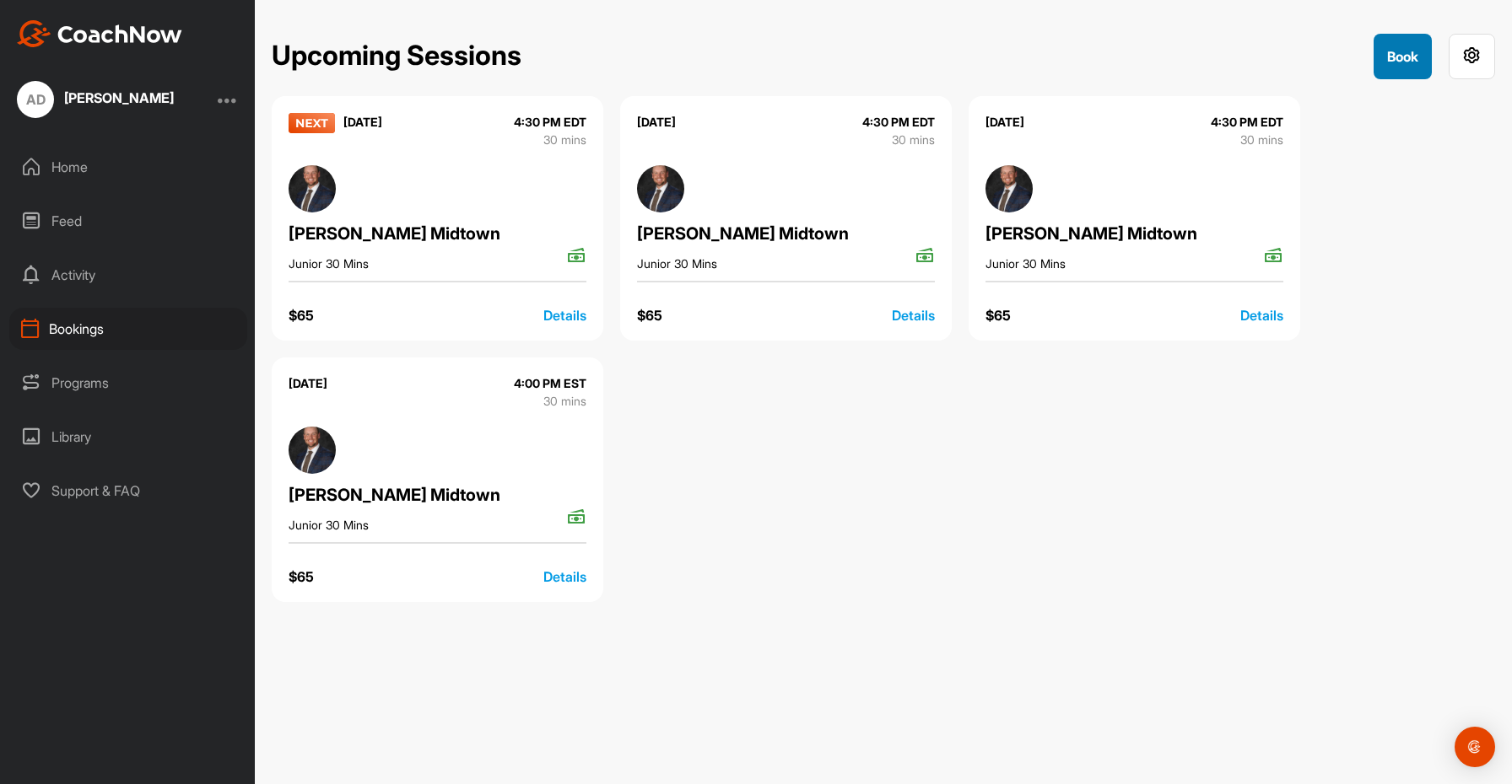
click at [1407, 59] on button "Book" at bounding box center [1403, 56] width 58 height 45
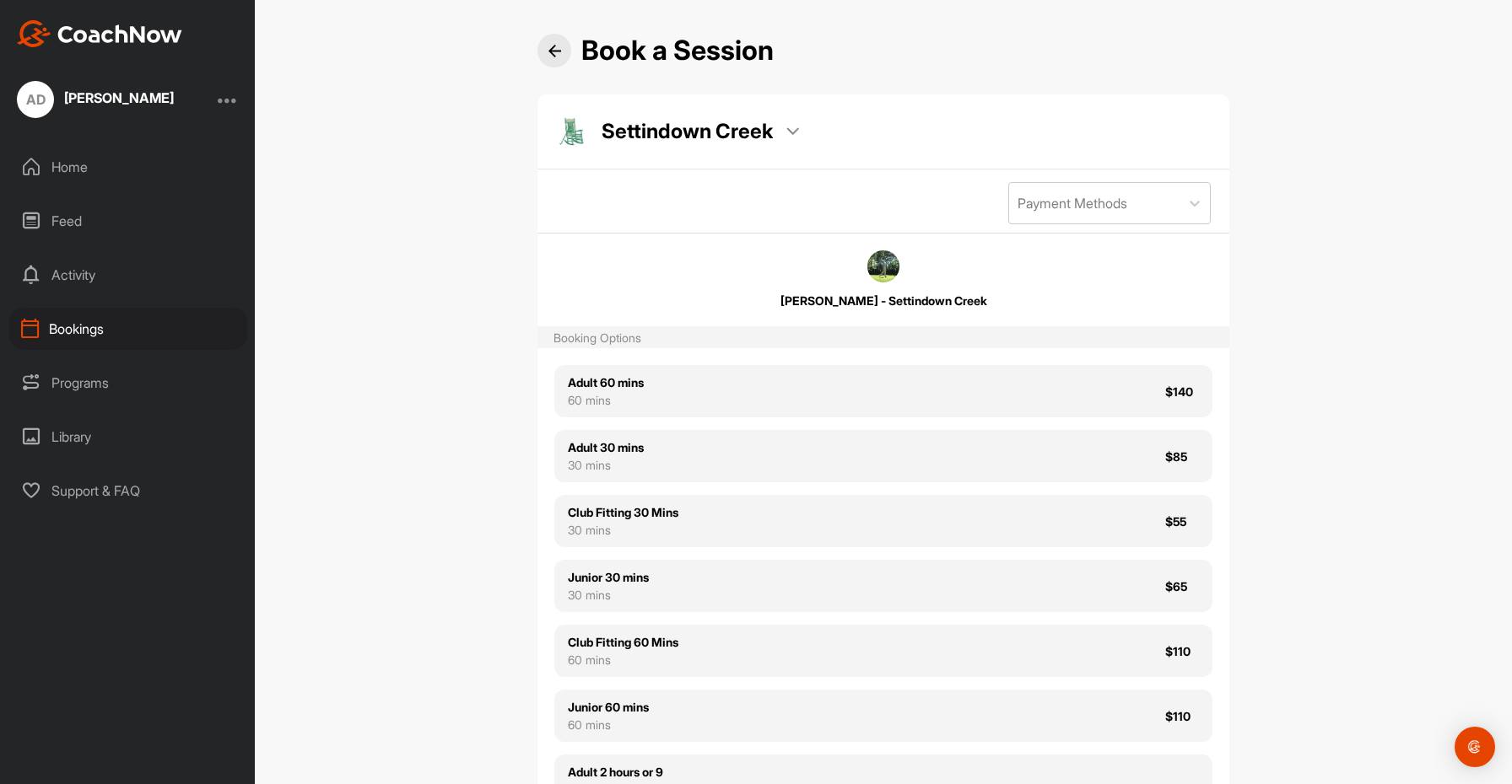
click at [883, 271] on img at bounding box center [883, 266] width 32 height 32
click at [740, 127] on p "Settindown Creek" at bounding box center [687, 131] width 171 height 28
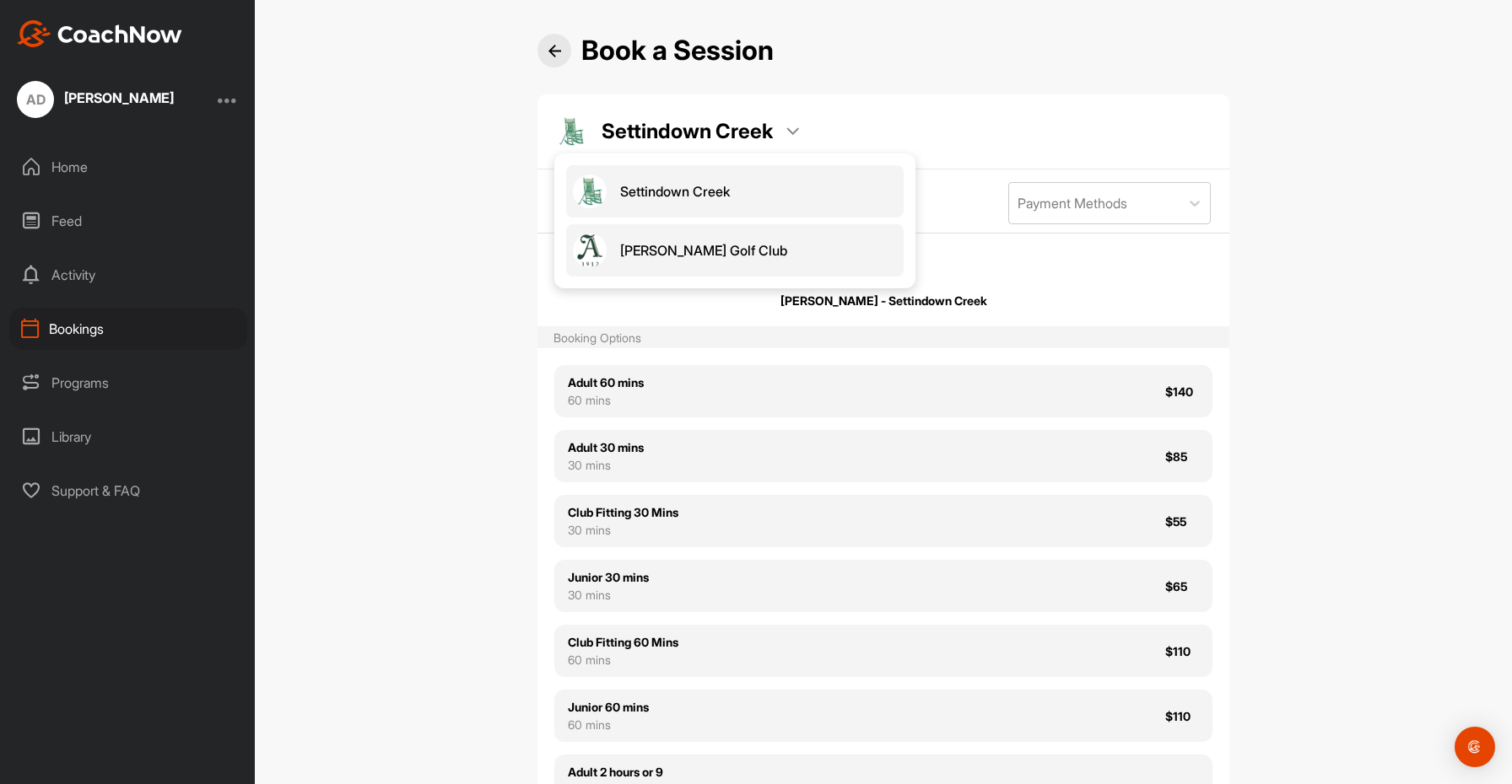
click at [672, 250] on span "[PERSON_NAME] Golf Club" at bounding box center [704, 250] width 167 height 19
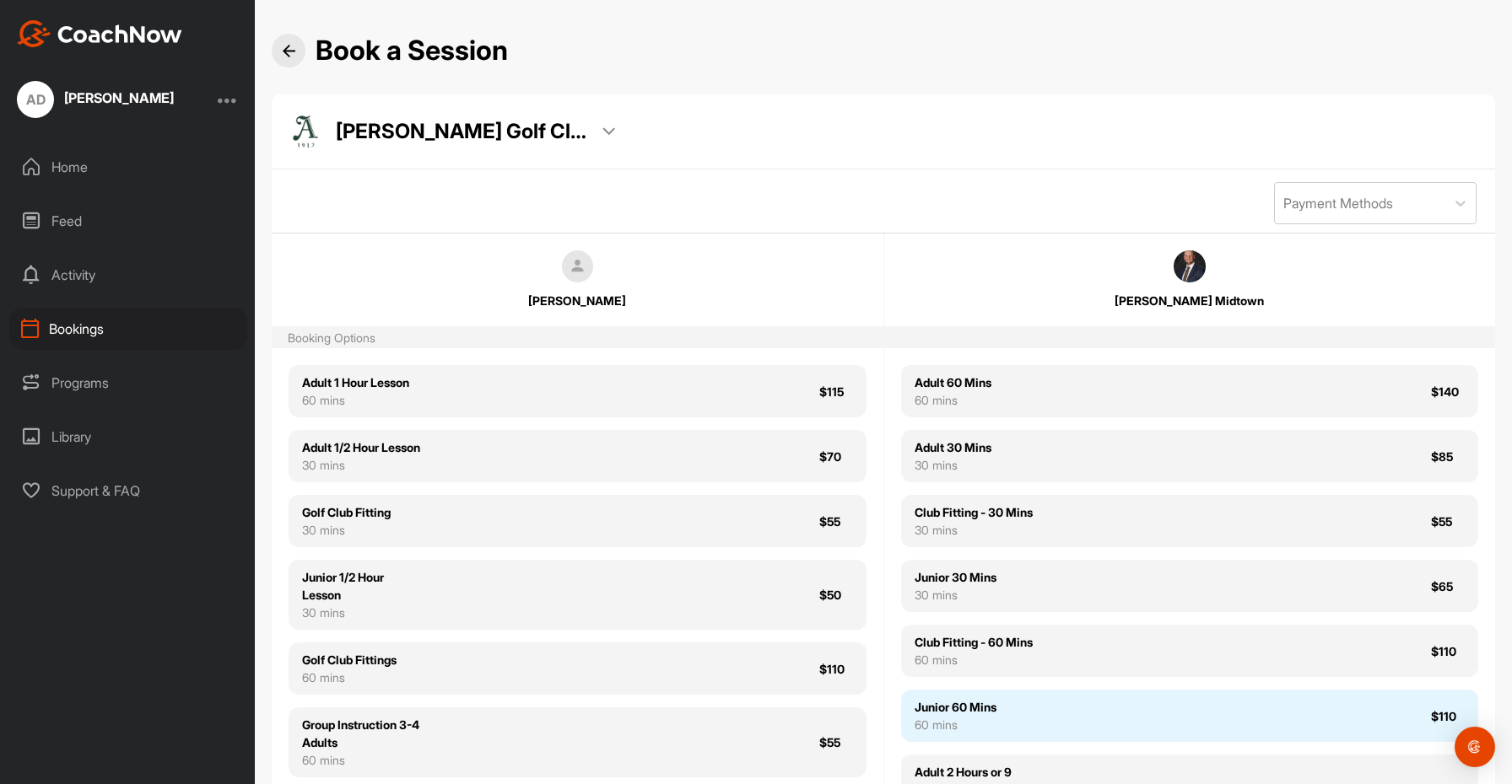
click at [940, 734] on div "60 mins" at bounding box center [955, 725] width 81 height 18
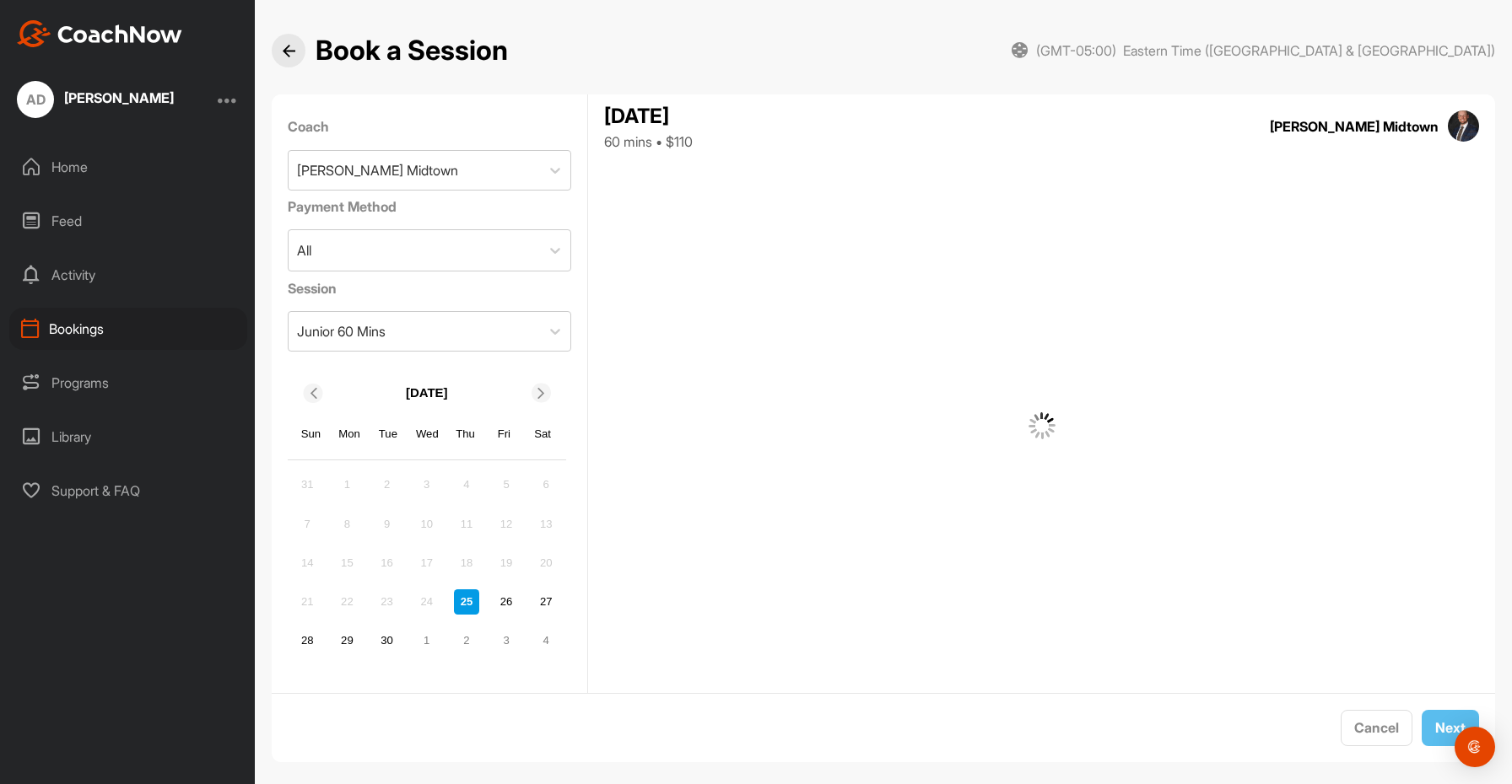
scroll to position [17, 0]
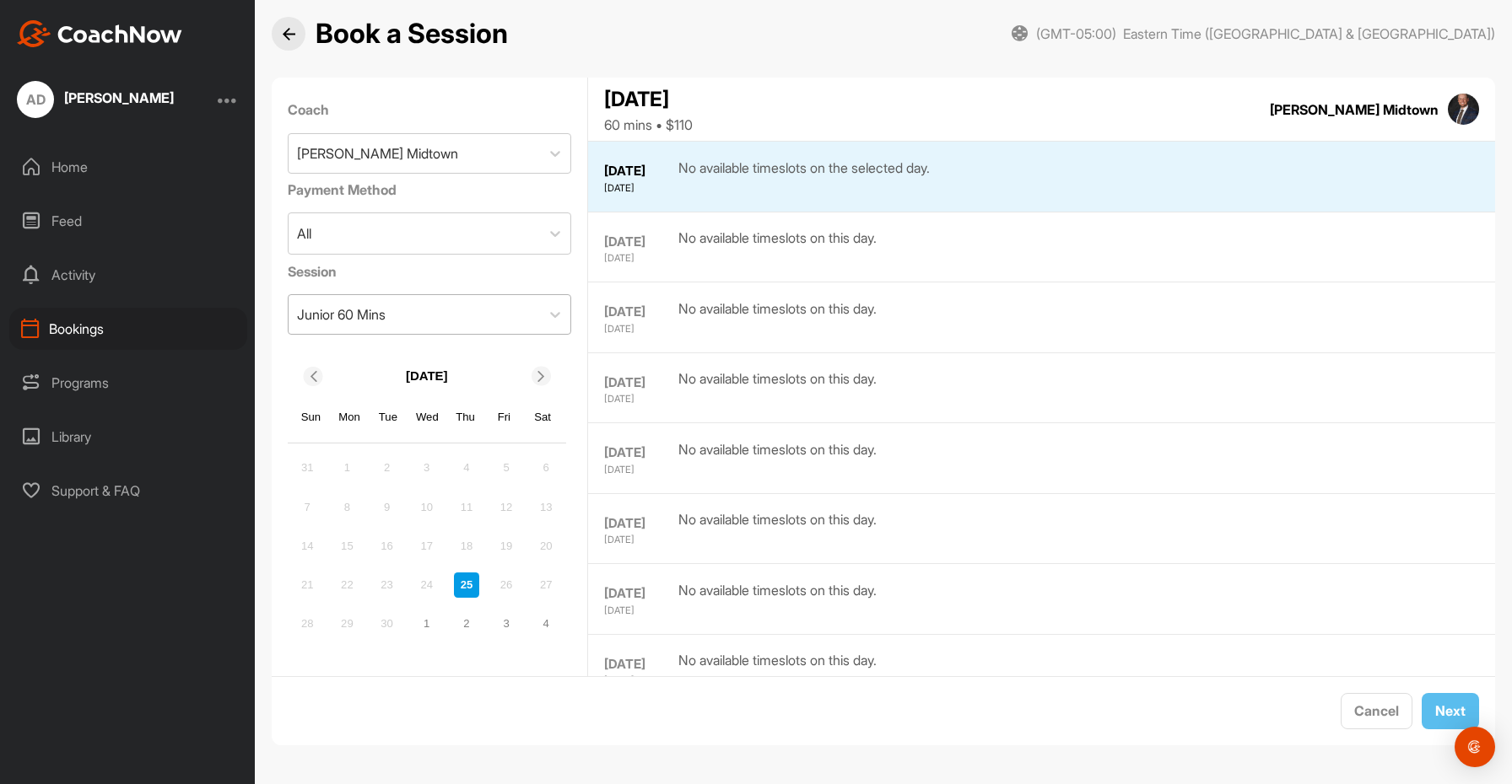
click at [400, 311] on div "Junior 60 Mins" at bounding box center [414, 315] width 252 height 39
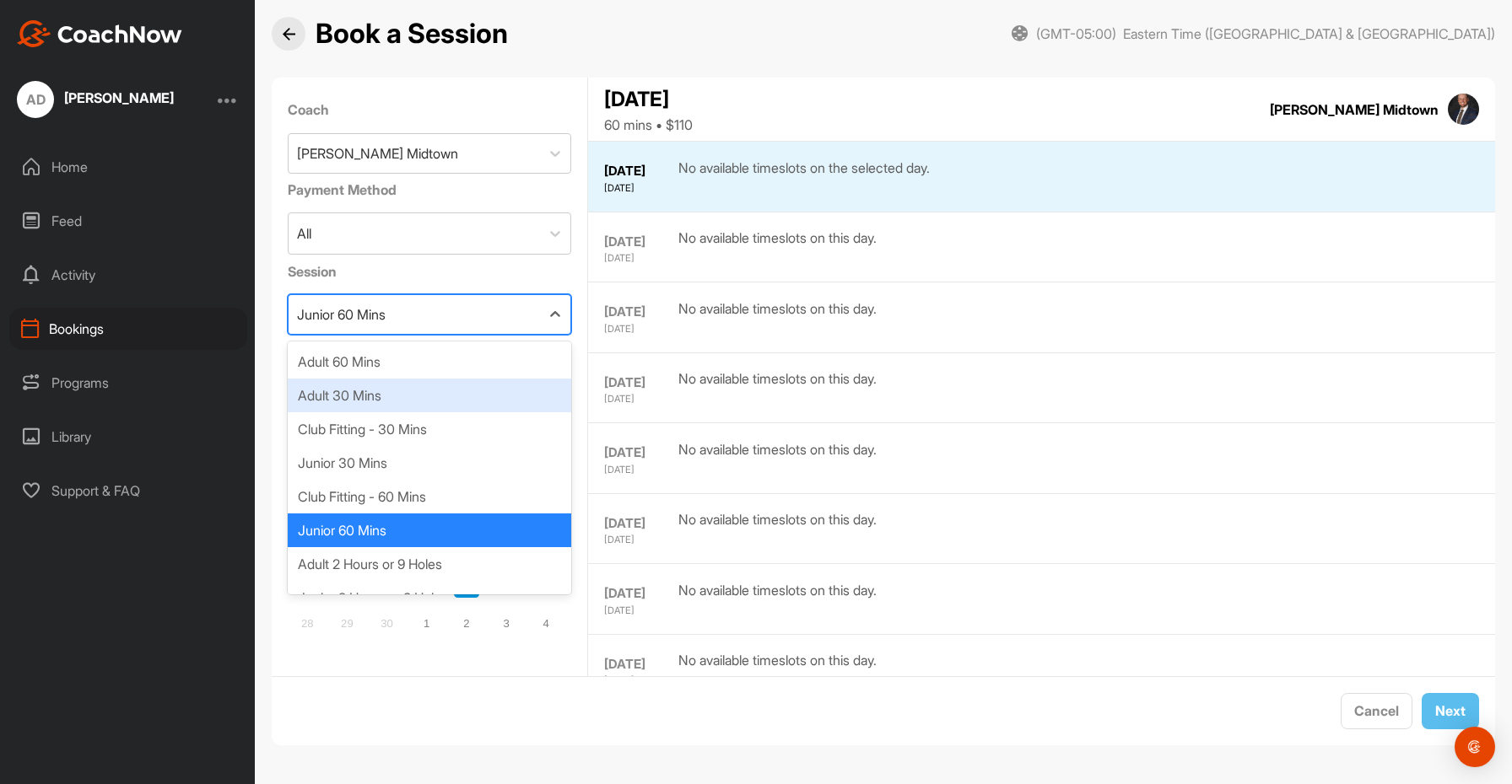
click at [356, 396] on div "Adult 30 Mins" at bounding box center [429, 396] width 284 height 34
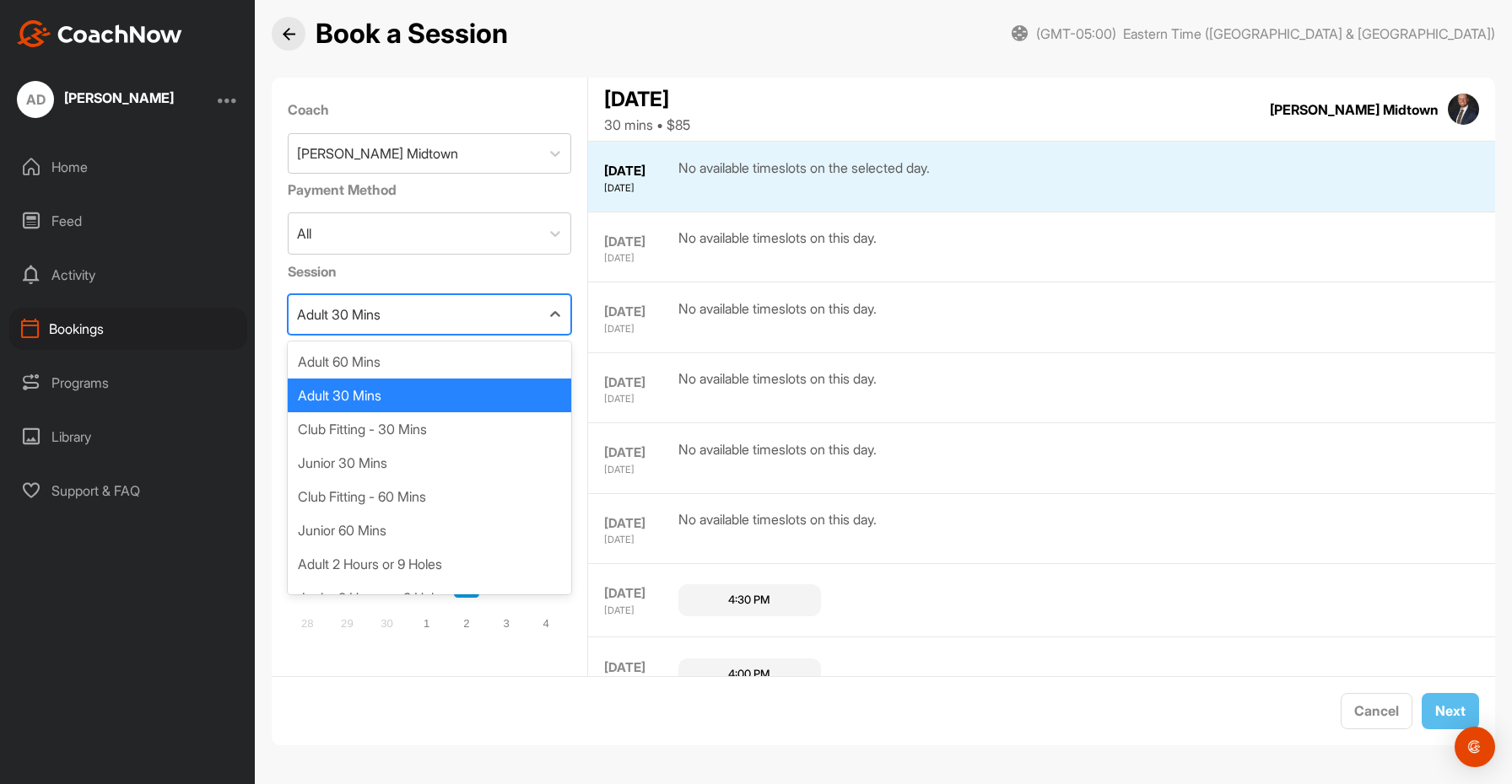
click at [378, 304] on div "Adult 30 Mins" at bounding box center [338, 314] width 83 height 20
click at [361, 470] on div "Junior 30 Mins" at bounding box center [429, 463] width 284 height 34
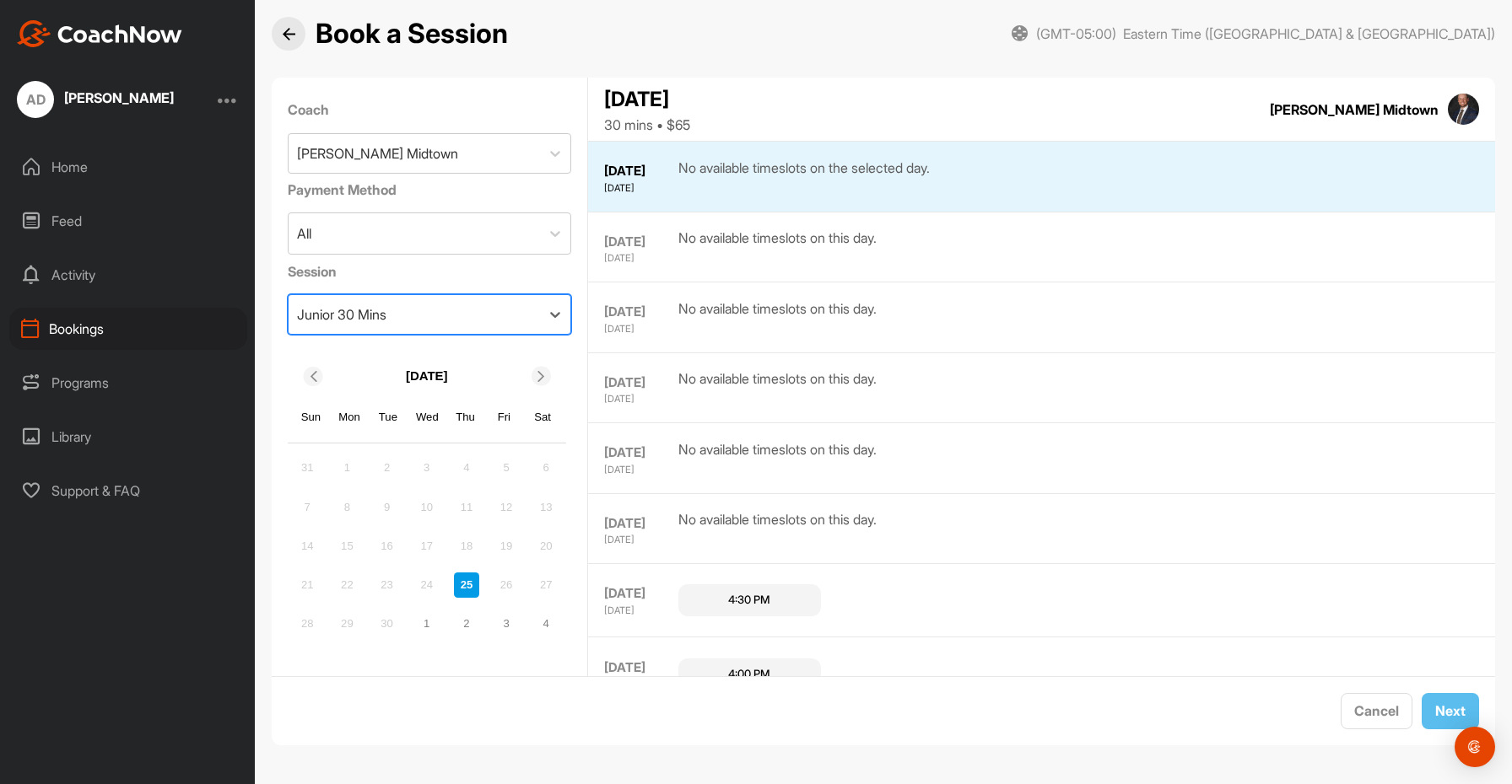
click at [542, 375] on icon at bounding box center [541, 376] width 11 height 11
click at [472, 541] on div "13" at bounding box center [467, 546] width 26 height 26
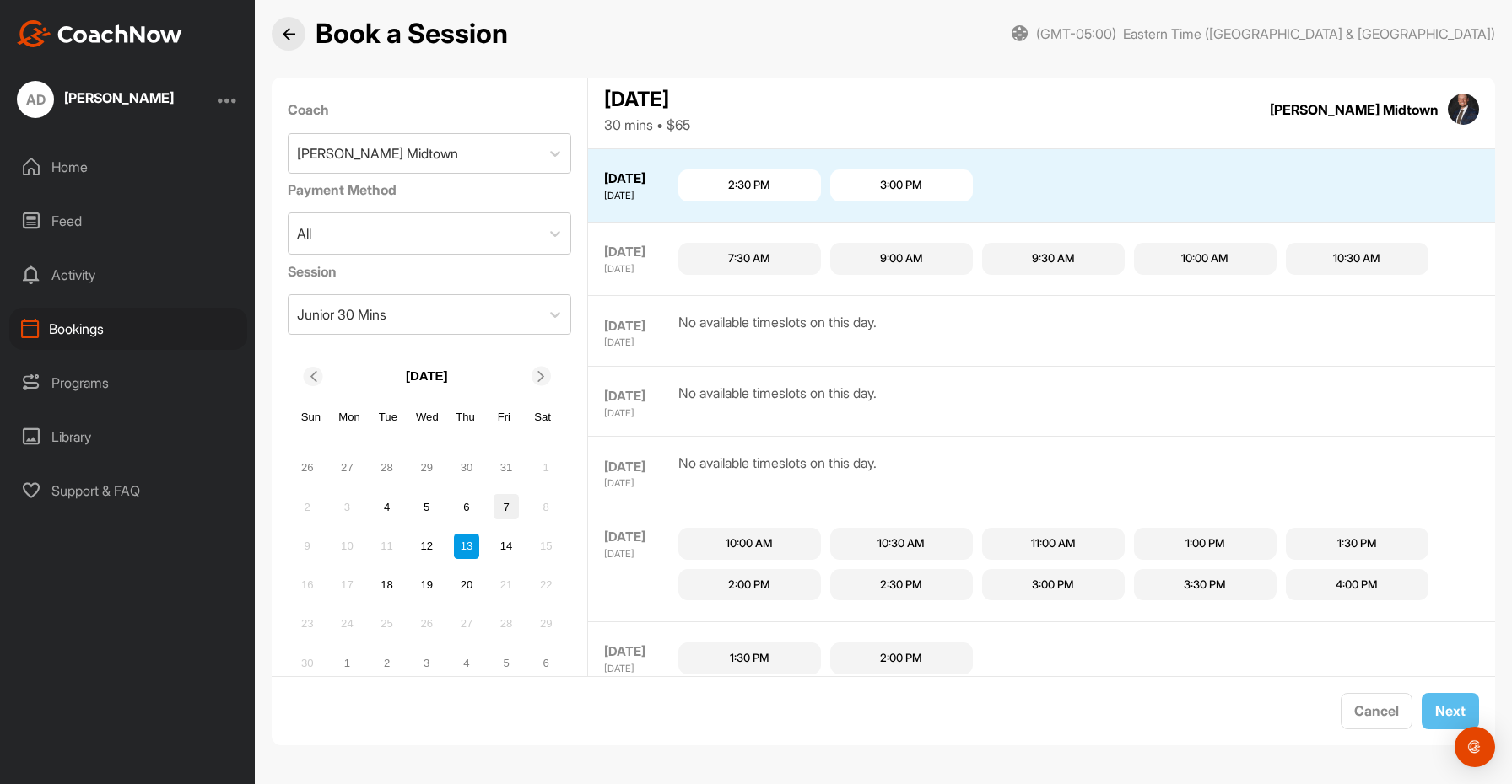
scroll to position [2487, 0]
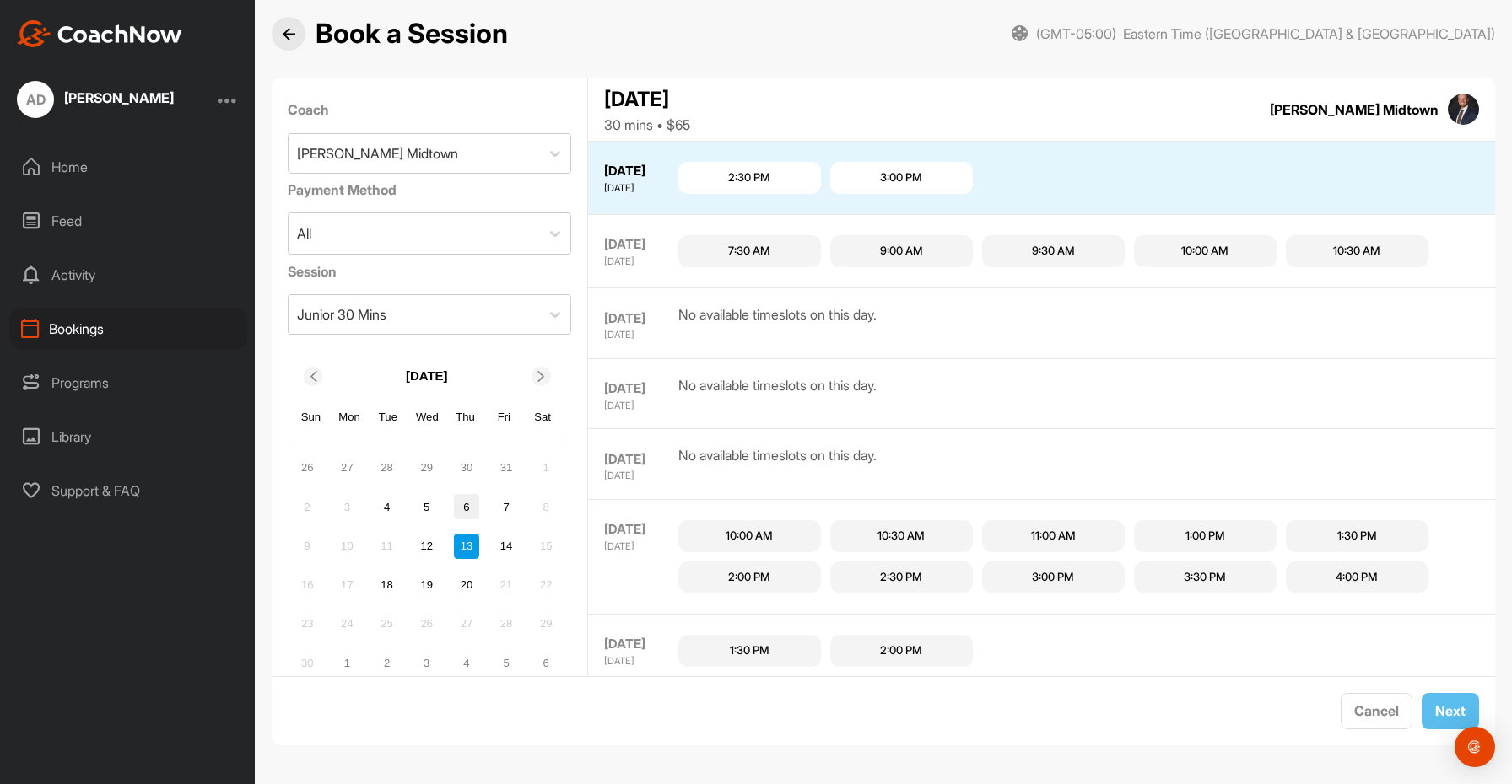
click at [472, 505] on div "6" at bounding box center [467, 506] width 26 height 26
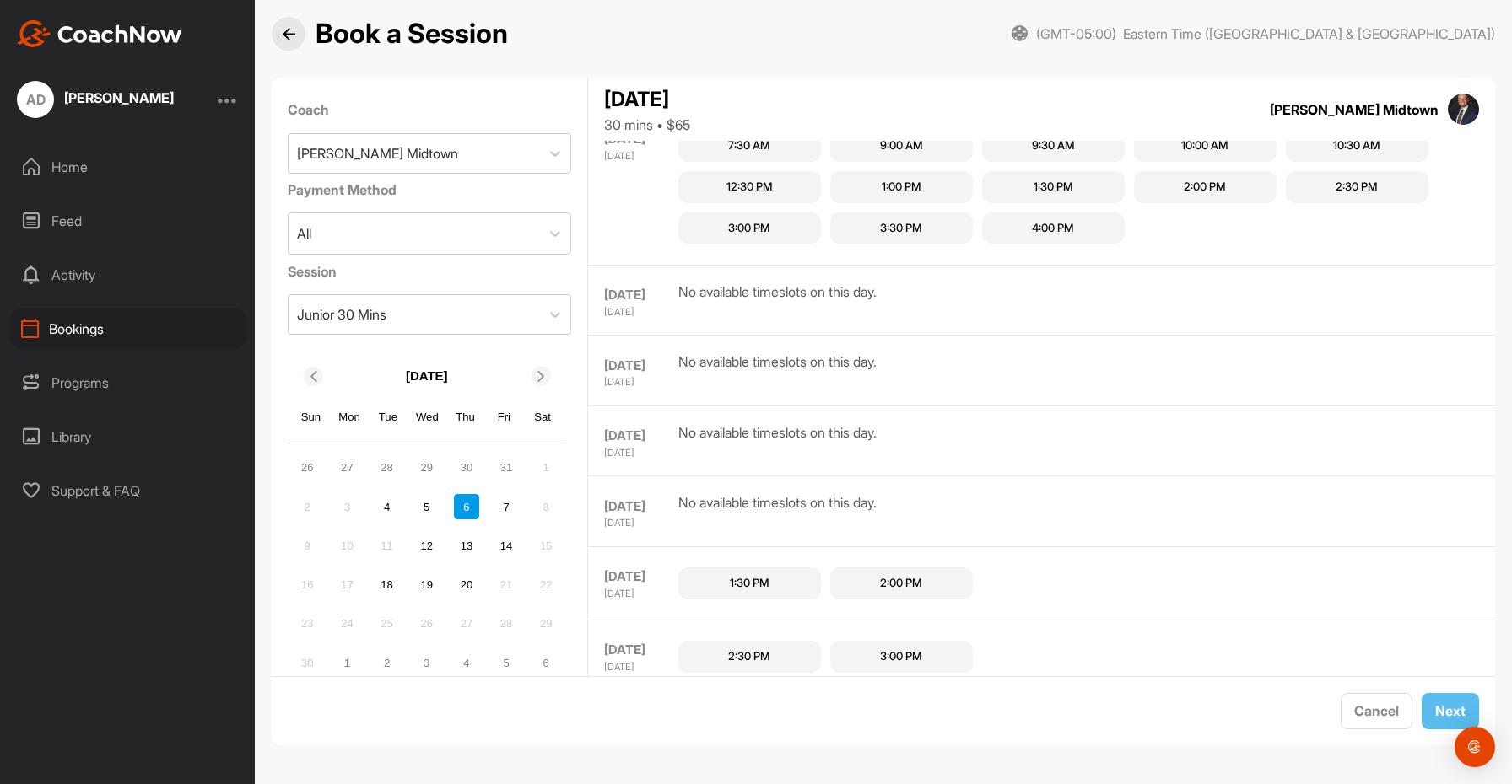
scroll to position [629, 0]
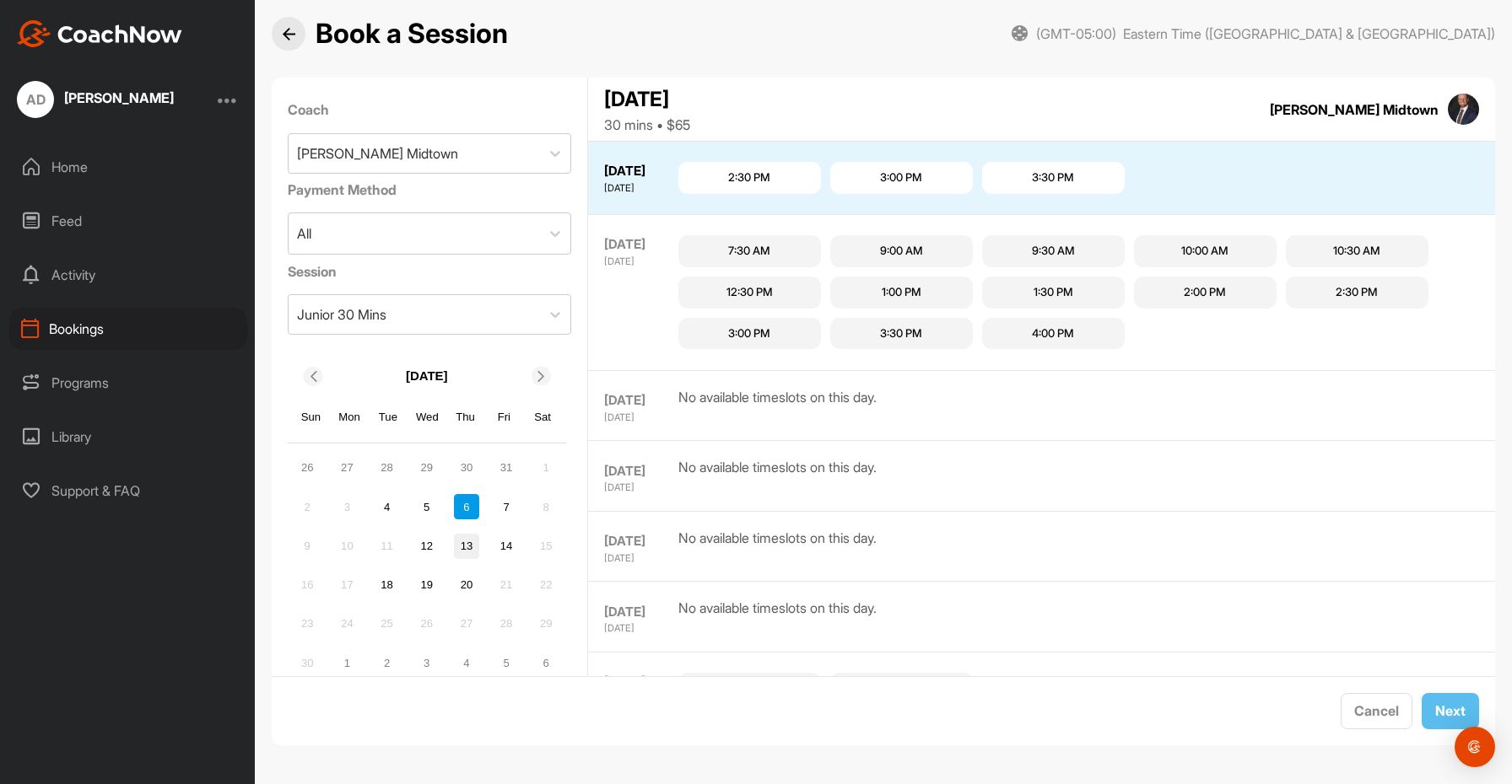
click at [468, 547] on div "13" at bounding box center [467, 546] width 26 height 26
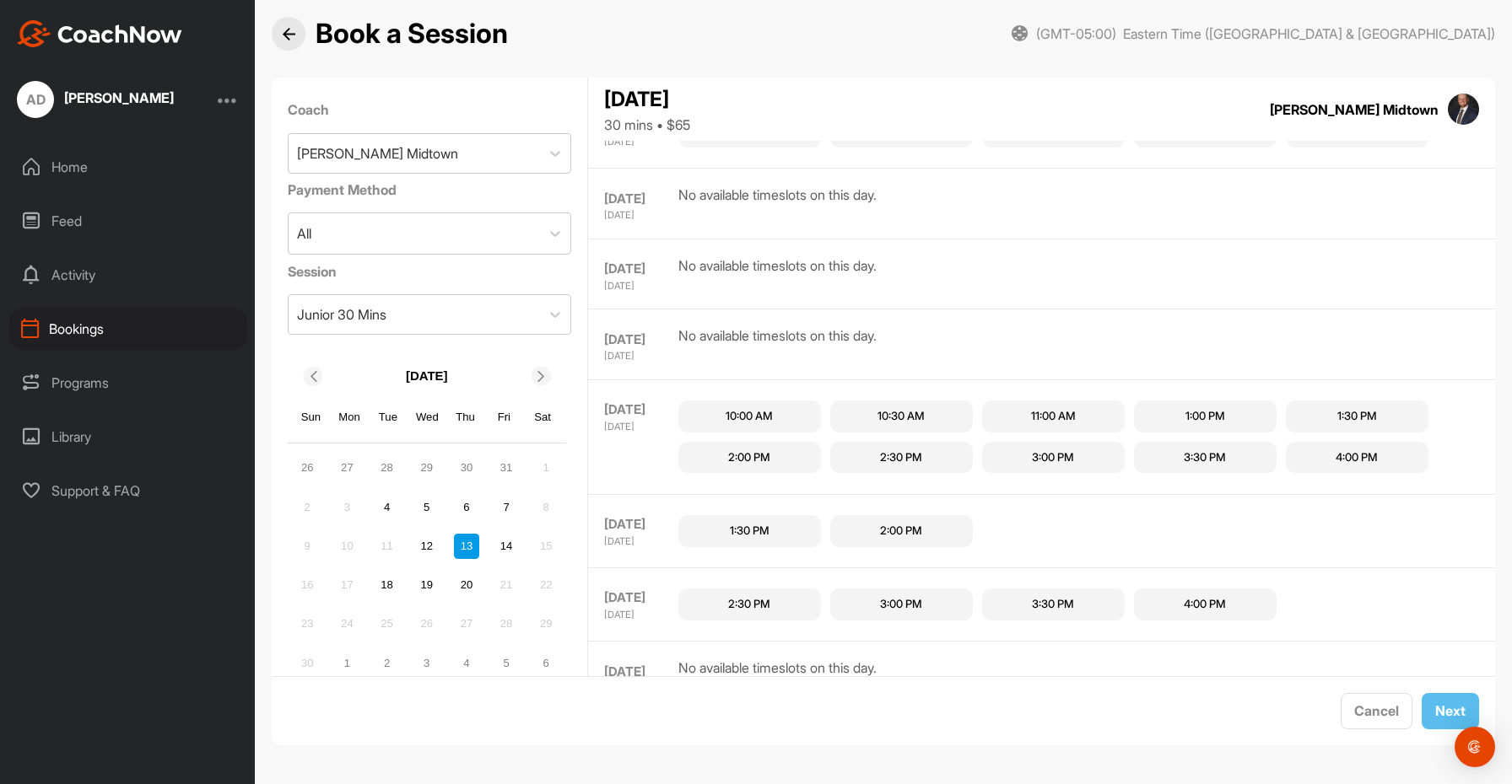
scroll to position [1764, 0]
click at [1180, 601] on div "4:00 PM" at bounding box center [1205, 602] width 143 height 32
click at [1436, 715] on span "Next" at bounding box center [1450, 711] width 30 height 17
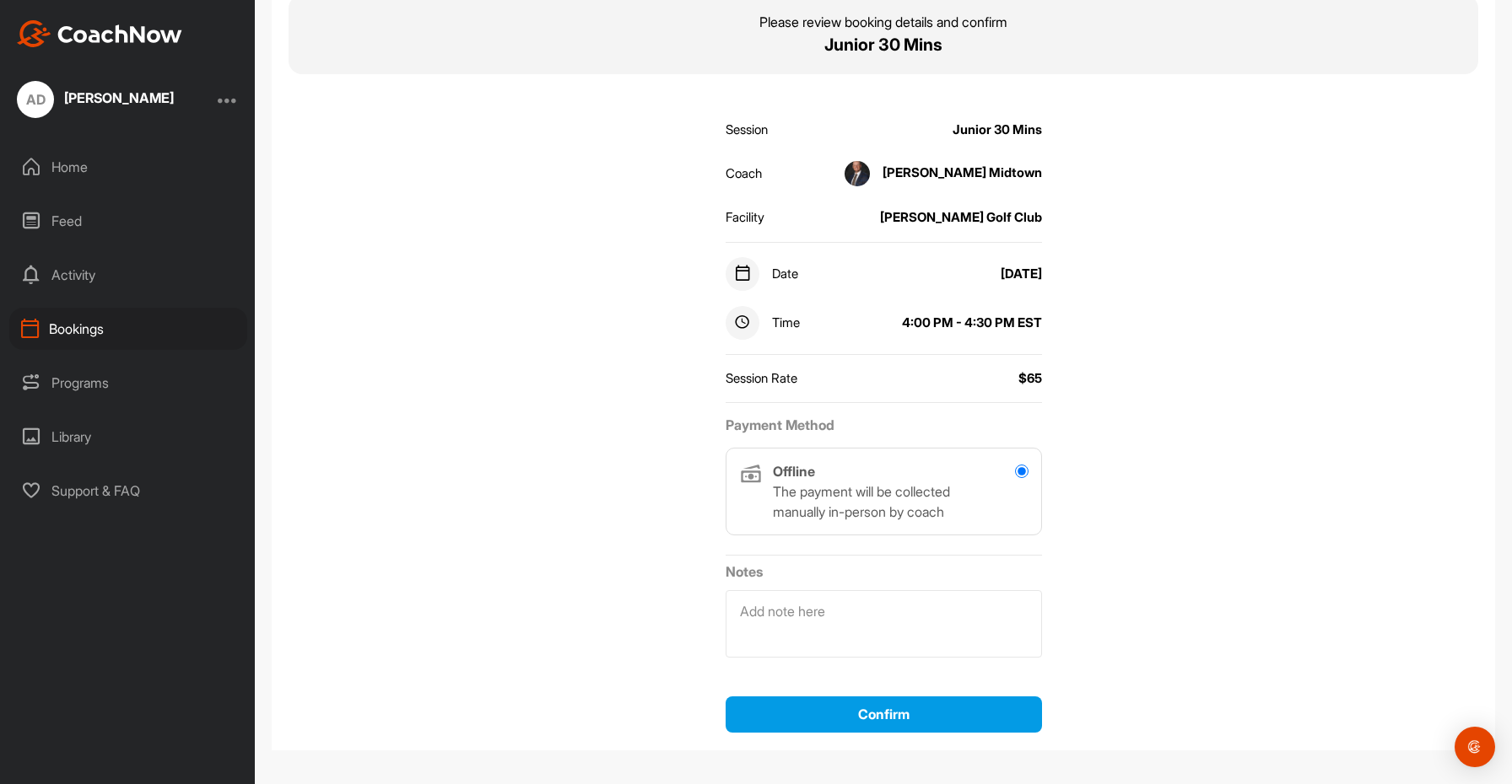
scroll to position [134, 0]
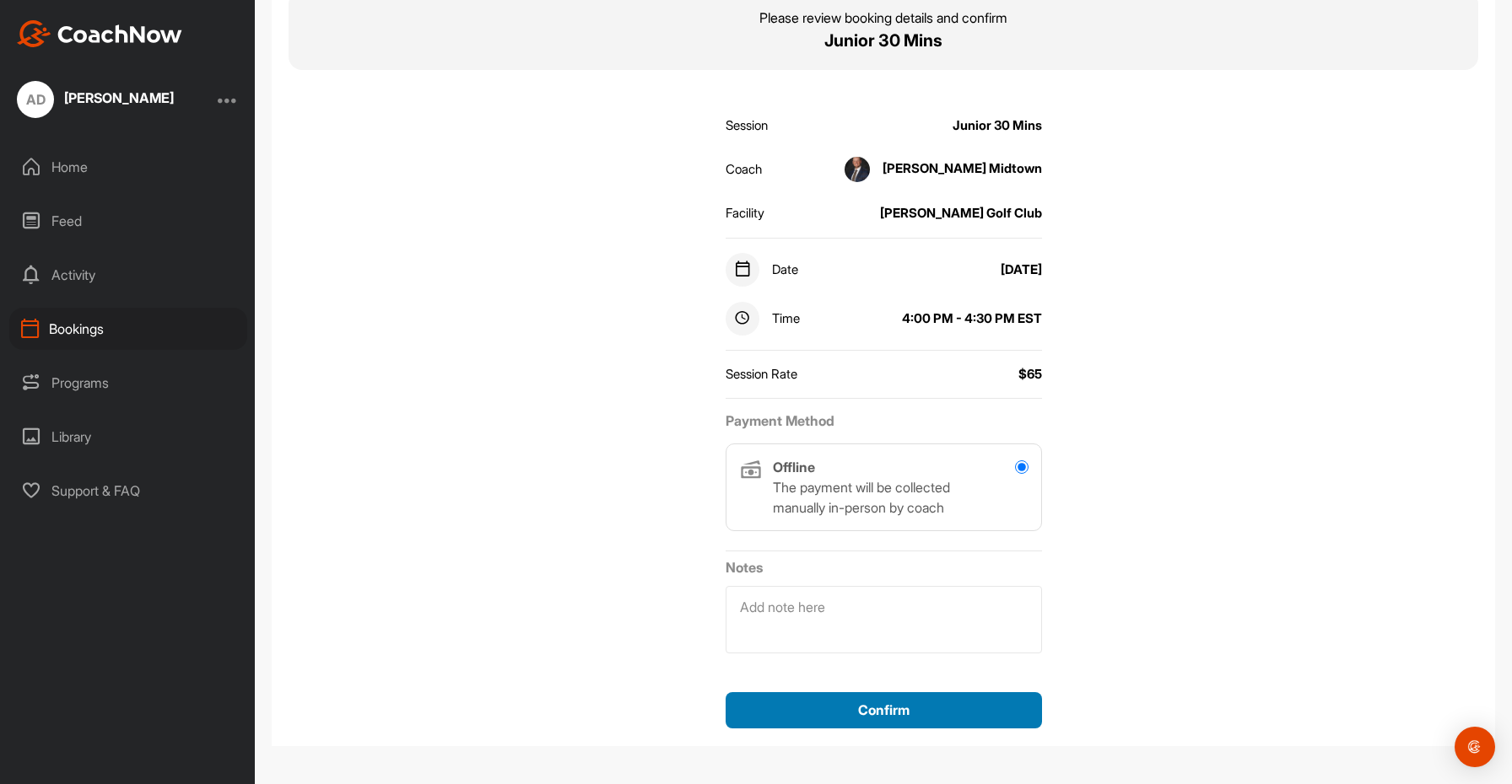
click at [829, 717] on div "Confirm" at bounding box center [883, 710] width 289 height 20
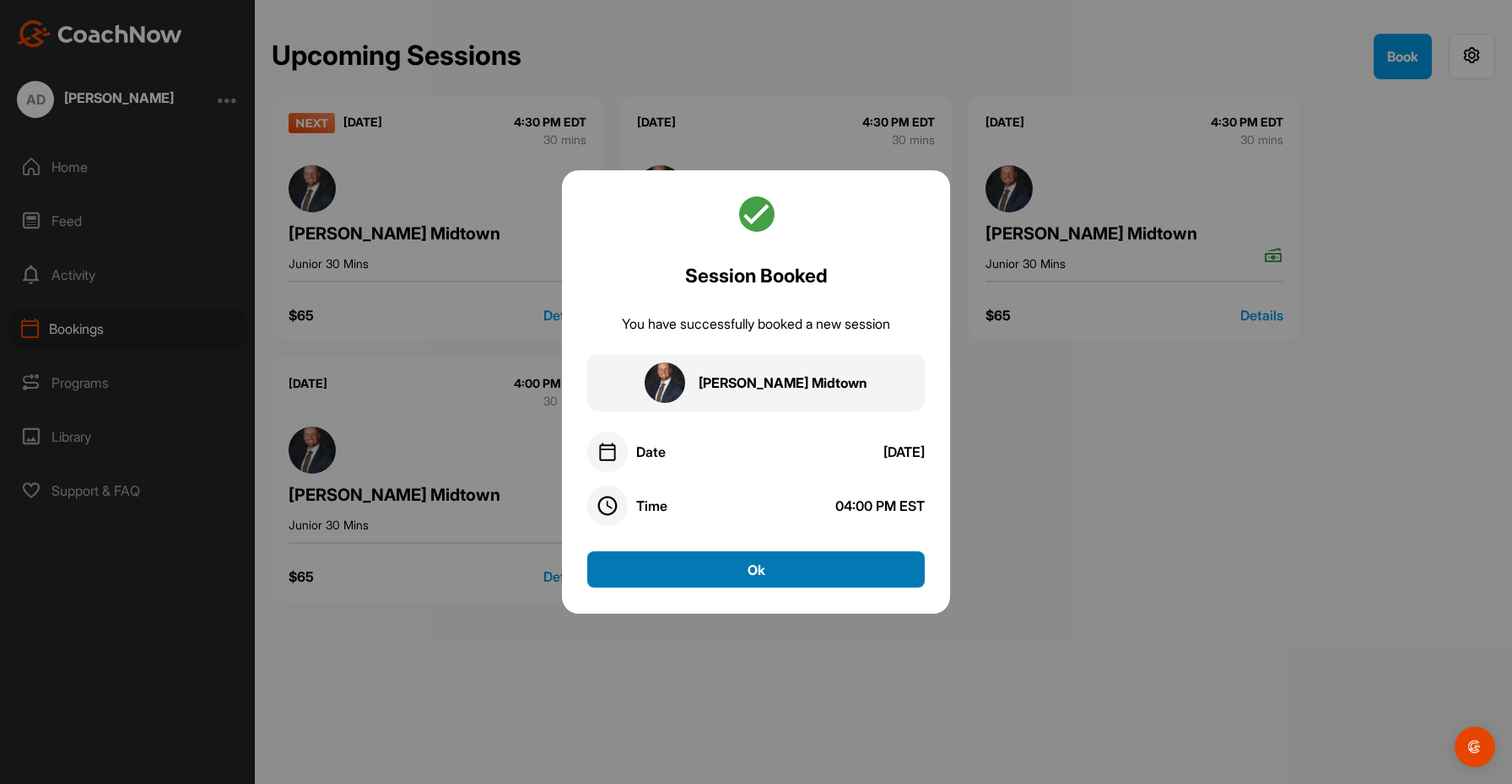
click at [775, 576] on button "Ok" at bounding box center [755, 569] width 337 height 36
